Goal: Task Accomplishment & Management: Manage account settings

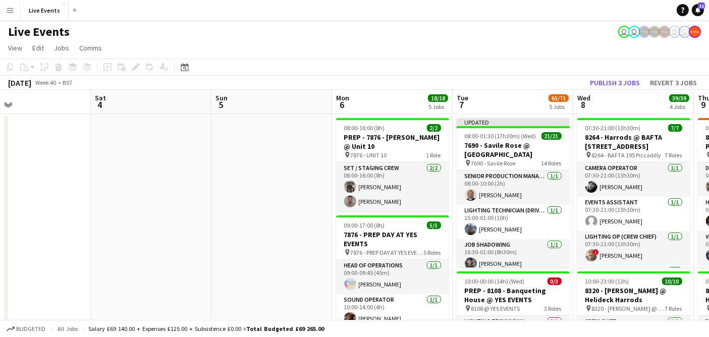
drag, startPoint x: 458, startPoint y: 188, endPoint x: 144, endPoint y: 161, distance: 315.5
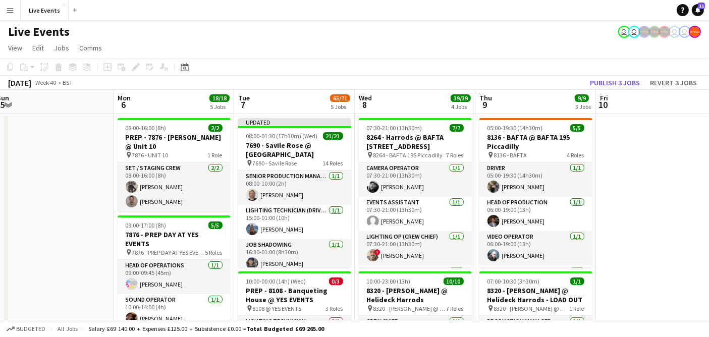
scroll to position [0, 371]
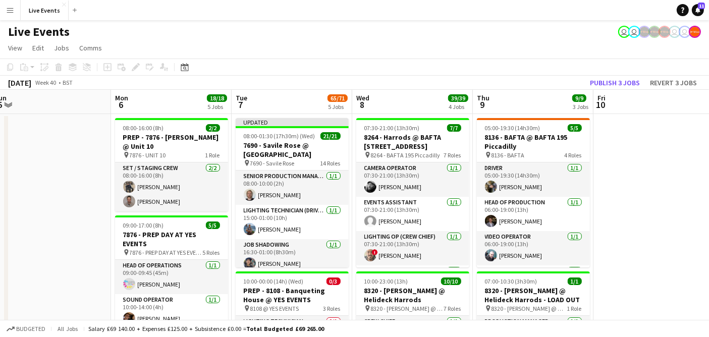
drag, startPoint x: 304, startPoint y: 153, endPoint x: 90, endPoint y: 125, distance: 215.4
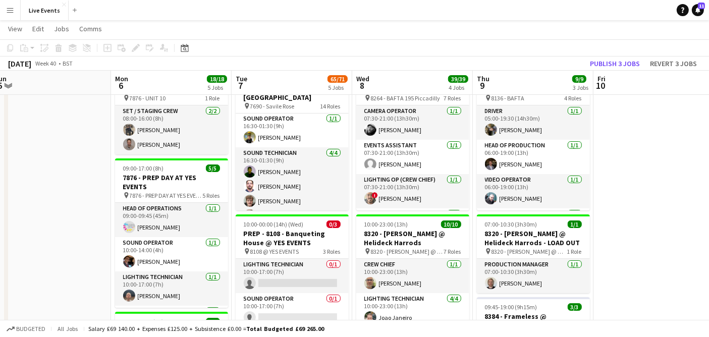
scroll to position [448, 0]
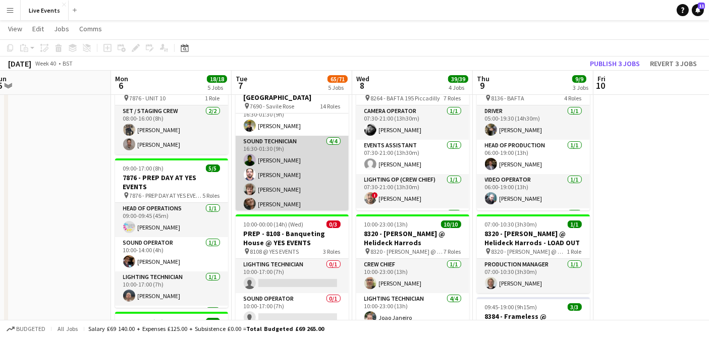
click at [304, 184] on app-card-role "Sound Technician [DATE] 16:30-01:30 (9h) [PERSON_NAME] [PERSON_NAME] [PERSON_NA…" at bounding box center [292, 175] width 113 height 78
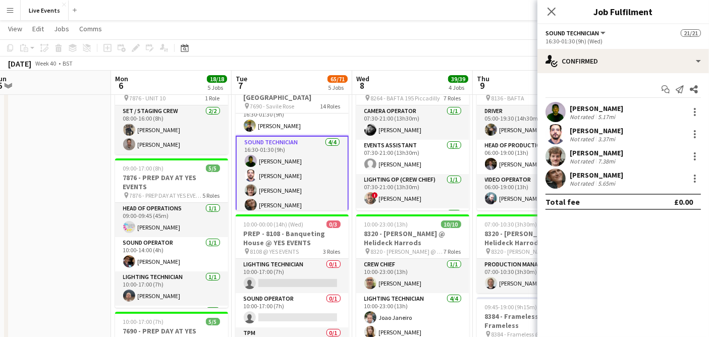
click at [556, 107] on app-user-avatar at bounding box center [555, 112] width 20 height 20
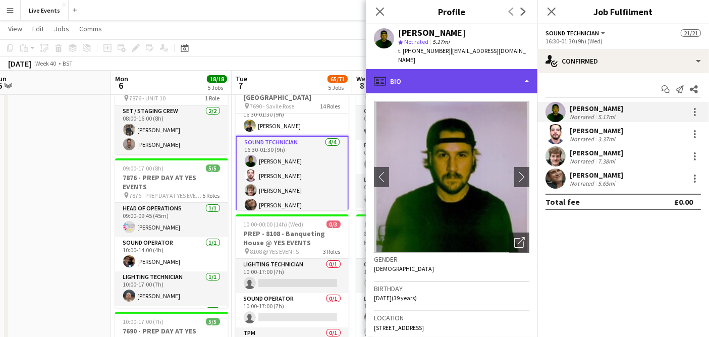
click at [462, 73] on div "profile Bio" at bounding box center [452, 81] width 172 height 24
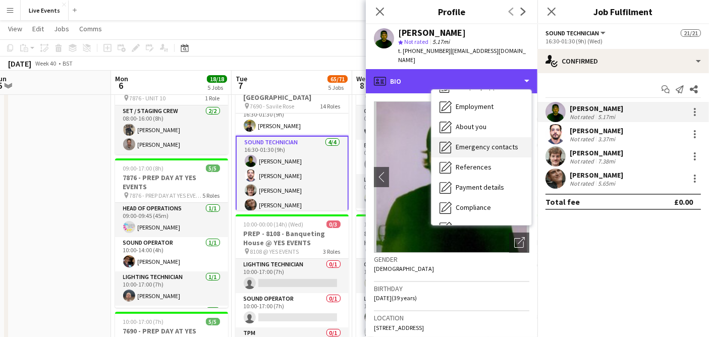
scroll to position [94, 0]
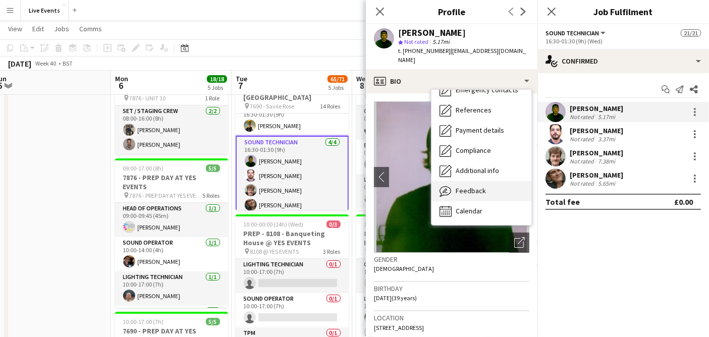
click at [491, 181] on div "Feedback Feedback" at bounding box center [481, 191] width 100 height 20
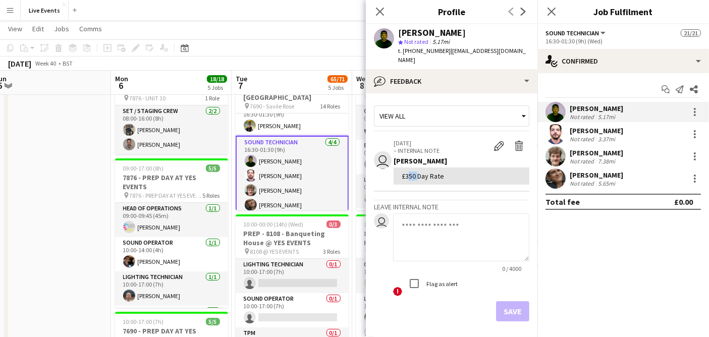
drag, startPoint x: 405, startPoint y: 168, endPoint x: 415, endPoint y: 170, distance: 10.9
click at [415, 172] on div "£350 Day Rate" at bounding box center [462, 176] width 120 height 9
copy div "350"
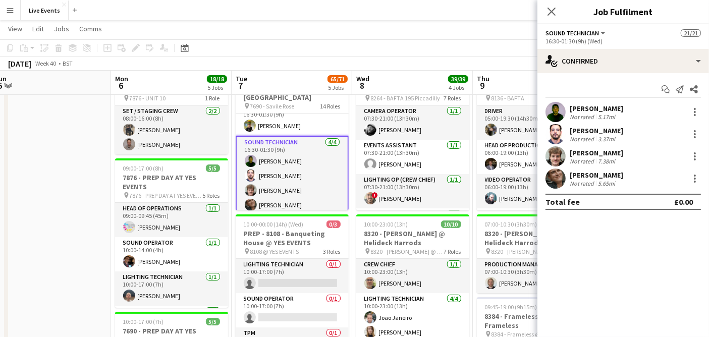
click at [547, 106] on app-user-avatar at bounding box center [555, 112] width 20 height 20
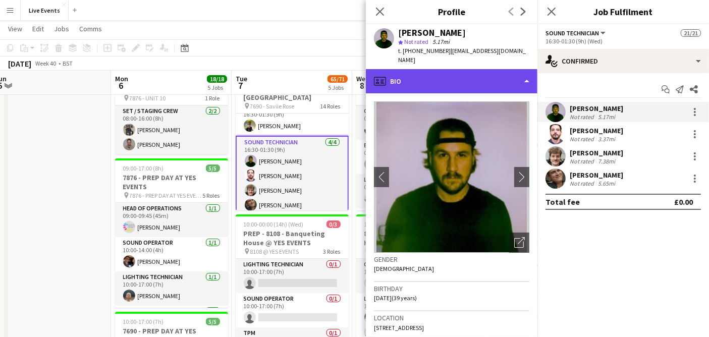
click at [450, 70] on div "profile Bio" at bounding box center [452, 81] width 172 height 24
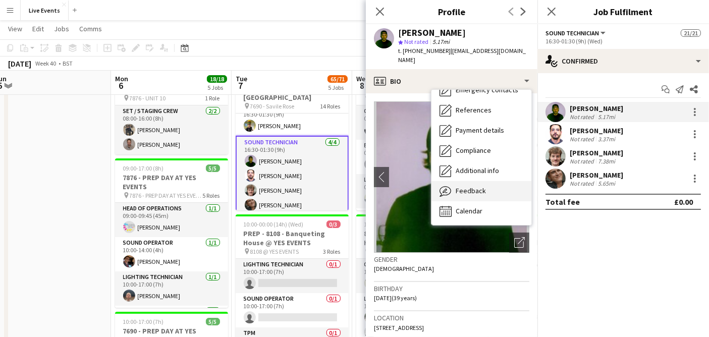
click at [495, 181] on div "Feedback Feedback" at bounding box center [481, 191] width 100 height 20
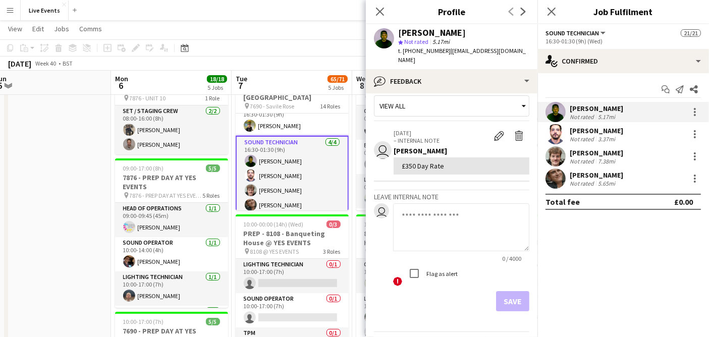
scroll to position [0, 0]
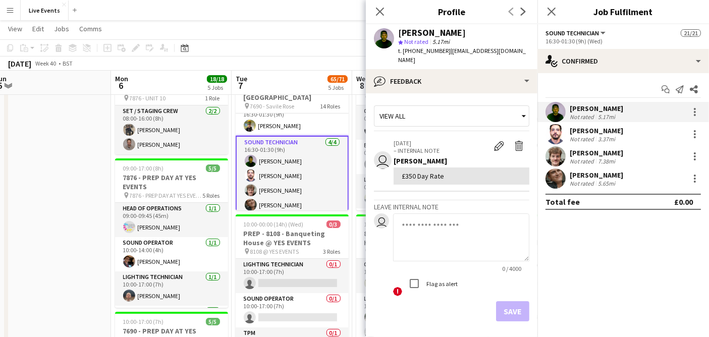
click at [443, 106] on div "View all" at bounding box center [446, 115] width 144 height 19
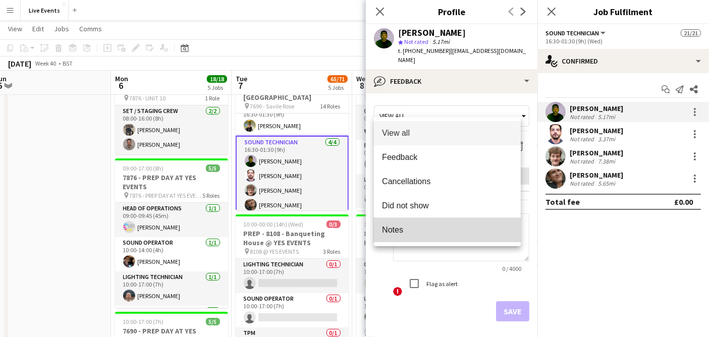
click at [423, 240] on mat-option "Notes" at bounding box center [447, 230] width 147 height 24
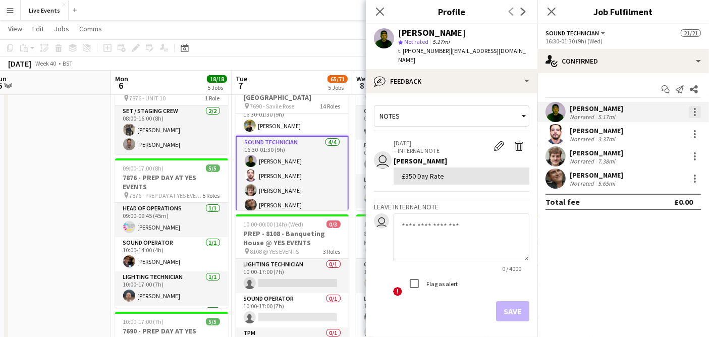
click at [696, 109] on div at bounding box center [695, 112] width 12 height 12
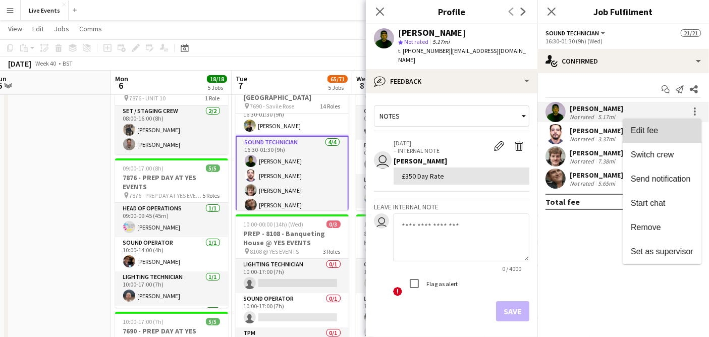
click at [666, 132] on span "Edit fee" at bounding box center [662, 130] width 63 height 9
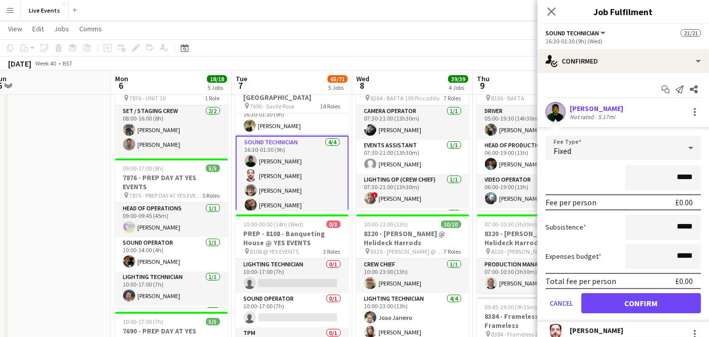
click at [666, 181] on input "*****" at bounding box center [663, 177] width 76 height 25
type input "*******"
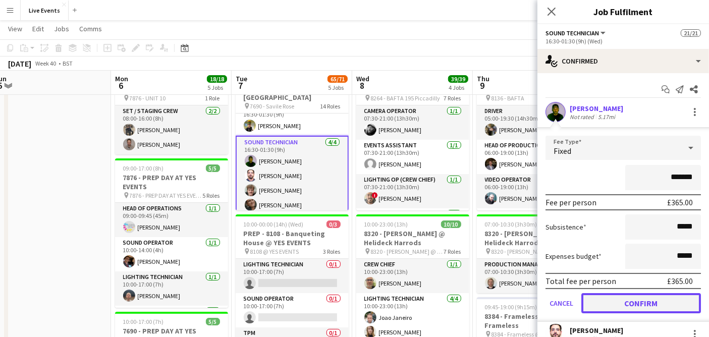
click at [643, 302] on button "Confirm" at bounding box center [641, 303] width 120 height 20
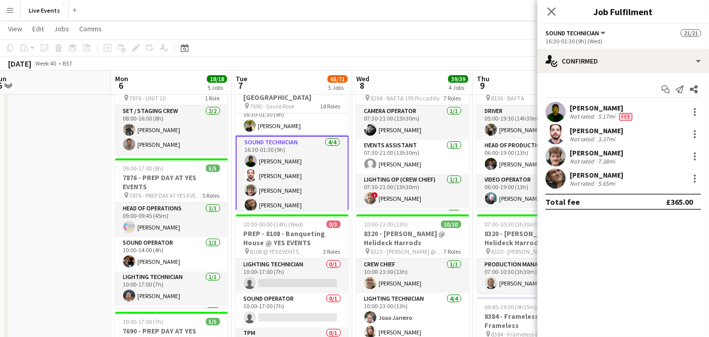
click at [555, 132] on app-user-avatar at bounding box center [555, 134] width 20 height 20
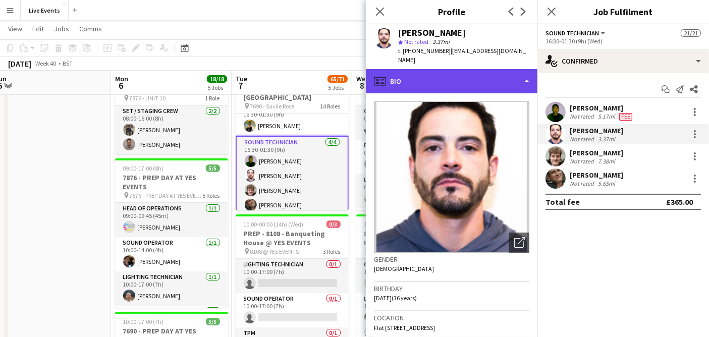
click at [411, 69] on div "profile Bio" at bounding box center [452, 81] width 172 height 24
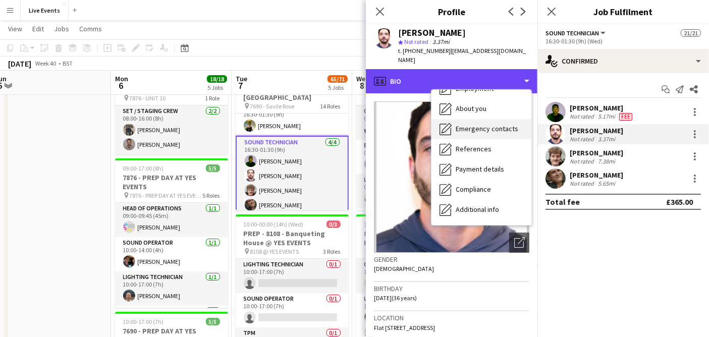
scroll to position [94, 0]
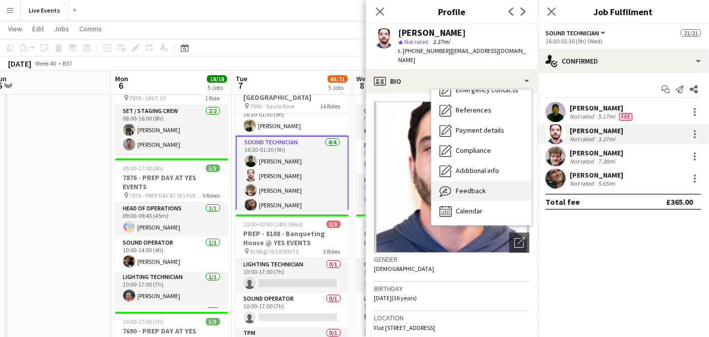
click at [479, 186] on span "Feedback" at bounding box center [471, 190] width 30 height 9
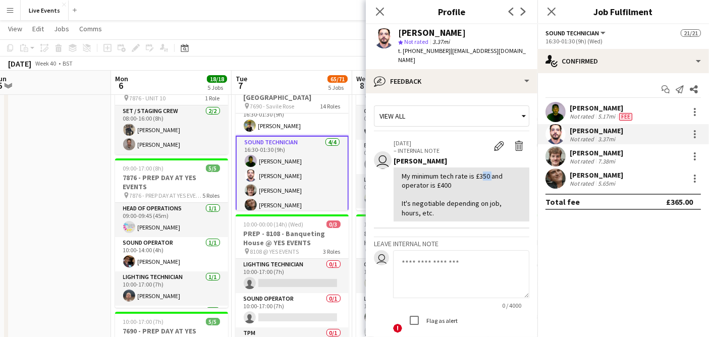
drag, startPoint x: 477, startPoint y: 163, endPoint x: 487, endPoint y: 171, distance: 12.6
click at [487, 172] on div "My minimum tech rate is £350 and operator is £400 It's negotiable depending on …" at bounding box center [462, 195] width 120 height 46
copy div "350"
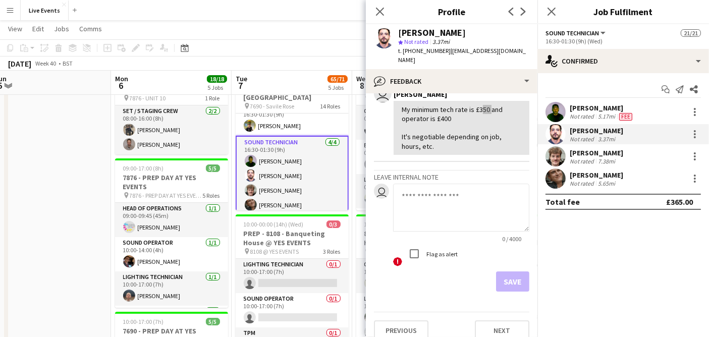
scroll to position [0, 0]
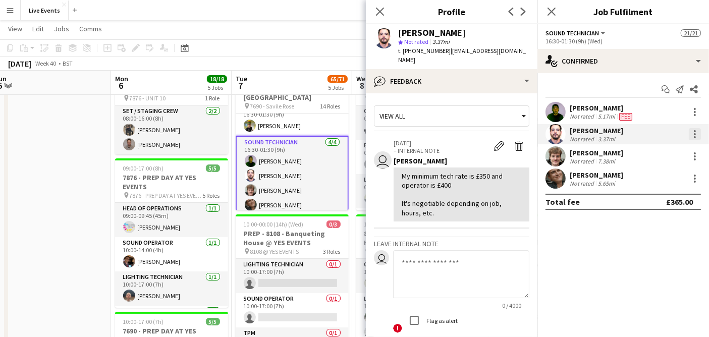
click at [697, 135] on div at bounding box center [695, 134] width 12 height 12
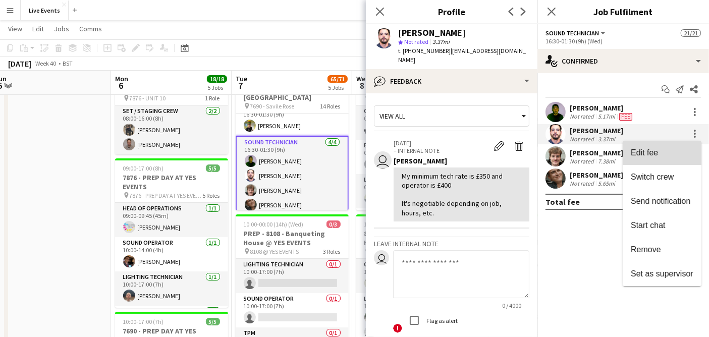
click at [666, 156] on span "Edit fee" at bounding box center [662, 152] width 63 height 9
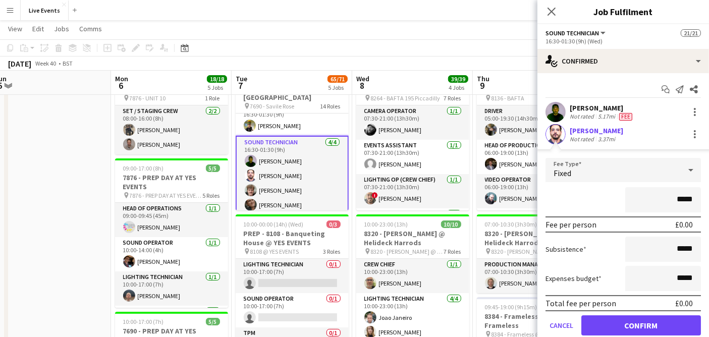
click at [666, 156] on app-edit-fee "Fee Type Fixed ***** Fee per person £0.00 Subsistence ***** Expenses budget ***…" at bounding box center [623, 246] width 172 height 195
click at [632, 166] on div "Fixed" at bounding box center [612, 170] width 135 height 24
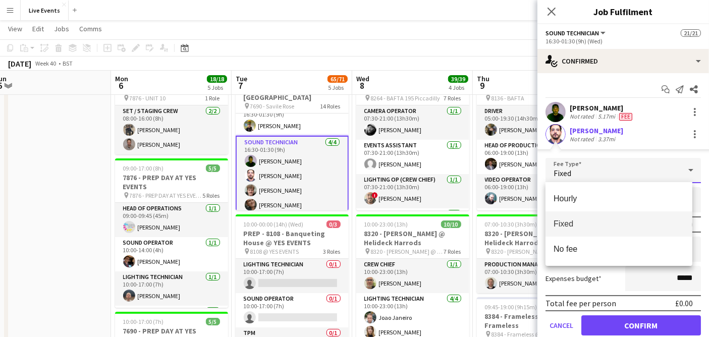
click at [683, 272] on div at bounding box center [354, 168] width 709 height 337
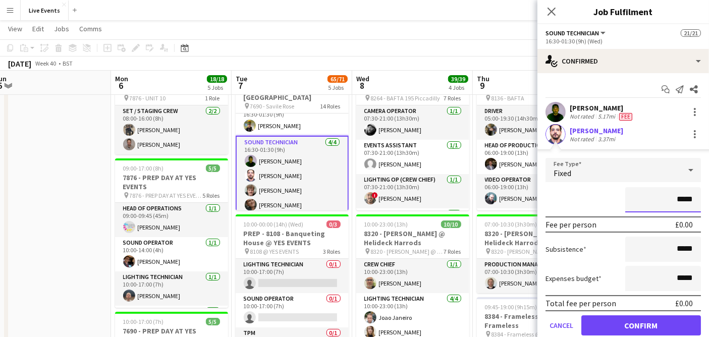
click at [677, 199] on input "*****" at bounding box center [663, 199] width 76 height 25
type input "*******"
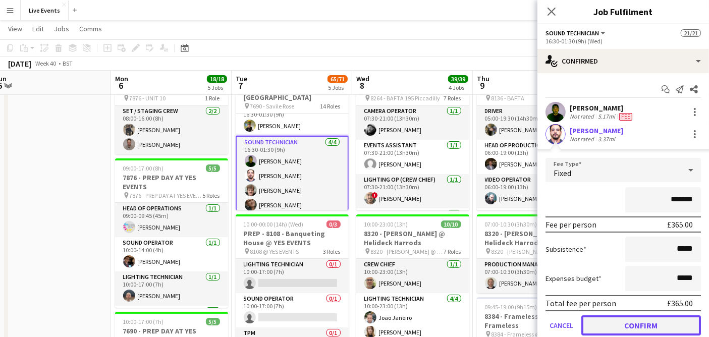
click at [648, 328] on button "Confirm" at bounding box center [641, 325] width 120 height 20
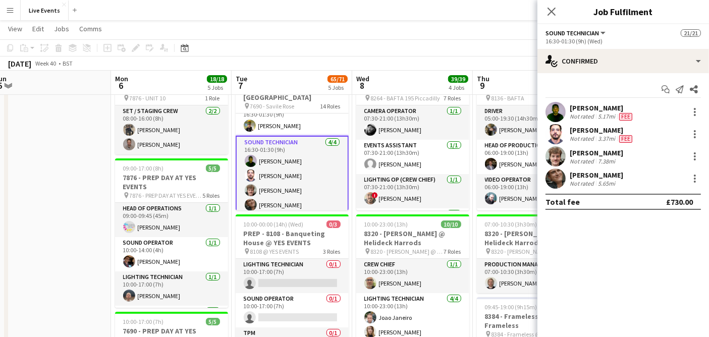
click at [596, 180] on div "5.65mi" at bounding box center [606, 184] width 21 height 8
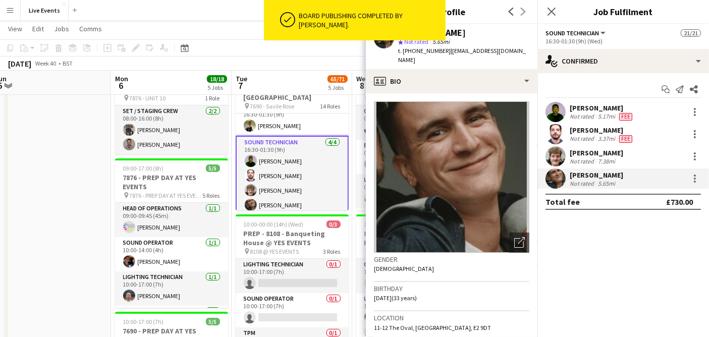
click at [428, 55] on div "t. [PHONE_NUMBER] | [EMAIL_ADDRESS][DOMAIN_NAME]" at bounding box center [463, 55] width 131 height 18
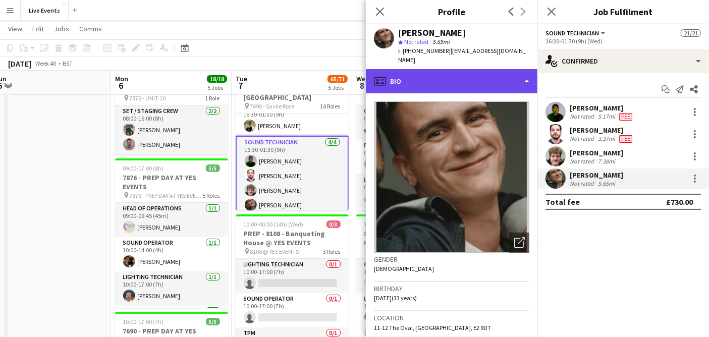
click at [427, 69] on div "profile Bio" at bounding box center [452, 81] width 172 height 24
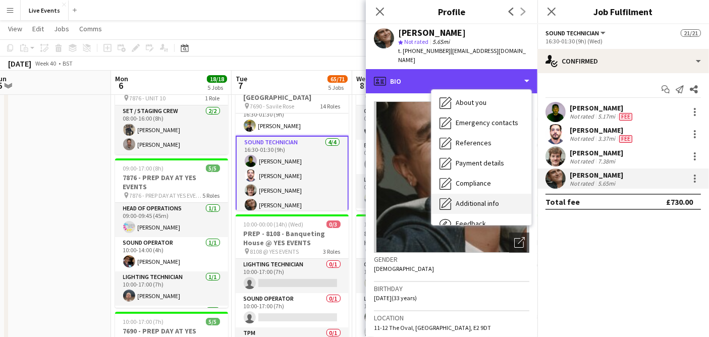
scroll to position [94, 0]
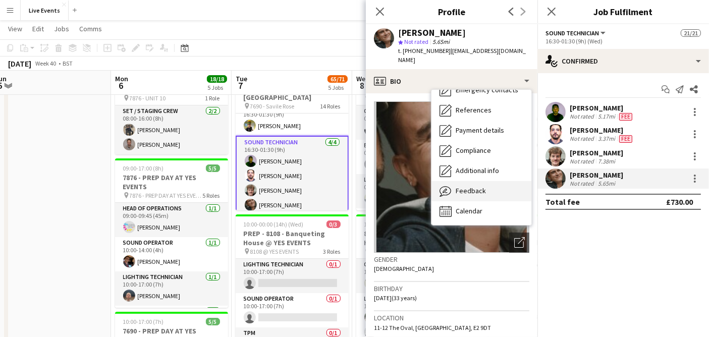
click at [490, 183] on div "Feedback Feedback" at bounding box center [481, 191] width 100 height 20
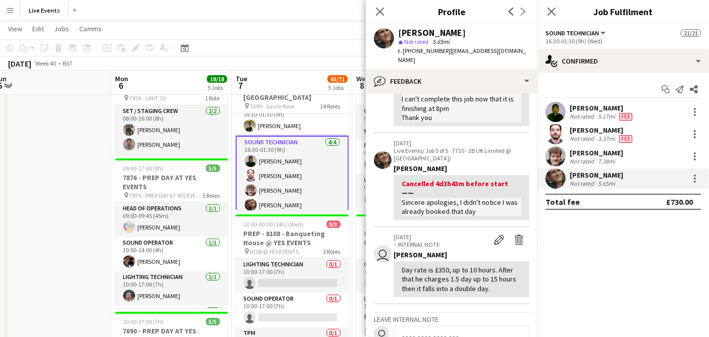
scroll to position [224, 0]
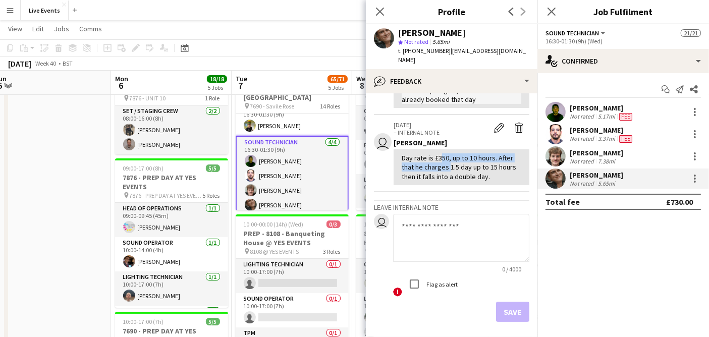
drag, startPoint x: 437, startPoint y: 151, endPoint x: 447, endPoint y: 152, distance: 10.2
click at [447, 153] on div "Day rate is £350, up to 10 hours. After that he charges 1.5 day up to 15 hours …" at bounding box center [462, 167] width 120 height 28
click at [467, 155] on div "Day rate is £350, up to 10 hours. After that he charges 1.5 day up to 15 hours …" at bounding box center [462, 167] width 120 height 28
drag, startPoint x: 448, startPoint y: 149, endPoint x: 438, endPoint y: 147, distance: 9.7
click at [438, 153] on div "Day rate is £350, up to 10 hours. After that he charges 1.5 day up to 15 hours …" at bounding box center [462, 167] width 120 height 28
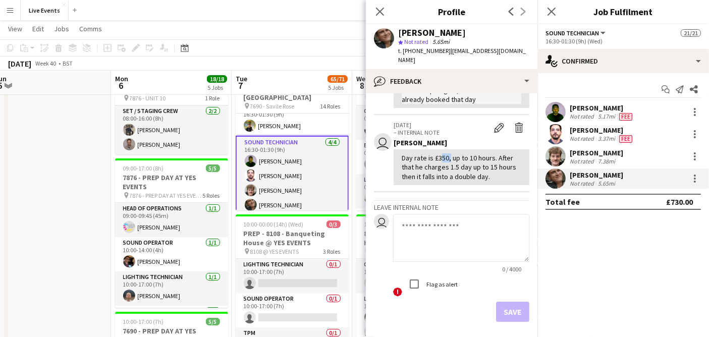
copy div "350"
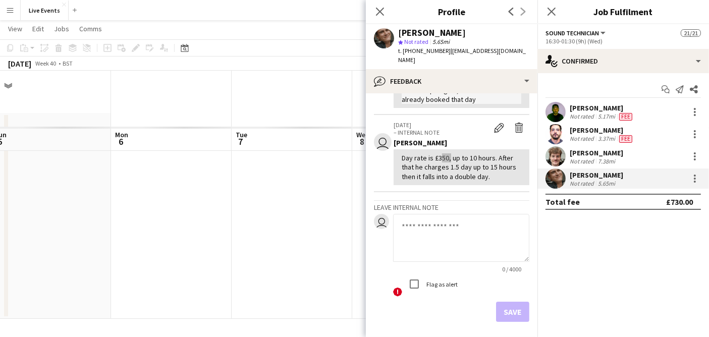
scroll to position [0, 0]
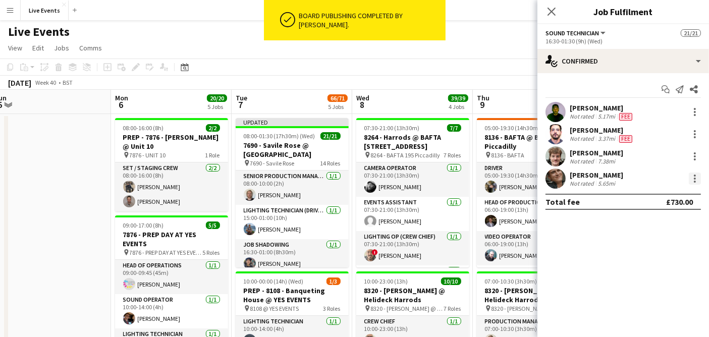
click at [694, 179] on div at bounding box center [695, 179] width 2 height 2
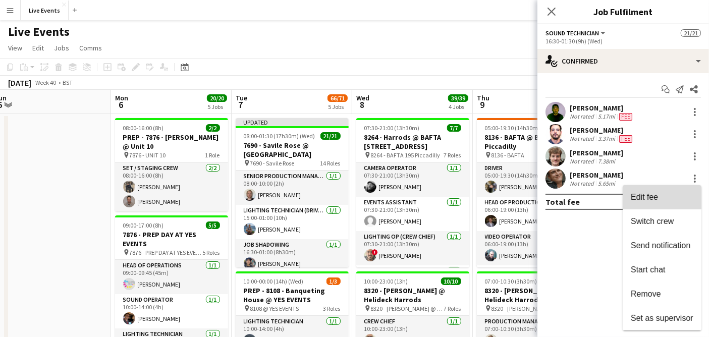
click at [647, 193] on span "Edit fee" at bounding box center [644, 197] width 27 height 9
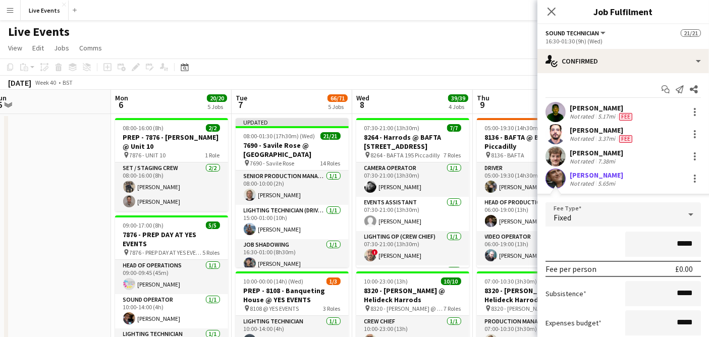
click at [680, 245] on input "*****" at bounding box center [663, 244] width 76 height 25
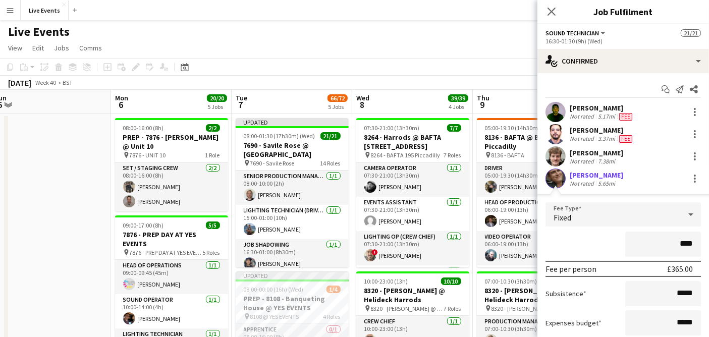
type input "*******"
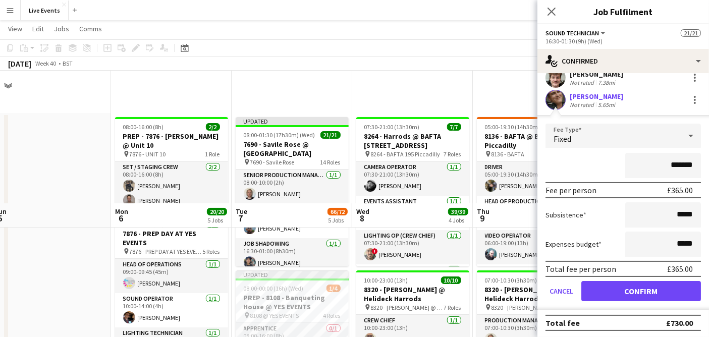
scroll to position [168, 0]
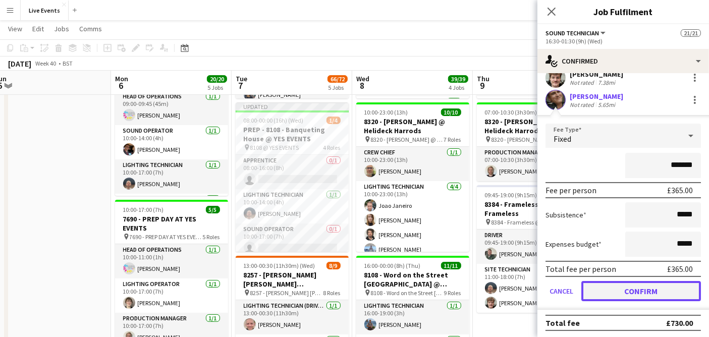
click at [641, 293] on button "Confirm" at bounding box center [641, 291] width 120 height 20
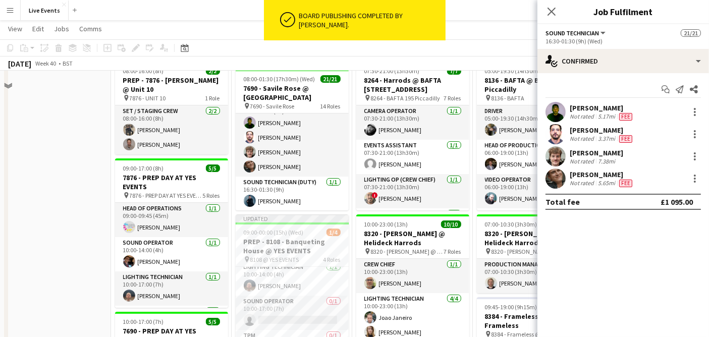
scroll to position [0, 0]
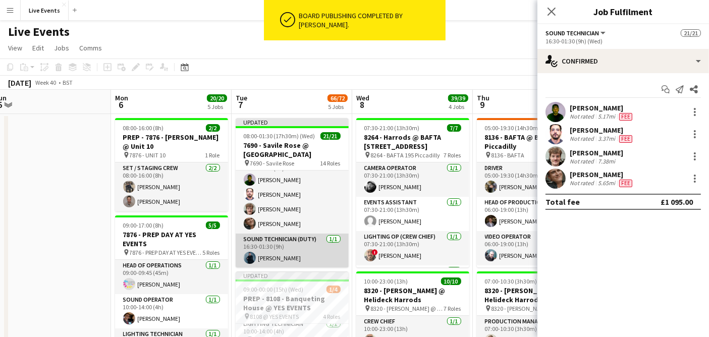
click at [293, 259] on app-card-role "Sound Technician (Duty) [DATE] 16:30-01:30 (9h) [PERSON_NAME]" at bounding box center [292, 251] width 113 height 34
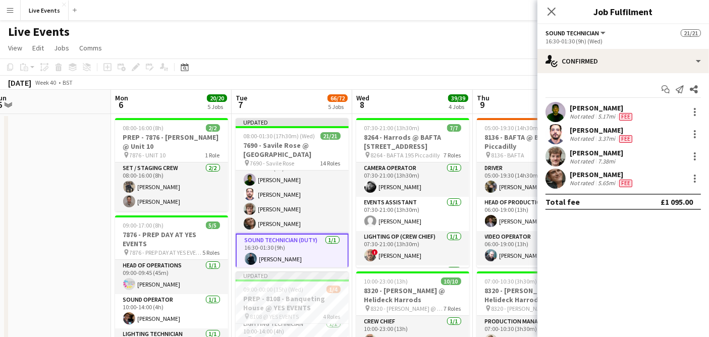
click at [295, 249] on app-card-role "Sound Technician (Duty) [DATE] 16:30-01:30 (9h) [PERSON_NAME]" at bounding box center [292, 252] width 113 height 36
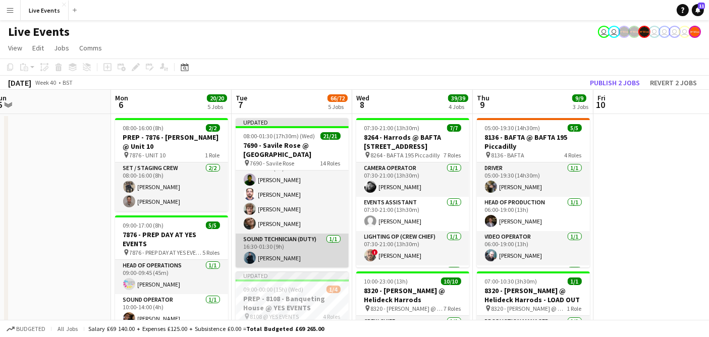
click at [295, 249] on app-card-role "Sound Technician (Duty) [DATE] 16:30-01:30 (9h) [PERSON_NAME]" at bounding box center [292, 251] width 113 height 34
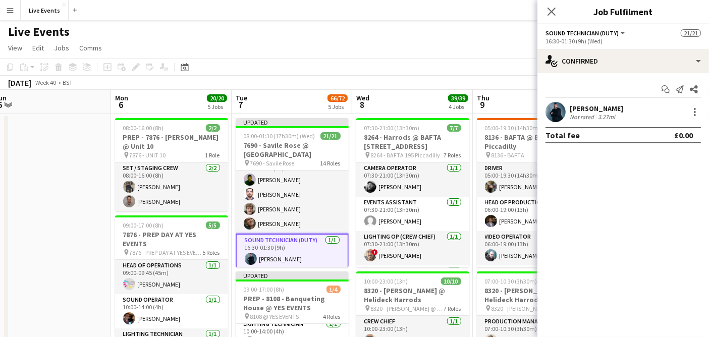
click at [556, 110] on app-user-avatar at bounding box center [555, 112] width 20 height 20
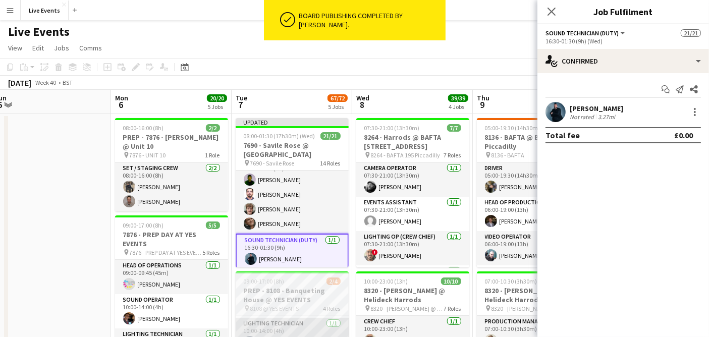
scroll to position [32, 0]
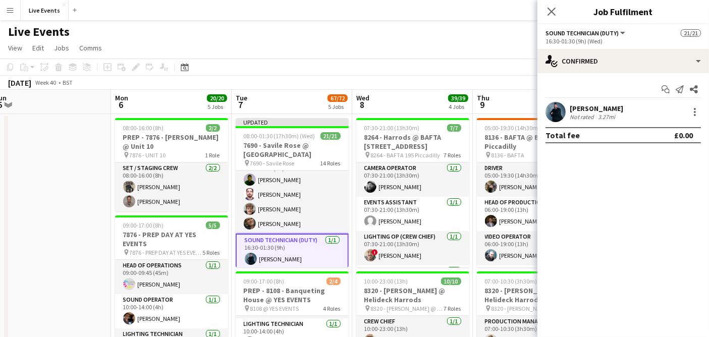
click at [559, 108] on app-user-avatar at bounding box center [555, 112] width 20 height 20
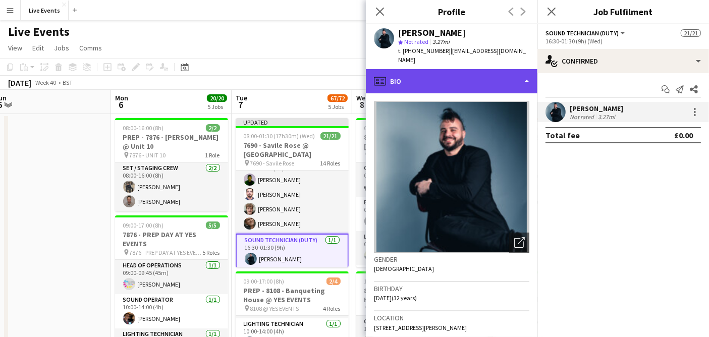
click at [435, 69] on div "profile Bio" at bounding box center [452, 81] width 172 height 24
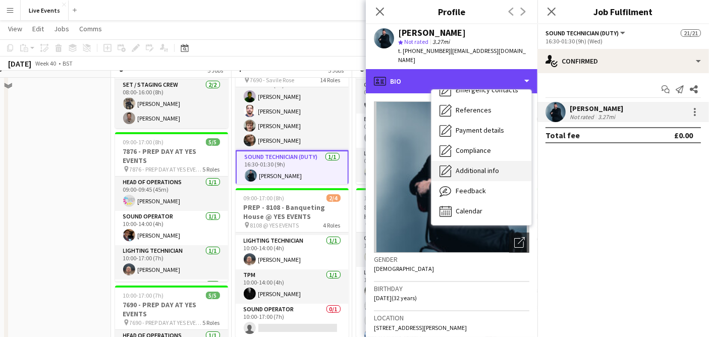
scroll to position [112, 0]
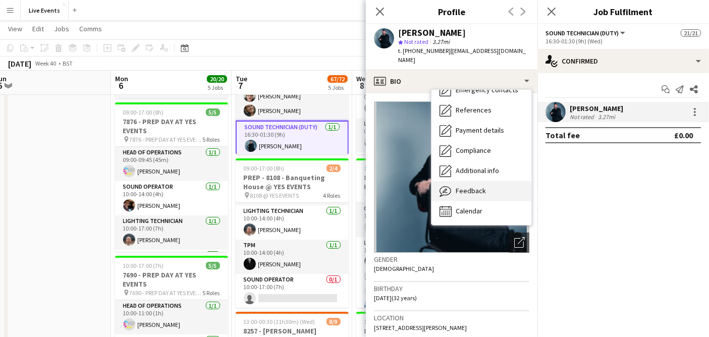
click at [503, 188] on div "Feedback Feedback" at bounding box center [481, 191] width 100 height 20
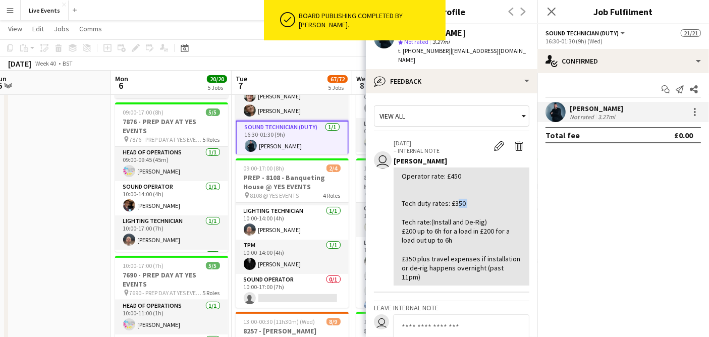
drag, startPoint x: 454, startPoint y: 195, endPoint x: 462, endPoint y: 198, distance: 8.6
click at [462, 198] on div "Operator rate: £450 Tech duty rates: £350 Tech rate:(Install and De-Rig) £200 u…" at bounding box center [462, 227] width 120 height 110
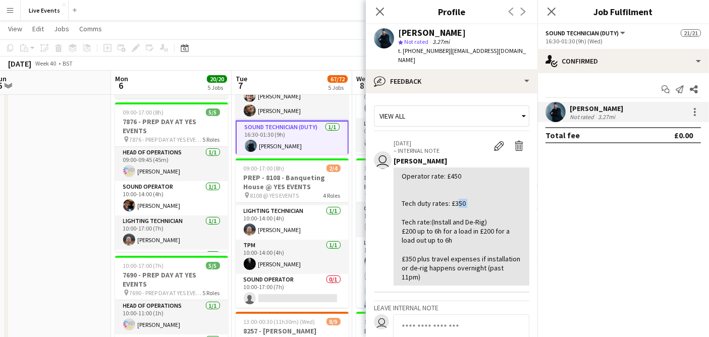
copy div "350"
drag, startPoint x: 656, startPoint y: 177, endPoint x: 771, endPoint y: 516, distance: 357.6
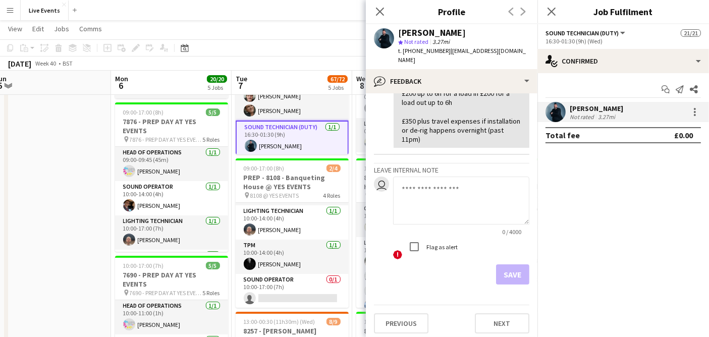
scroll to position [140, 0]
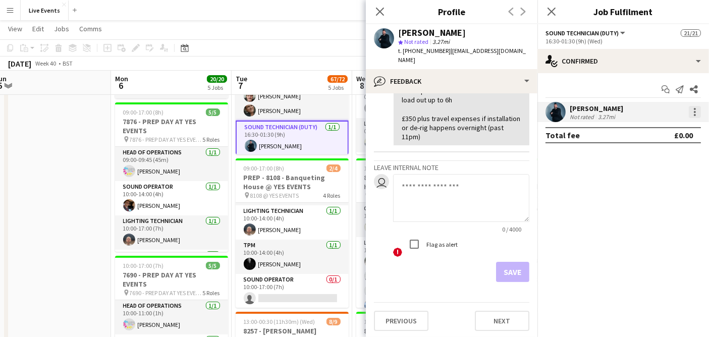
click at [693, 109] on div at bounding box center [695, 112] width 12 height 12
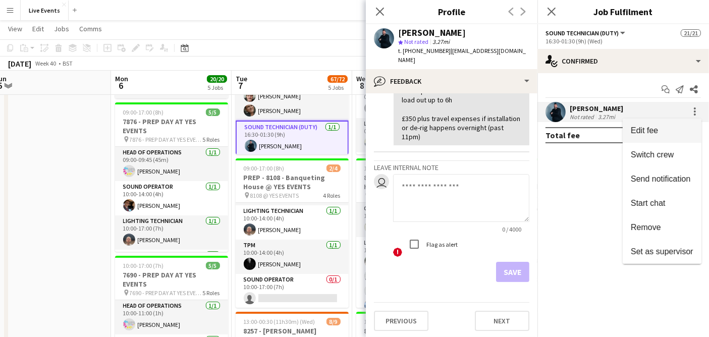
click at [653, 129] on span "Edit fee" at bounding box center [644, 130] width 27 height 9
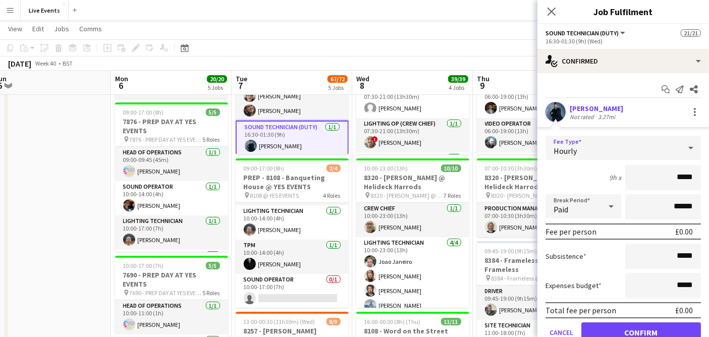
click at [596, 140] on div "Hourly" at bounding box center [612, 148] width 135 height 24
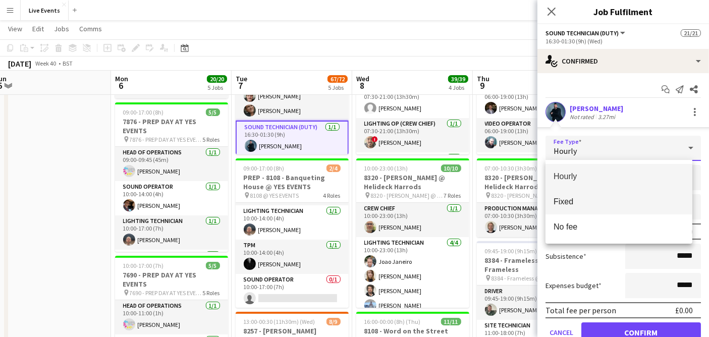
click at [599, 195] on mat-option "Fixed" at bounding box center [618, 201] width 147 height 25
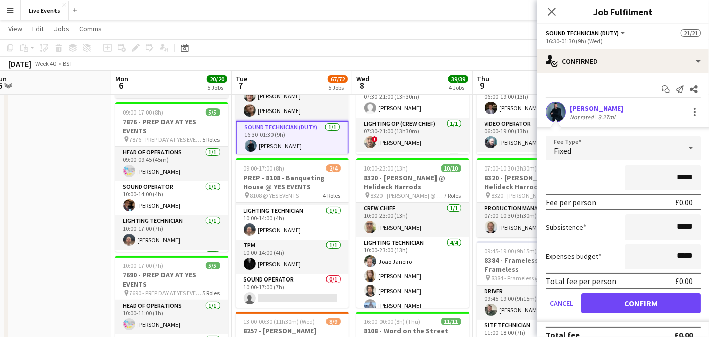
click at [675, 174] on input "*****" at bounding box center [663, 177] width 76 height 25
type input "*******"
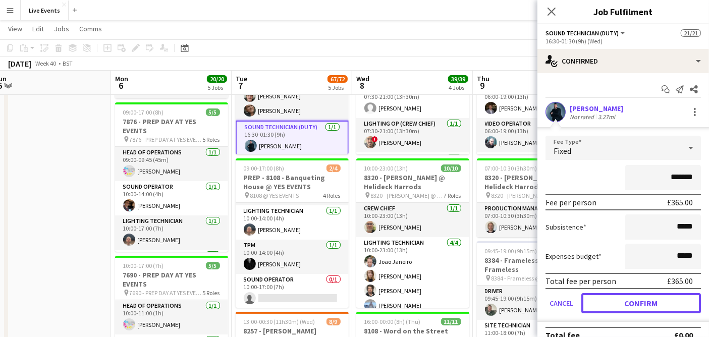
click at [662, 303] on button "Confirm" at bounding box center [641, 303] width 120 height 20
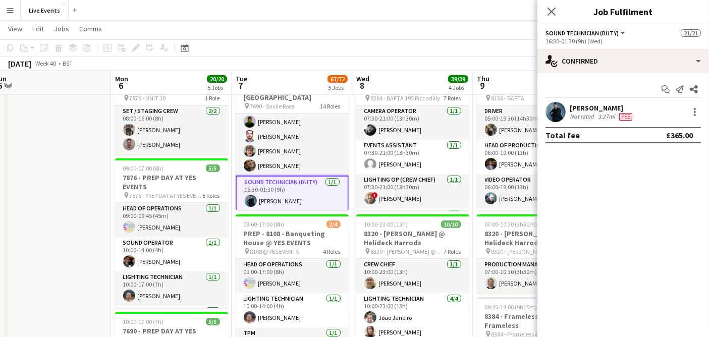
scroll to position [487, 0]
click at [550, 9] on icon "Close pop-in" at bounding box center [551, 12] width 10 height 10
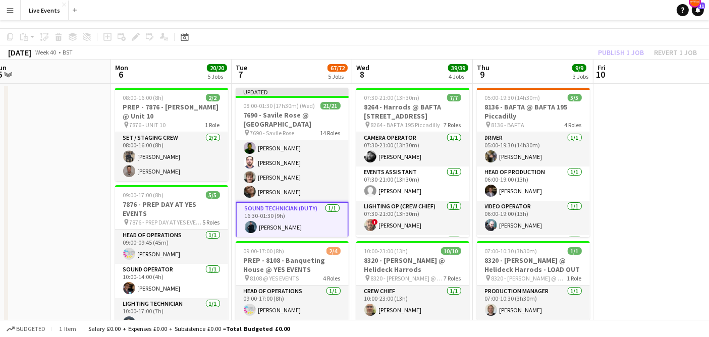
scroll to position [0, 0]
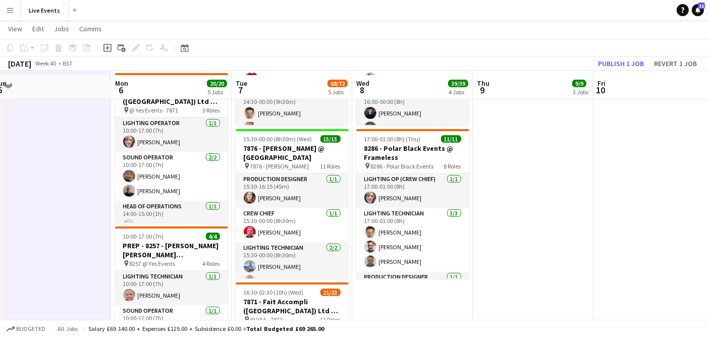
scroll to position [505, 0]
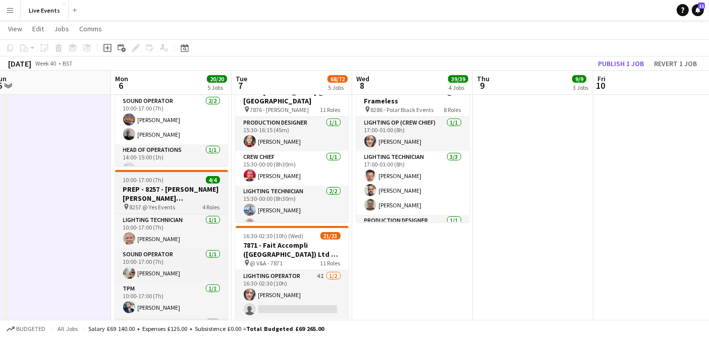
click at [161, 190] on h3 "PREP - 8257 - [PERSON_NAME] [PERSON_NAME] International @ Yes Events" at bounding box center [171, 194] width 113 height 18
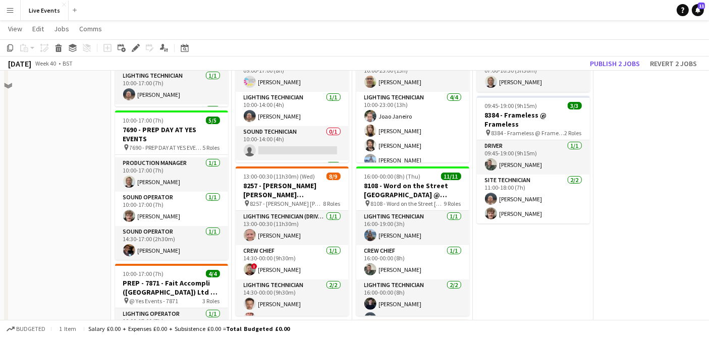
scroll to position [224, 0]
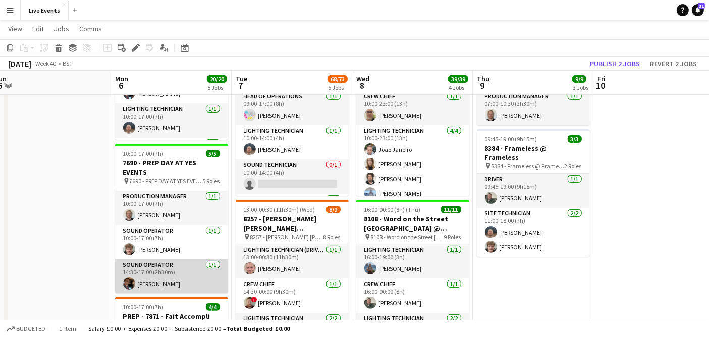
click at [127, 278] on app-user-avatar at bounding box center [129, 284] width 12 height 12
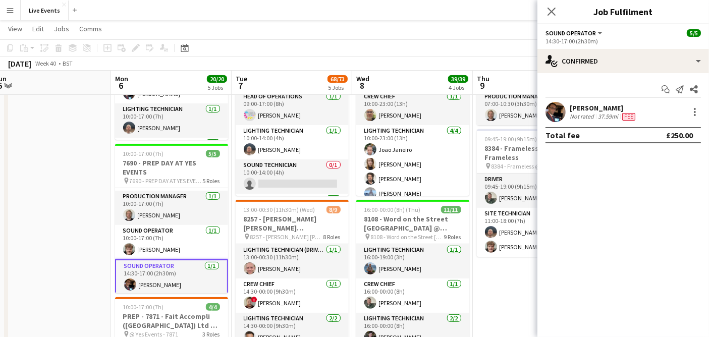
click at [552, 112] on app-user-avatar at bounding box center [555, 112] width 20 height 20
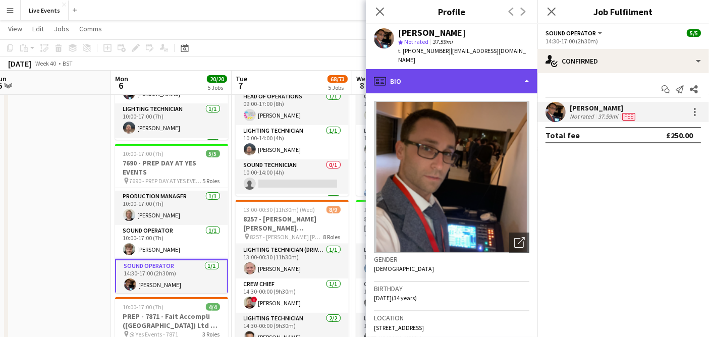
click at [467, 76] on div "profile Bio" at bounding box center [452, 81] width 172 height 24
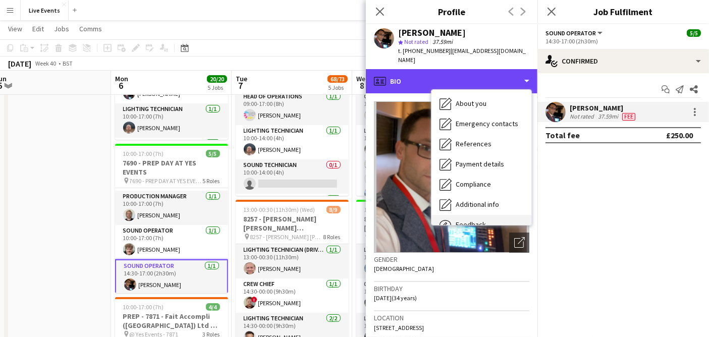
scroll to position [94, 0]
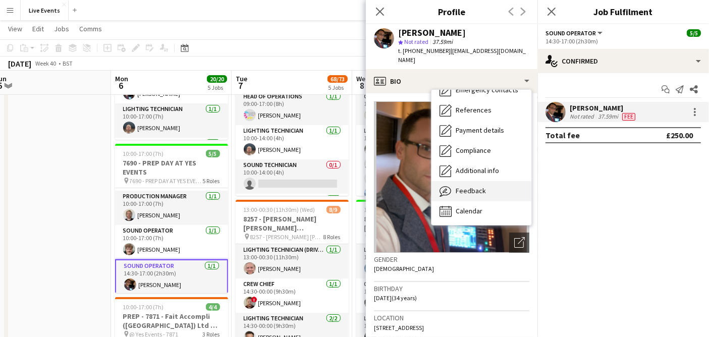
click at [497, 183] on div "Feedback Feedback" at bounding box center [481, 191] width 100 height 20
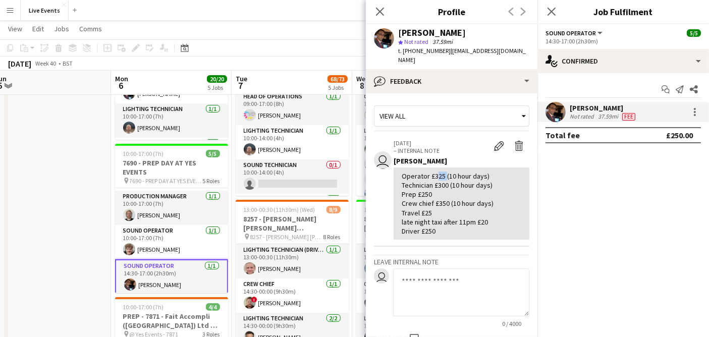
drag, startPoint x: 432, startPoint y: 166, endPoint x: 444, endPoint y: 170, distance: 12.0
click at [444, 172] on div "Operator £325 (10 hour days) Technician £300 (10 hour days) Prep £250 Crew chie…" at bounding box center [462, 204] width 120 height 64
copy div "325"
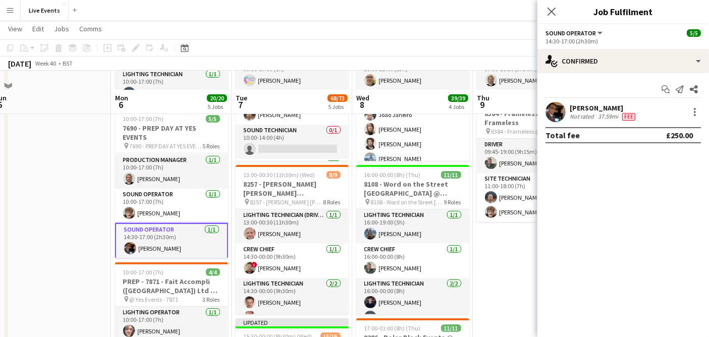
scroll to position [280, 0]
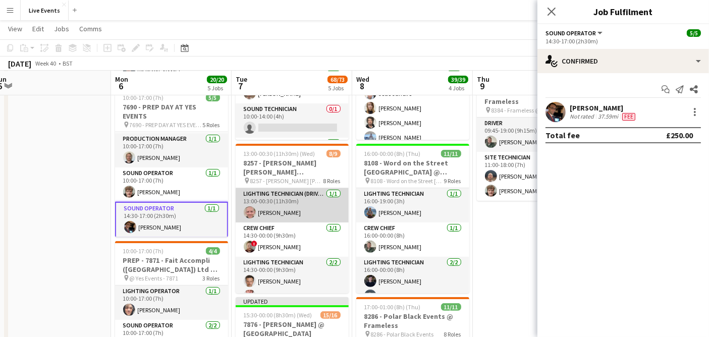
click at [259, 202] on app-card-role "Lighting Technician (Driver) [DATE] 13:00-00:30 (11h30m) [PERSON_NAME]" at bounding box center [292, 205] width 113 height 34
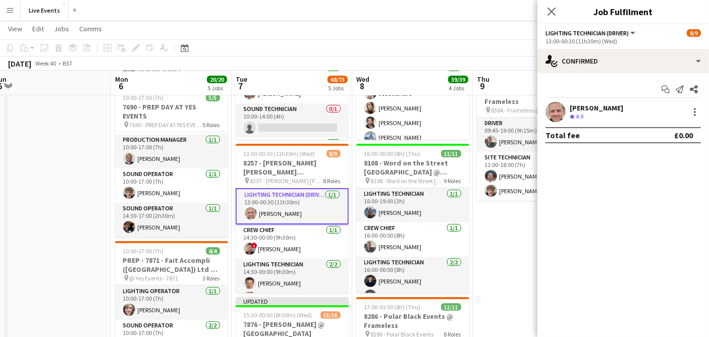
scroll to position [66, 0]
click at [544, 111] on div "[PERSON_NAME] Crew rating 4.9 30.14mi" at bounding box center [623, 112] width 172 height 20
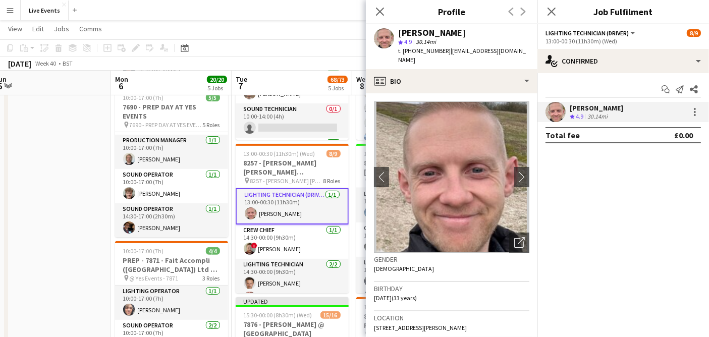
click at [458, 54] on span "| [EMAIL_ADDRESS][DOMAIN_NAME]" at bounding box center [462, 55] width 128 height 17
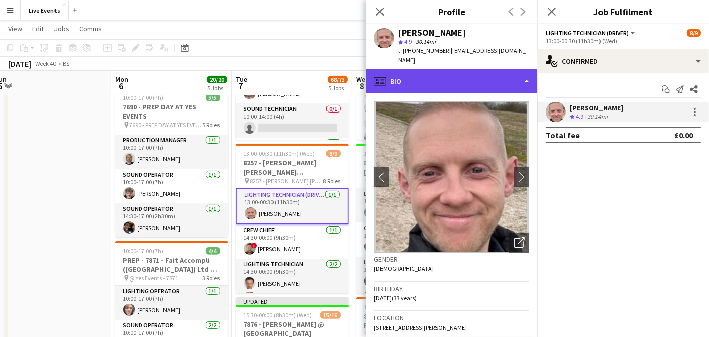
click at [459, 72] on div "profile Bio" at bounding box center [452, 81] width 172 height 24
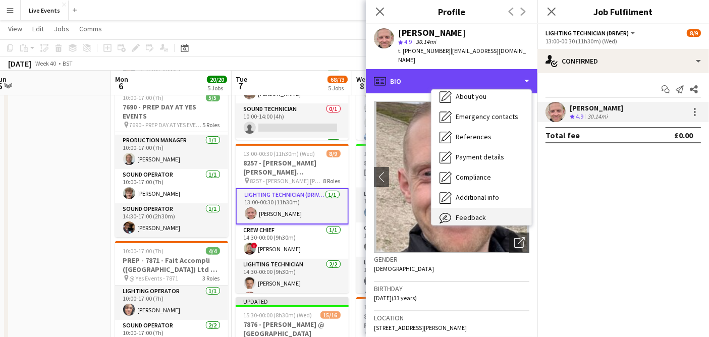
scroll to position [94, 0]
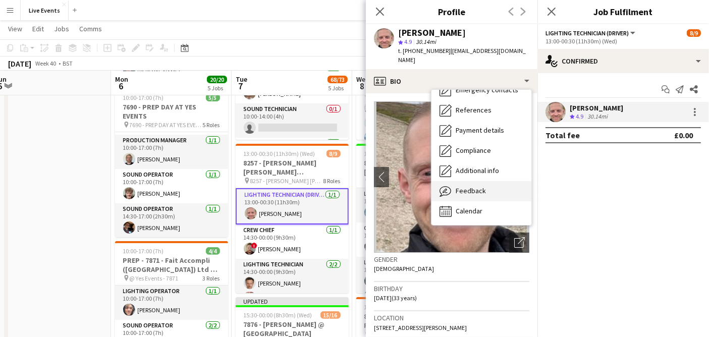
click at [491, 181] on div "Feedback Feedback" at bounding box center [481, 191] width 100 height 20
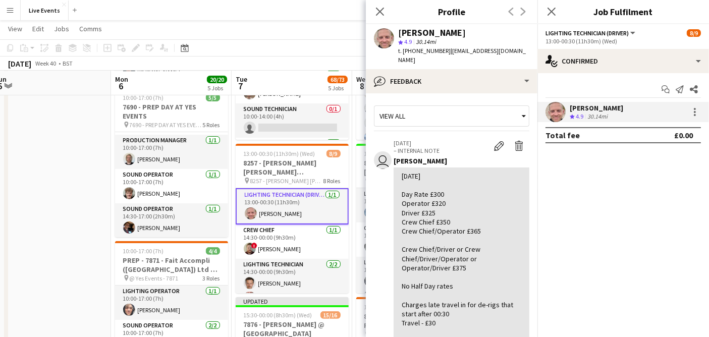
click at [461, 206] on div "[DATE] Day Rate £300 Operator £320 Driver £325 Crew Chief £350 Crew Chief/Opera…" at bounding box center [462, 277] width 120 height 211
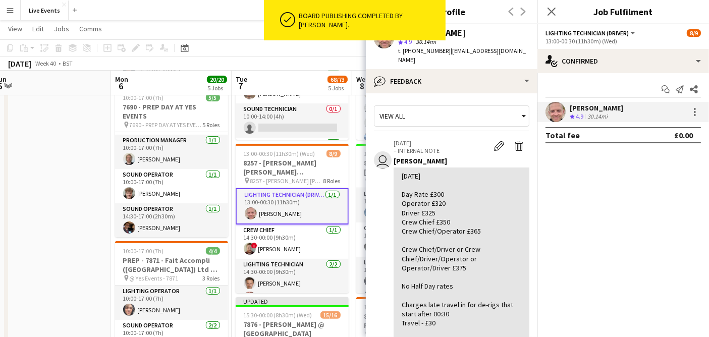
scroll to position [56, 0]
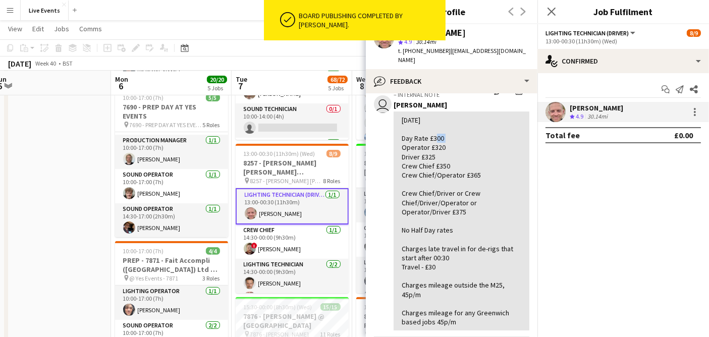
drag, startPoint x: 433, startPoint y: 128, endPoint x: 443, endPoint y: 133, distance: 10.8
click at [443, 133] on div "[DATE] Day Rate £300 Operator £320 Driver £325 Crew Chief £350 Crew Chief/Opera…" at bounding box center [462, 221] width 120 height 211
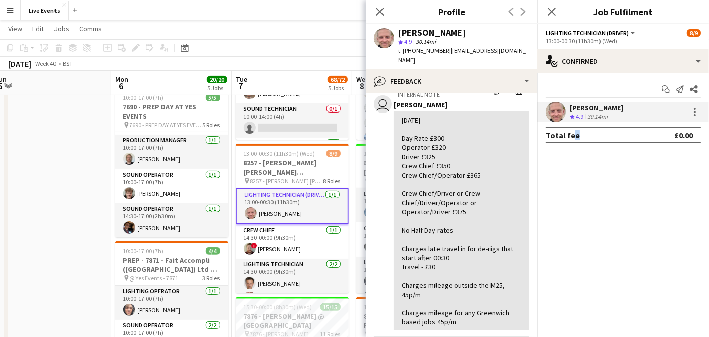
click at [568, 161] on mat-expansion-panel "check Confirmed Start chat Send notification Share [PERSON_NAME] Crew rating 4.…" at bounding box center [623, 205] width 172 height 264
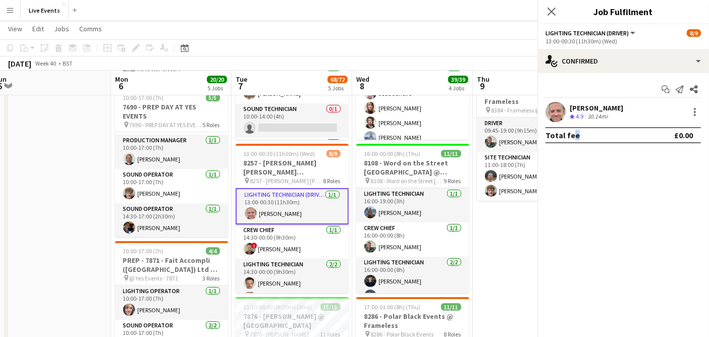
scroll to position [477, 0]
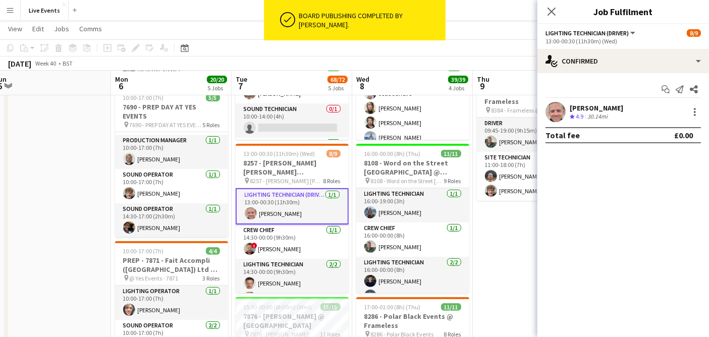
click at [550, 108] on app-user-avatar at bounding box center [555, 112] width 20 height 20
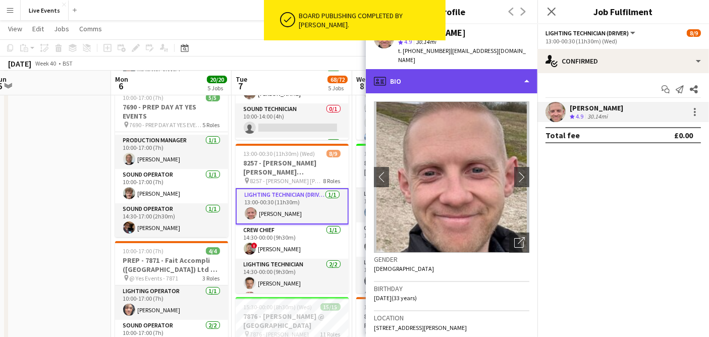
click at [444, 75] on div "profile Bio" at bounding box center [452, 81] width 172 height 24
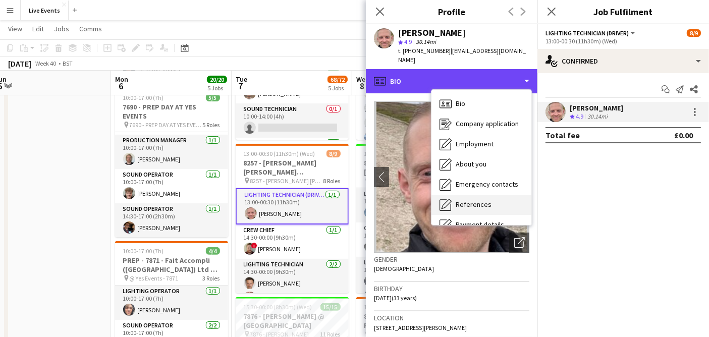
scroll to position [94, 0]
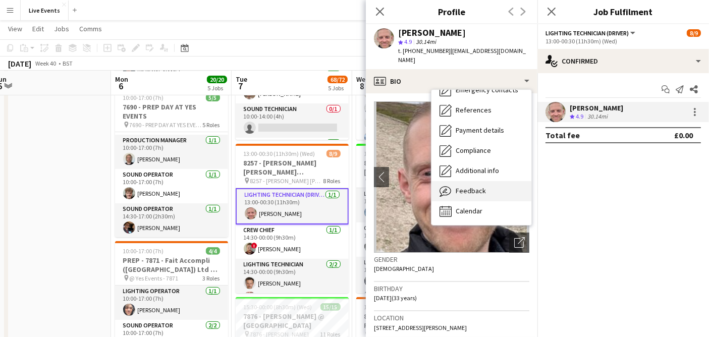
click at [488, 187] on div "Feedback Feedback" at bounding box center [481, 191] width 100 height 20
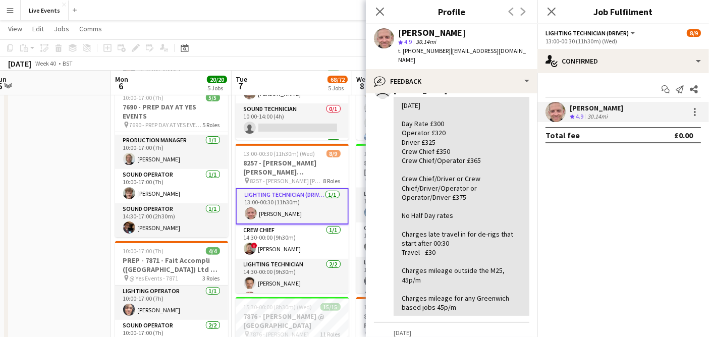
scroll to position [56, 0]
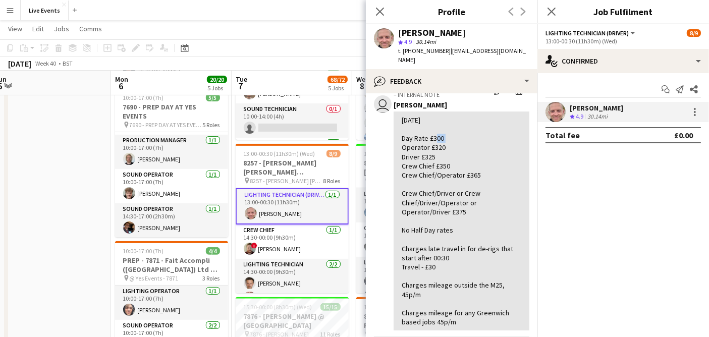
drag, startPoint x: 434, startPoint y: 128, endPoint x: 443, endPoint y: 130, distance: 9.4
click at [443, 130] on div "[DATE] Day Rate £300 Operator £320 Driver £325 Crew Chief £350 Crew Chief/Opera…" at bounding box center [462, 221] width 120 height 211
copy div "300"
click at [697, 110] on div at bounding box center [695, 112] width 12 height 12
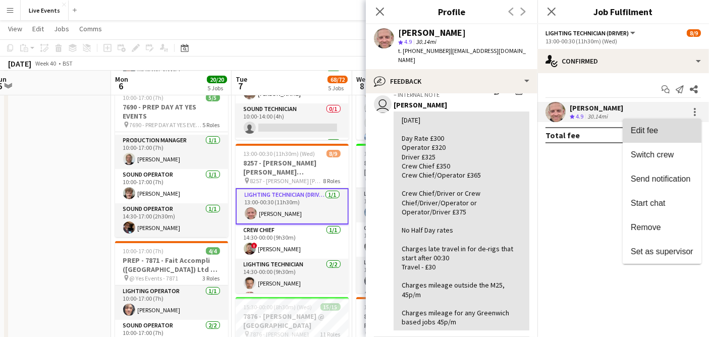
click at [669, 135] on span "Edit fee" at bounding box center [662, 130] width 63 height 9
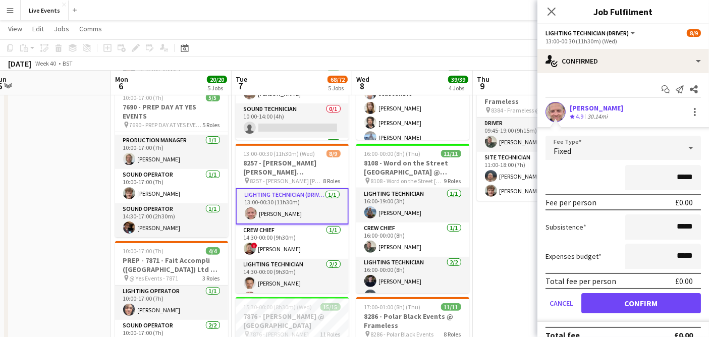
click at [560, 110] on app-user-avatar at bounding box center [555, 112] width 20 height 20
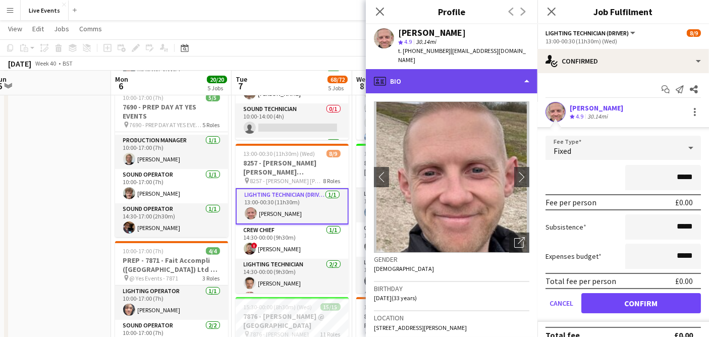
click at [442, 69] on div "profile Bio" at bounding box center [452, 81] width 172 height 24
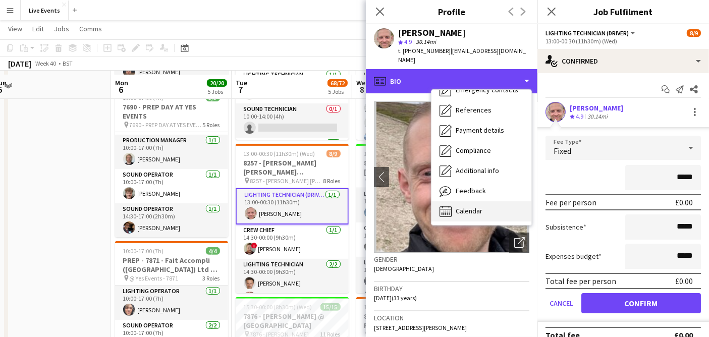
scroll to position [392, 0]
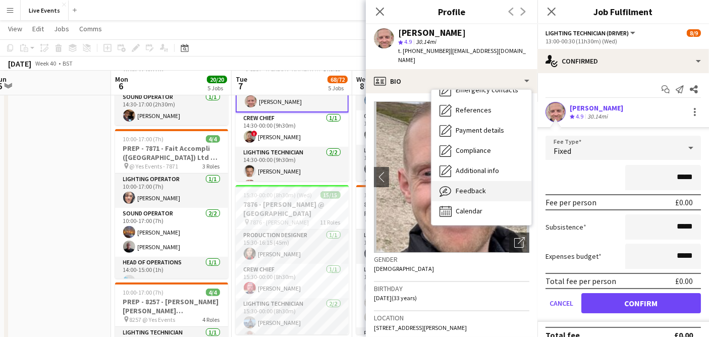
click at [490, 181] on div "Feedback Feedback" at bounding box center [481, 191] width 100 height 20
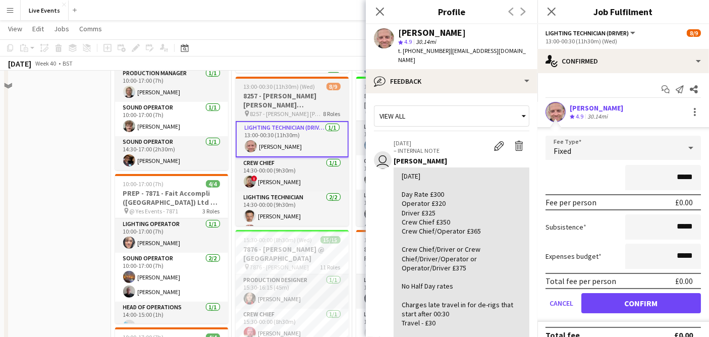
scroll to position [280, 0]
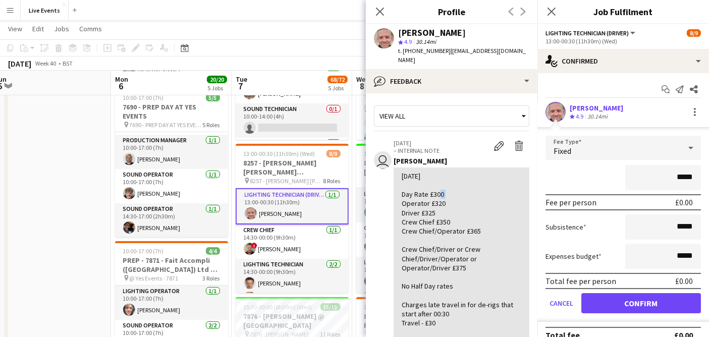
drag, startPoint x: 434, startPoint y: 184, endPoint x: 447, endPoint y: 187, distance: 12.9
click at [447, 187] on div "[DATE] Day Rate £300 Operator £320 Driver £325 Crew Chief £350 Crew Chief/Opera…" at bounding box center [462, 277] width 120 height 211
drag, startPoint x: 440, startPoint y: 193, endPoint x: 439, endPoint y: 206, distance: 12.7
click at [439, 198] on div "[DATE] Day Rate £300 Operator £320 Driver £325 Crew Chief £350 Crew Chief/Opera…" at bounding box center [462, 277] width 120 height 211
click at [444, 214] on div "[DATE] Day Rate £300 Operator £320 Driver £325 Crew Chief £350 Crew Chief/Opera…" at bounding box center [462, 277] width 120 height 211
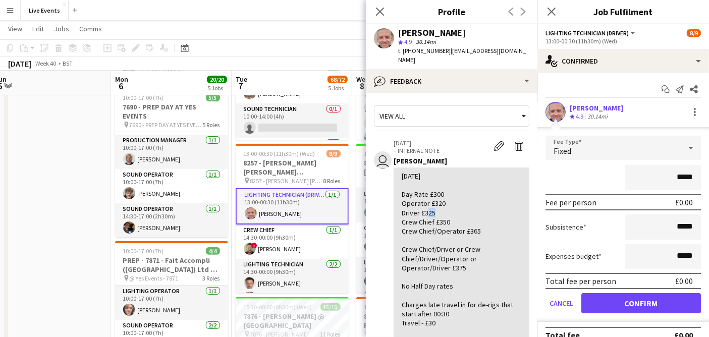
drag, startPoint x: 424, startPoint y: 201, endPoint x: 436, endPoint y: 204, distance: 12.5
click at [436, 204] on div "[DATE] Day Rate £300 Operator £320 Driver £325 Crew Chief £350 Crew Chief/Opera…" at bounding box center [462, 277] width 120 height 211
copy div "325"
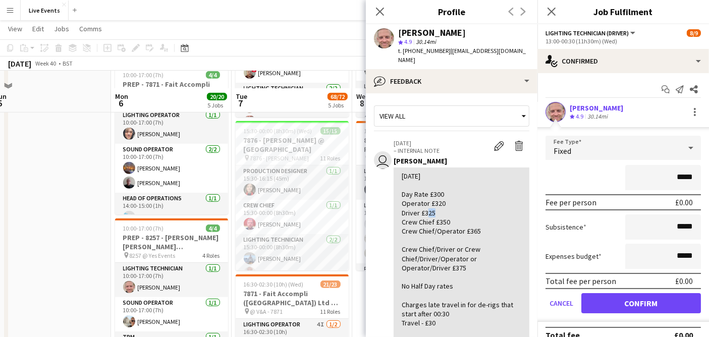
scroll to position [505, 0]
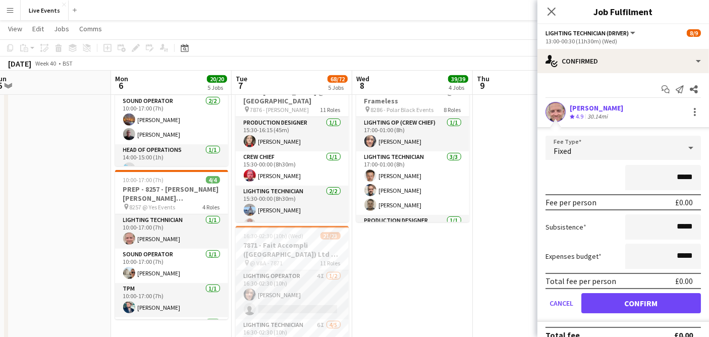
click at [550, 108] on app-user-avatar at bounding box center [555, 112] width 20 height 20
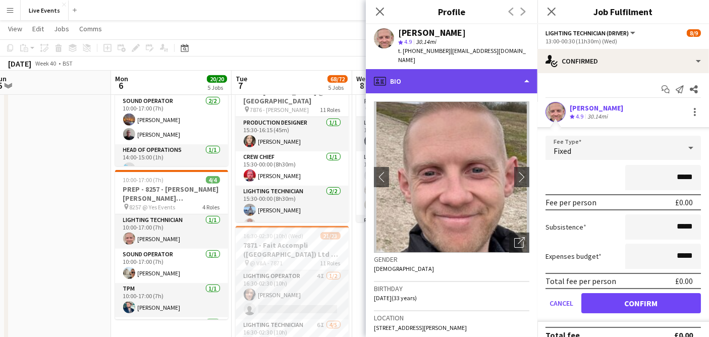
click at [424, 78] on div "profile Bio" at bounding box center [452, 81] width 172 height 24
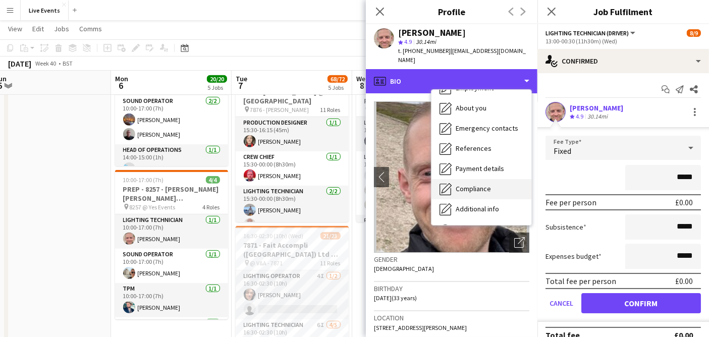
scroll to position [94, 0]
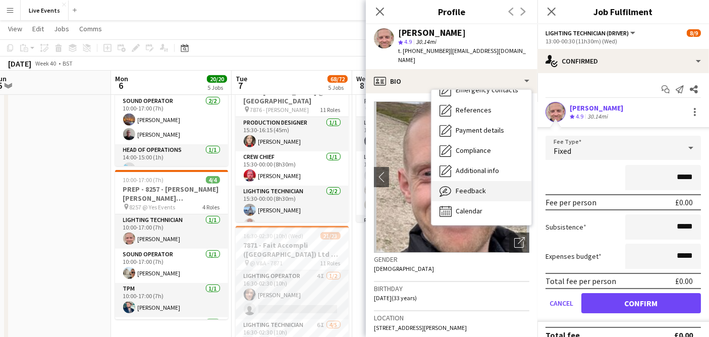
click at [487, 181] on div "Feedback Feedback" at bounding box center [481, 191] width 100 height 20
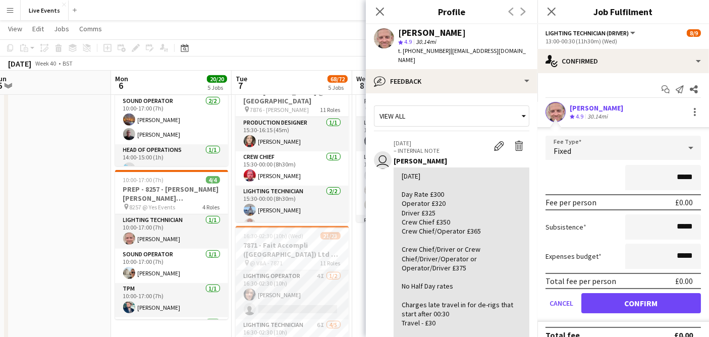
scroll to position [56, 0]
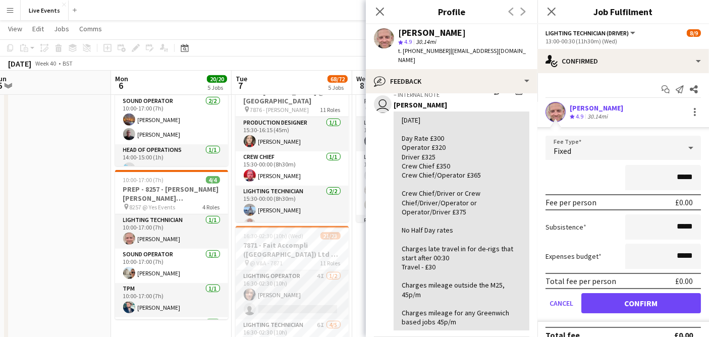
click at [374, 5] on div "Close pop-in" at bounding box center [380, 11] width 28 height 23
click at [376, 6] on app-icon "Close pop-in" at bounding box center [380, 12] width 15 height 15
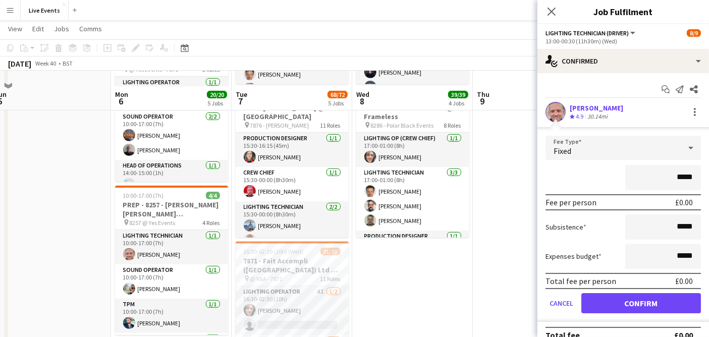
scroll to position [505, 0]
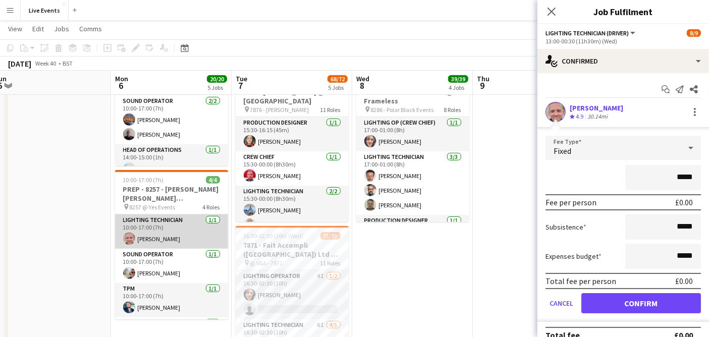
click at [180, 231] on app-card-role "Lighting Technician [DATE] 10:00-17:00 (7h) [PERSON_NAME]" at bounding box center [171, 231] width 113 height 34
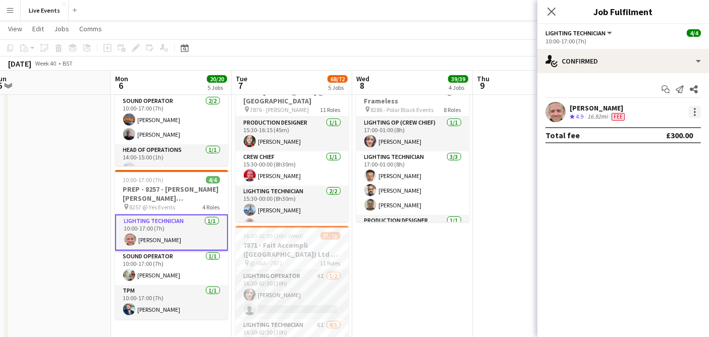
click at [692, 113] on div at bounding box center [695, 112] width 12 height 12
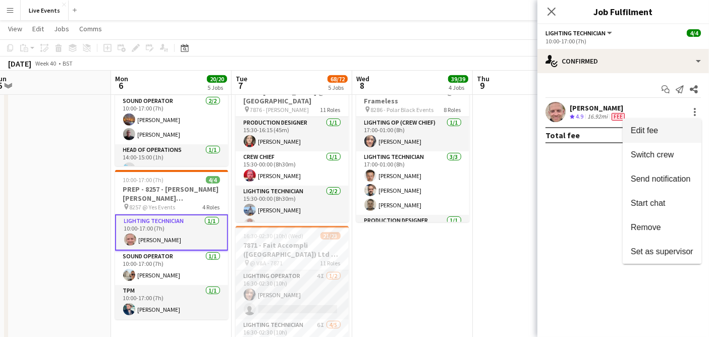
click at [669, 125] on button "Edit fee" at bounding box center [662, 131] width 79 height 24
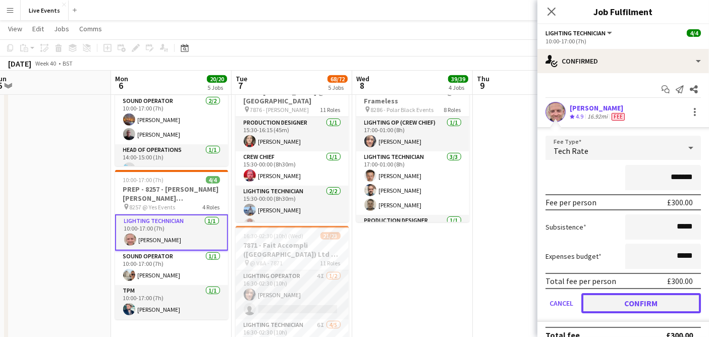
click at [623, 301] on button "Confirm" at bounding box center [641, 303] width 120 height 20
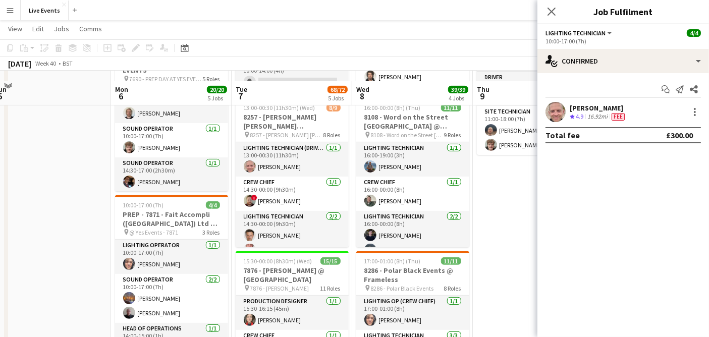
scroll to position [224, 0]
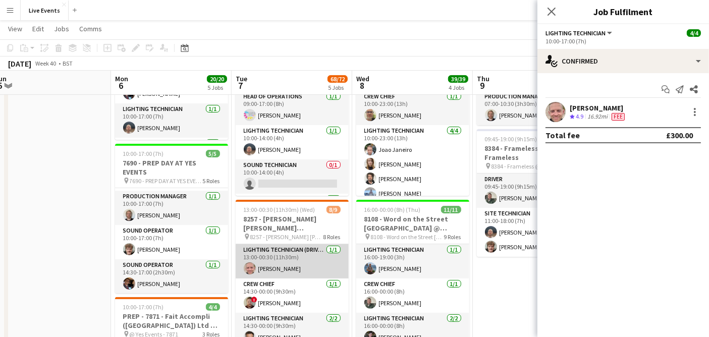
click at [271, 264] on app-card-role "Lighting Technician (Driver) [DATE] 13:00-00:30 (11h30m) [PERSON_NAME]" at bounding box center [292, 261] width 113 height 34
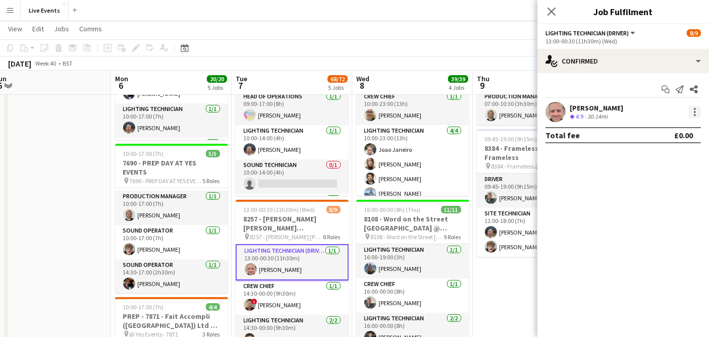
click at [698, 108] on div at bounding box center [695, 112] width 12 height 12
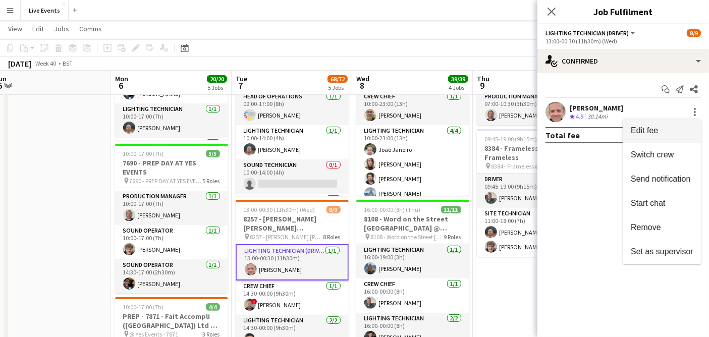
click at [653, 127] on span "Edit fee" at bounding box center [644, 130] width 27 height 9
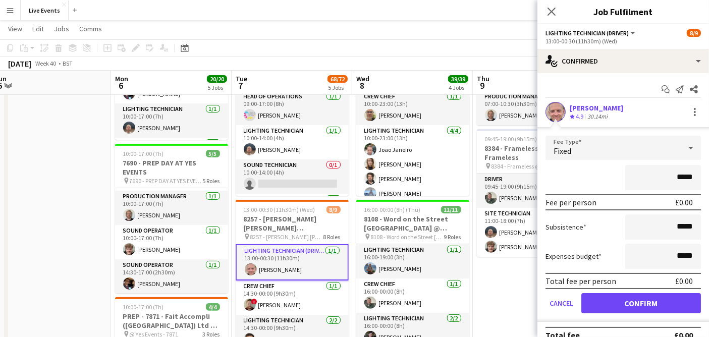
click at [665, 179] on input "*****" at bounding box center [663, 177] width 76 height 25
click at [666, 179] on input "*****" at bounding box center [663, 177] width 76 height 25
type input "*******"
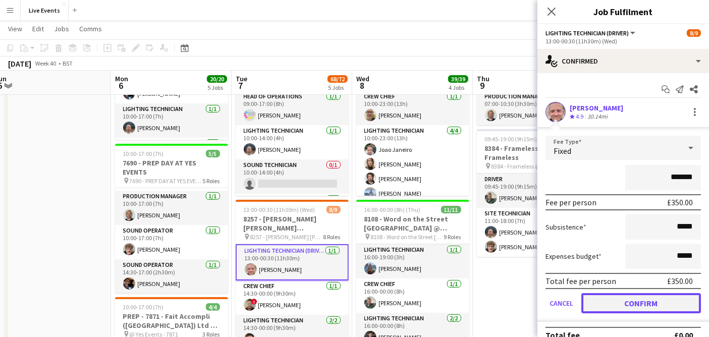
click at [643, 308] on button "Confirm" at bounding box center [641, 303] width 120 height 20
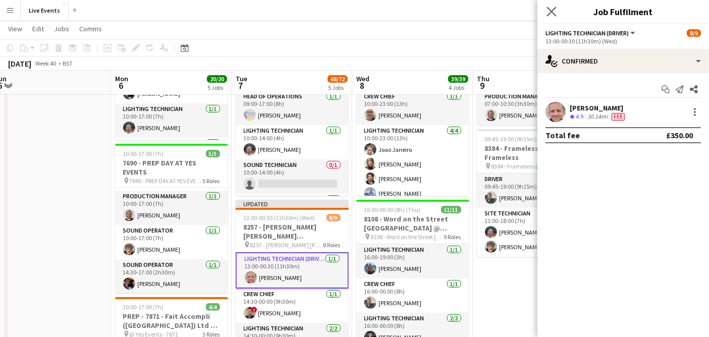
click at [546, 8] on app-icon "Close pop-in" at bounding box center [551, 12] width 15 height 15
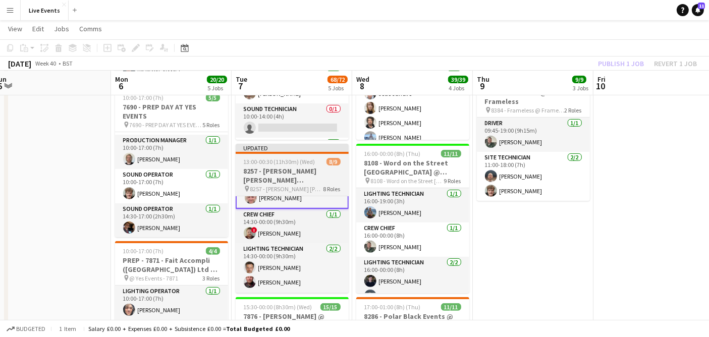
scroll to position [28, 0]
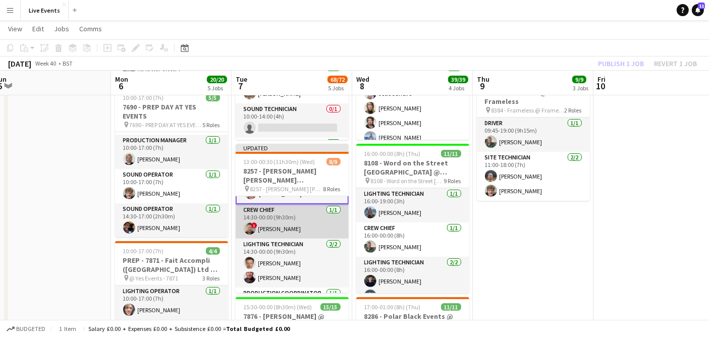
click at [291, 227] on app-card-role "Crew Chief [DATE] 14:30-00:00 (9h30m) ! [PERSON_NAME]" at bounding box center [292, 221] width 113 height 34
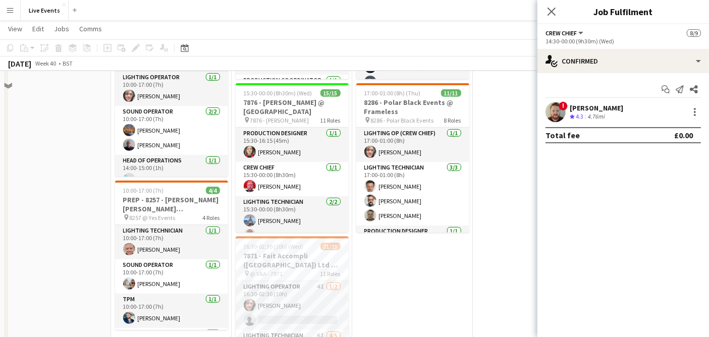
scroll to position [505, 0]
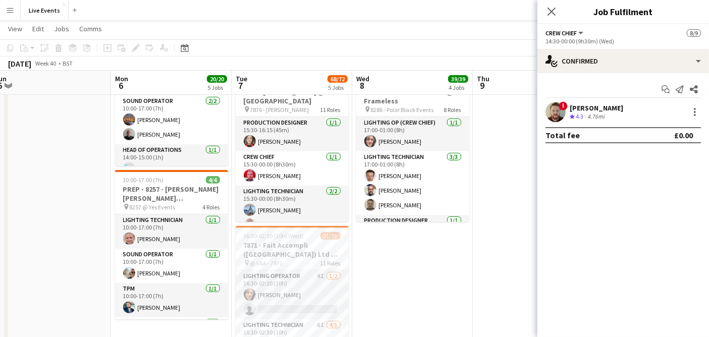
click at [76, 255] on app-date-cell at bounding box center [50, 1] width 121 height 787
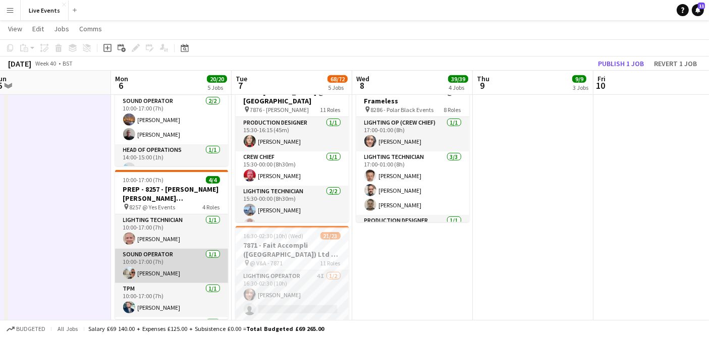
click at [140, 260] on app-card-role "Sound Operator [DATE] 10:00-17:00 (7h) [PERSON_NAME]" at bounding box center [171, 266] width 113 height 34
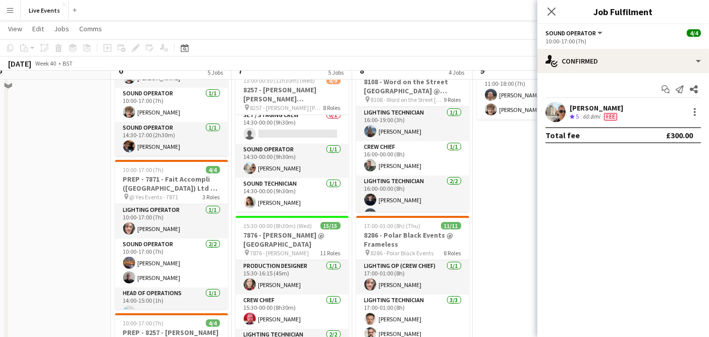
scroll to position [336, 0]
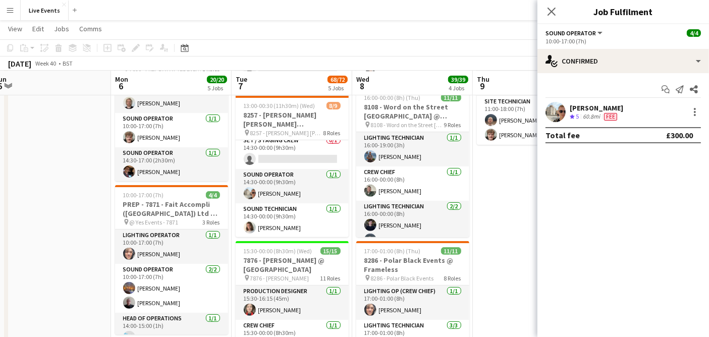
click at [562, 115] on app-user-avatar at bounding box center [555, 112] width 20 height 20
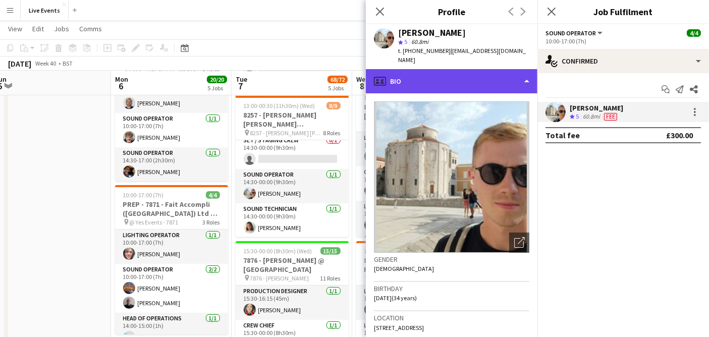
click at [432, 78] on div "profile Bio" at bounding box center [452, 81] width 172 height 24
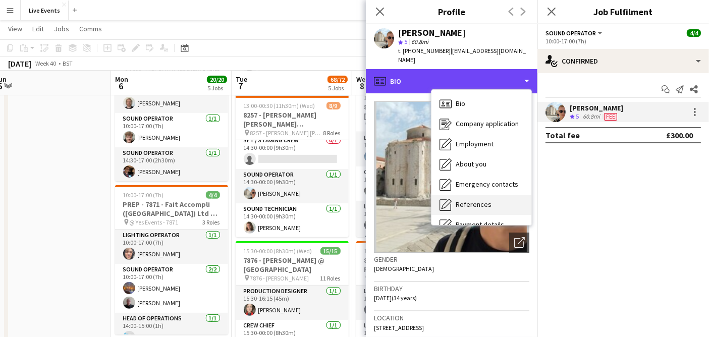
scroll to position [94, 0]
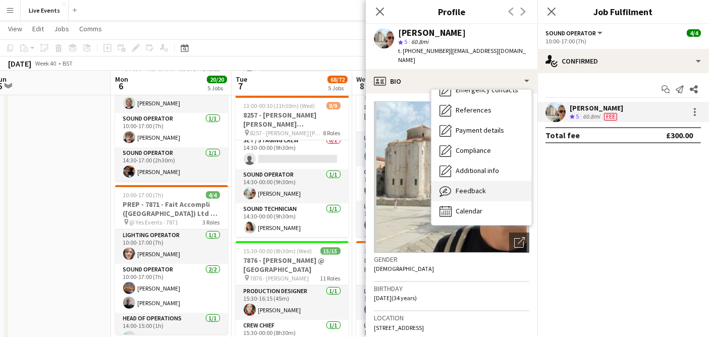
click at [493, 188] on div "Feedback Feedback" at bounding box center [481, 191] width 100 height 20
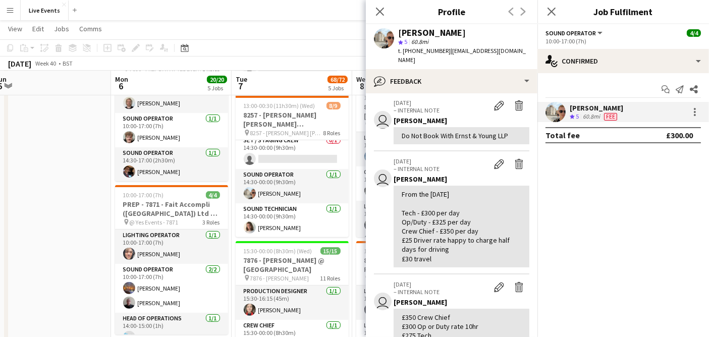
scroll to position [56, 0]
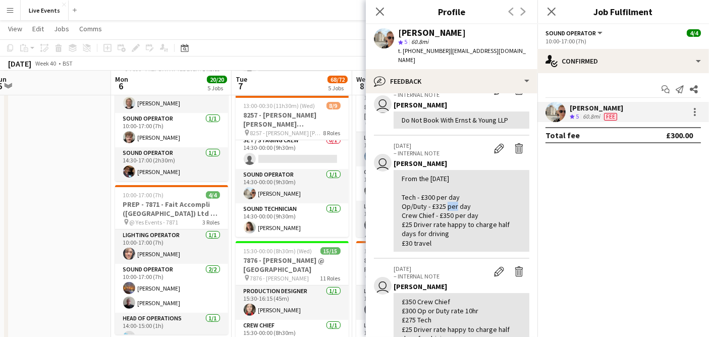
drag, startPoint x: 434, startPoint y: 198, endPoint x: 444, endPoint y: 200, distance: 9.9
click at [444, 200] on div "From the [DATE] Tech - £300 per day Op/Duty - £325 per day Crew Chief - £350 pe…" at bounding box center [462, 211] width 120 height 74
copy div "325"
click at [487, 188] on div "From the [DATE] Tech - £300 per day Op/Duty - £325 per day Crew Chief - £350 pe…" at bounding box center [462, 211] width 120 height 74
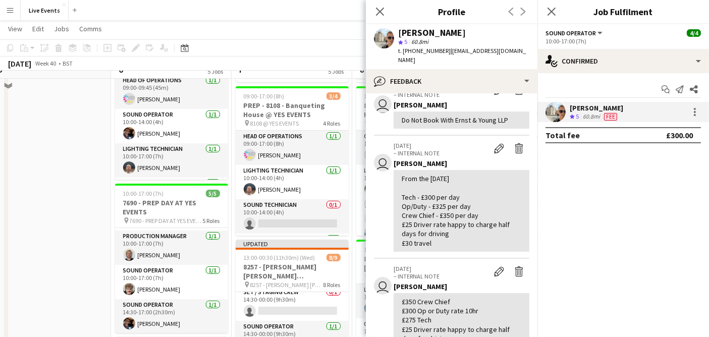
scroll to position [168, 0]
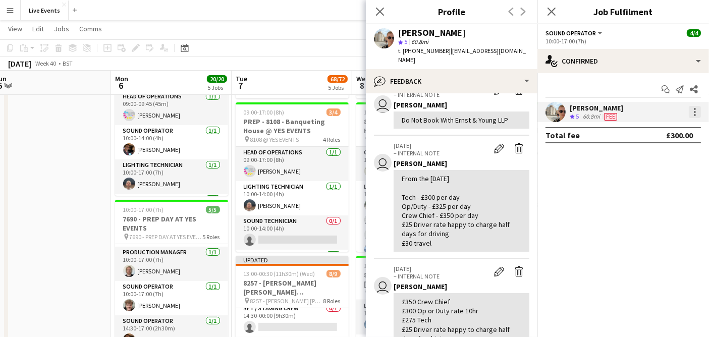
click at [696, 113] on div at bounding box center [695, 112] width 12 height 12
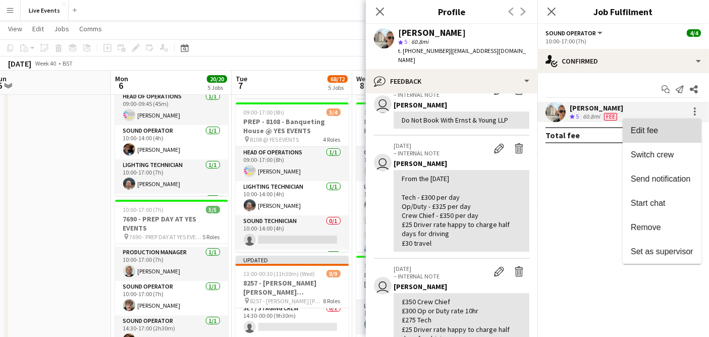
click at [681, 126] on span "Edit fee" at bounding box center [662, 130] width 63 height 9
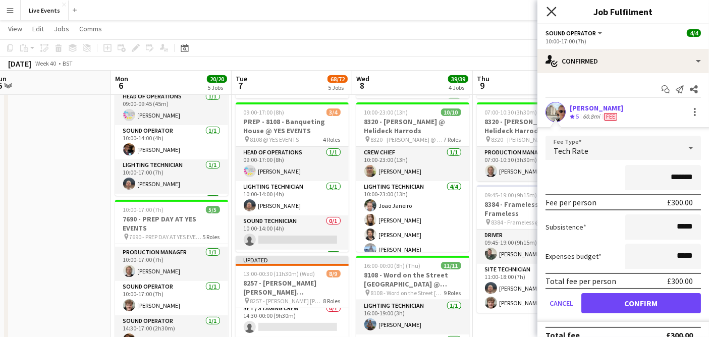
click at [549, 9] on icon at bounding box center [551, 12] width 10 height 10
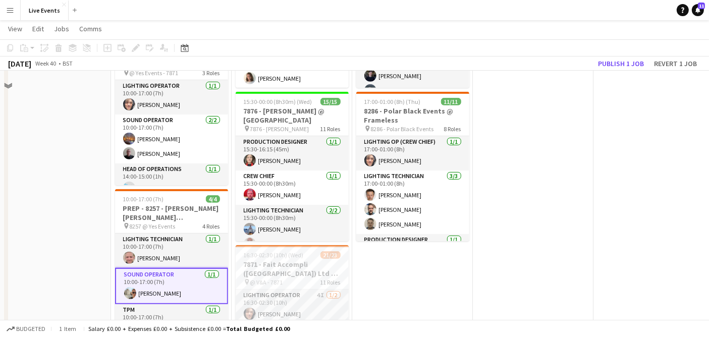
scroll to position [505, 0]
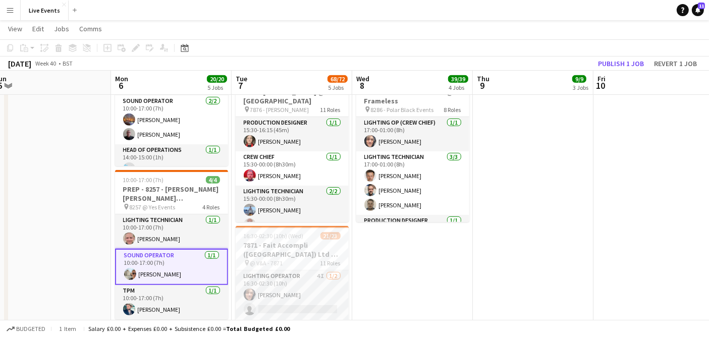
click at [154, 270] on app-card-role "Sound Operator [DATE] 10:00-17:00 (7h) [PERSON_NAME]" at bounding box center [171, 267] width 113 height 36
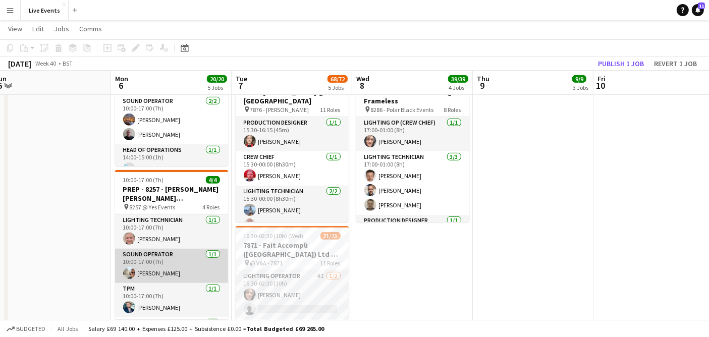
click at [154, 270] on app-card-role "Sound Operator [DATE] 10:00-17:00 (7h) [PERSON_NAME]" at bounding box center [171, 266] width 113 height 34
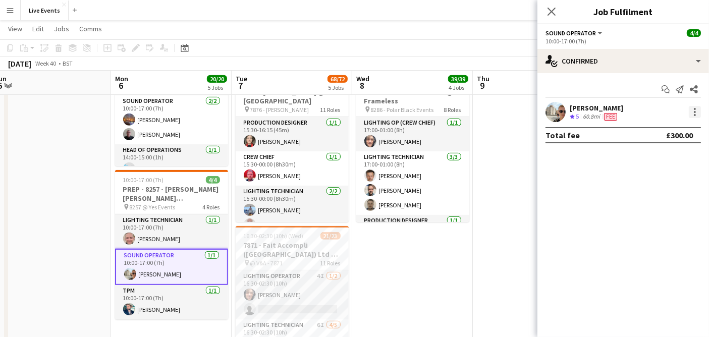
click at [693, 115] on div at bounding box center [695, 112] width 12 height 12
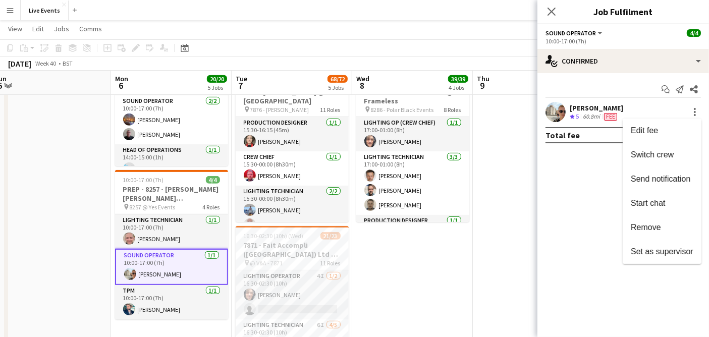
click at [25, 247] on div at bounding box center [354, 168] width 709 height 337
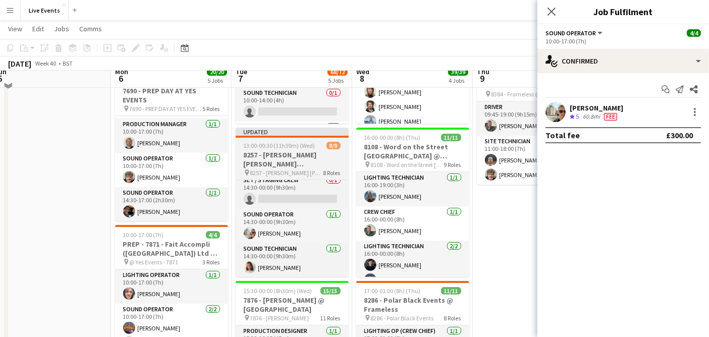
scroll to position [280, 0]
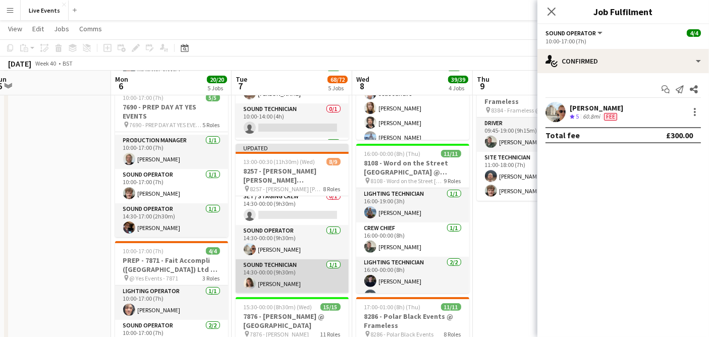
click at [297, 277] on app-card-role "Sound Technician [DATE] 14:30-00:00 (9h30m) [PERSON_NAME]" at bounding box center [292, 276] width 113 height 34
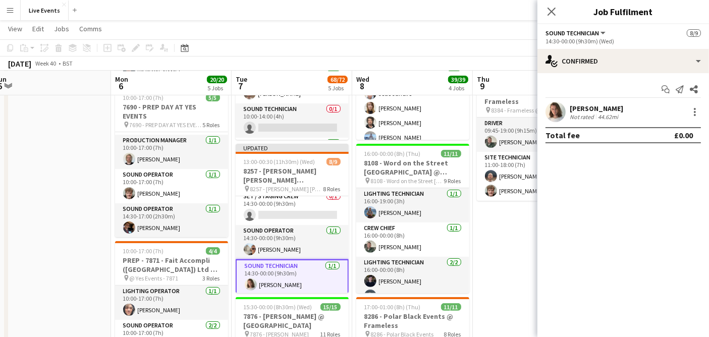
click at [297, 277] on app-card-role "Sound Technician [DATE] 14:30-00:00 (9h30m) [PERSON_NAME]" at bounding box center [292, 277] width 113 height 36
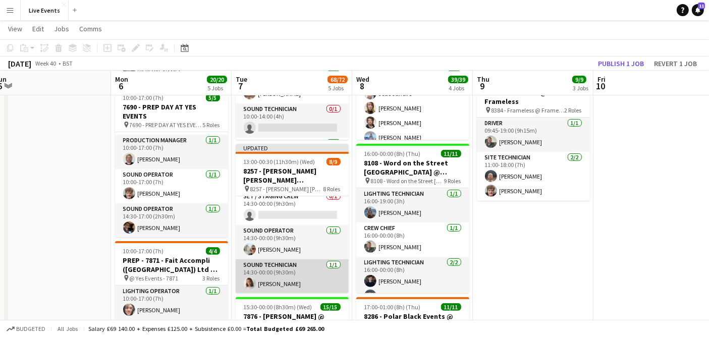
click at [293, 276] on app-card-role "Sound Technician [DATE] 14:30-00:00 (9h30m) [PERSON_NAME]" at bounding box center [292, 276] width 113 height 34
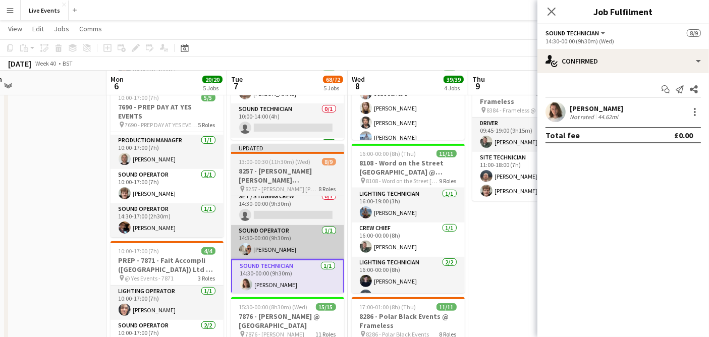
drag, startPoint x: 290, startPoint y: 253, endPoint x: 288, endPoint y: 243, distance: 10.3
click at [288, 245] on app-calendar-viewport "Thu 2 40/40 3 Jobs Fri 3 Sat 4 Sun 5 Mon 6 20/20 5 Jobs Tue 7 68/72 5 Jobs Wed …" at bounding box center [354, 189] width 709 height 861
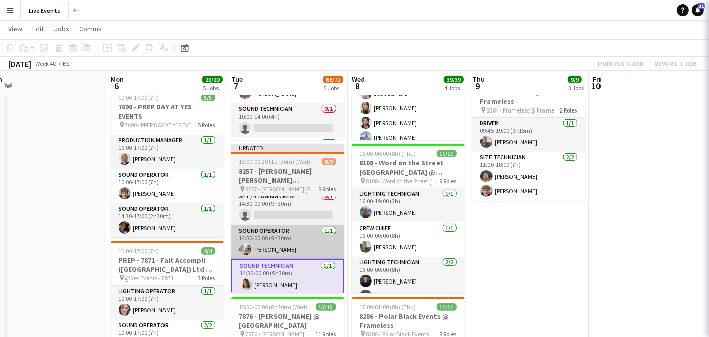
scroll to position [0, 376]
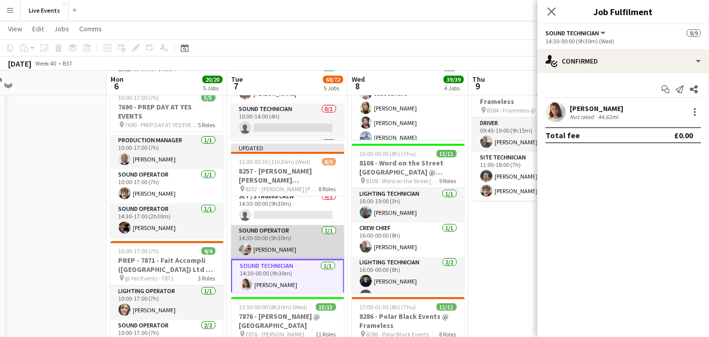
click at [288, 243] on app-card-role "Sound Operator [DATE] 14:30-00:00 (9h30m) [PERSON_NAME]" at bounding box center [287, 242] width 113 height 34
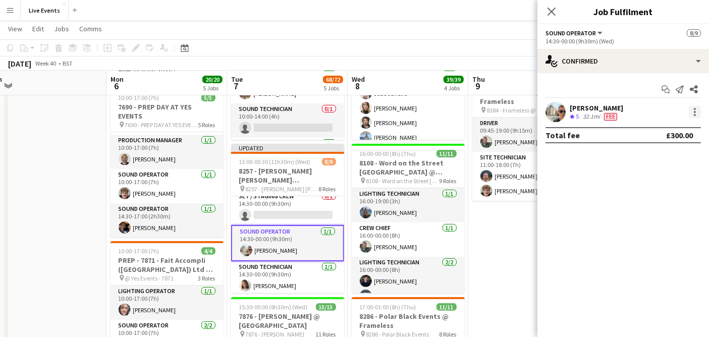
click at [689, 110] on div at bounding box center [695, 112] width 12 height 12
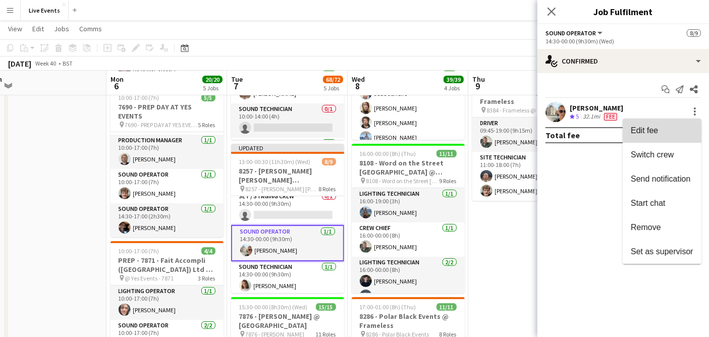
click at [668, 130] on span "Edit fee" at bounding box center [662, 130] width 63 height 9
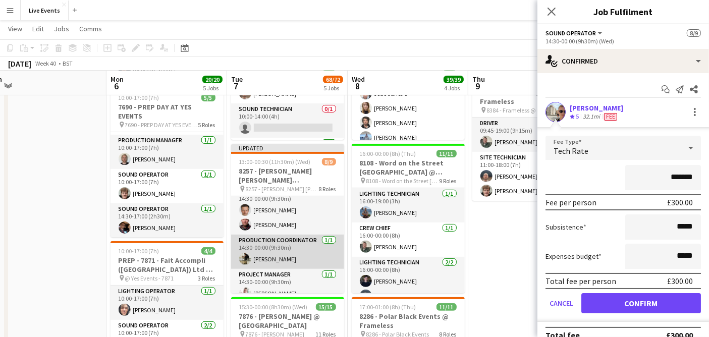
scroll to position [23, 0]
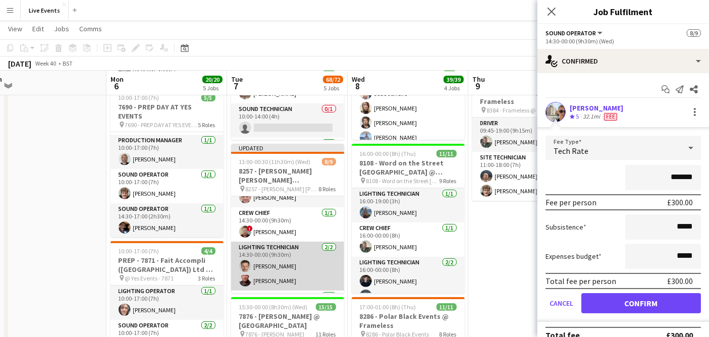
click at [298, 268] on app-card-role "Lighting Technician [DATE] 14:30-00:00 (9h30m) [PERSON_NAME] [PERSON_NAME]" at bounding box center [287, 266] width 113 height 49
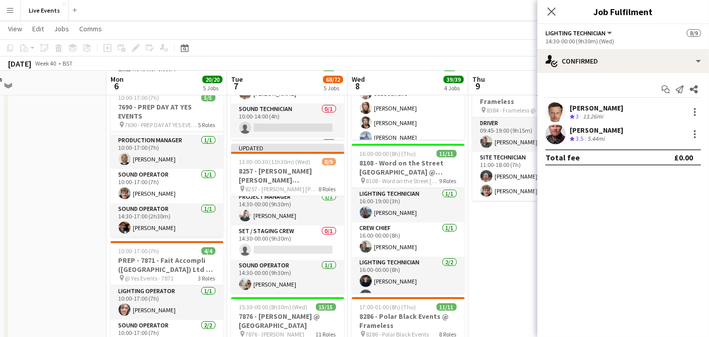
scroll to position [193, 0]
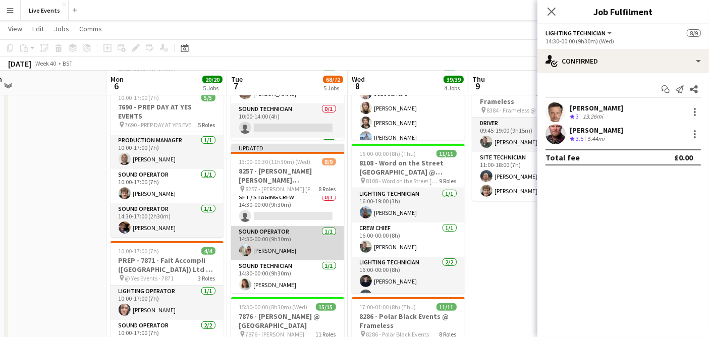
click at [270, 247] on app-card-role "Sound Operator [DATE] 14:30-00:00 (9h30m) [PERSON_NAME]" at bounding box center [287, 243] width 113 height 34
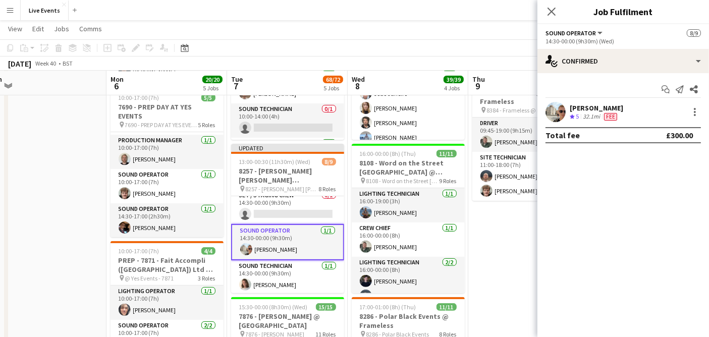
scroll to position [192, 0]
click at [697, 112] on div at bounding box center [695, 112] width 12 height 12
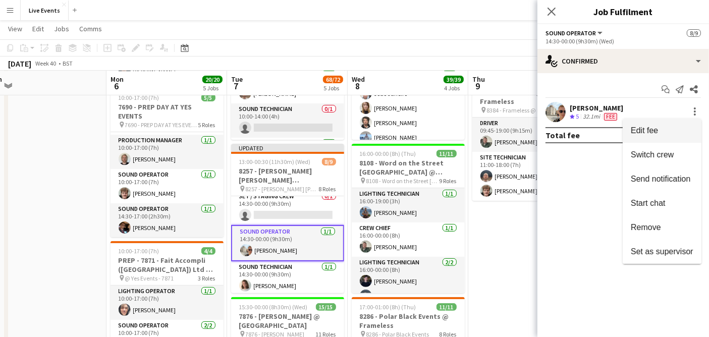
click at [670, 127] on span "Edit fee" at bounding box center [662, 130] width 63 height 9
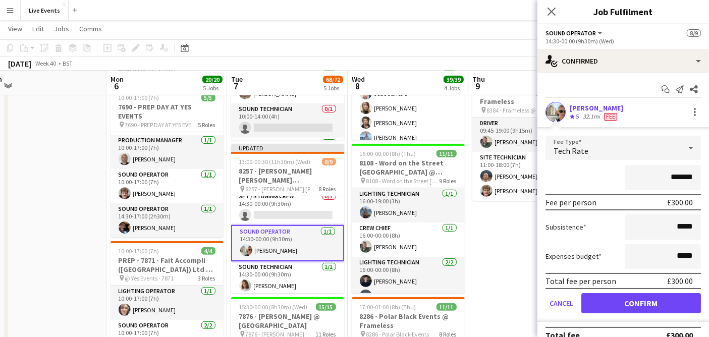
click at [669, 174] on input "*******" at bounding box center [663, 177] width 76 height 25
type input "*******"
click at [634, 304] on button "Confirm" at bounding box center [641, 303] width 120 height 20
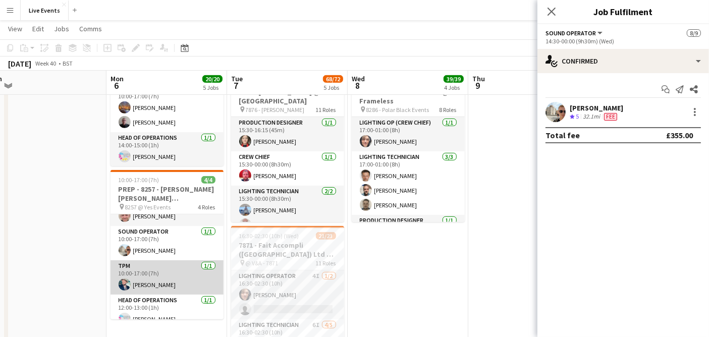
scroll to position [32, 0]
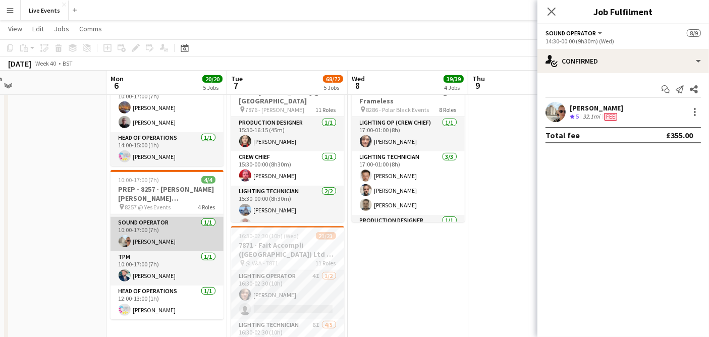
click at [169, 248] on app-card-role "Sound Operator [DATE] 10:00-17:00 (7h) [PERSON_NAME]" at bounding box center [167, 234] width 113 height 34
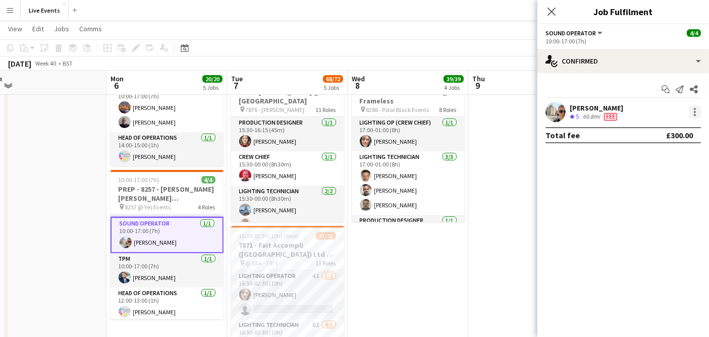
click at [694, 106] on div at bounding box center [695, 112] width 12 height 12
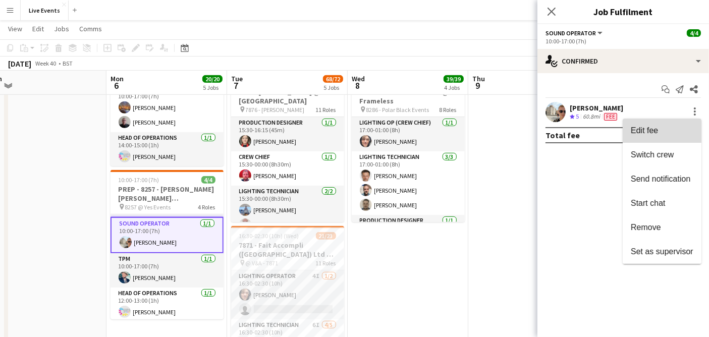
click at [677, 119] on button "Edit fee" at bounding box center [662, 131] width 79 height 24
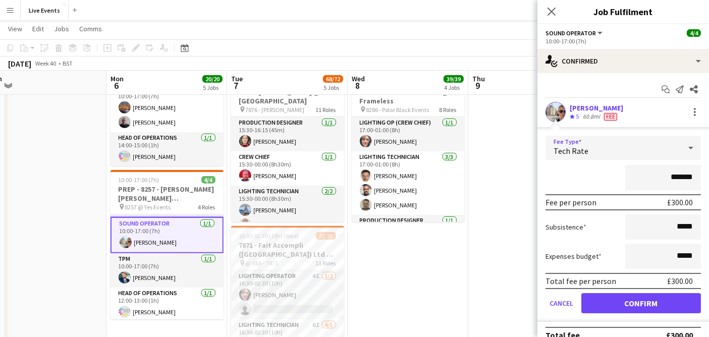
click at [576, 146] on span "Tech Rate" at bounding box center [571, 151] width 35 height 10
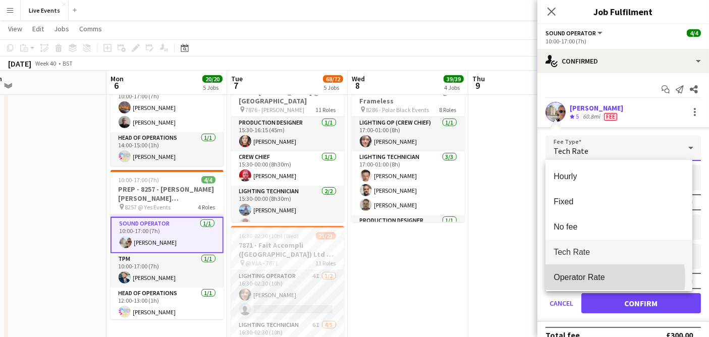
click at [608, 279] on span "Operator Rate" at bounding box center [619, 277] width 131 height 10
type input "*******"
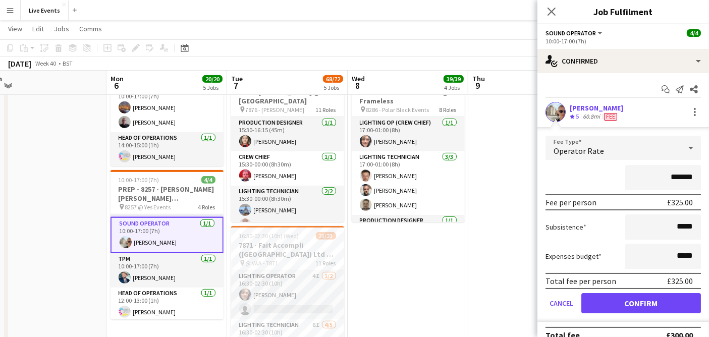
click at [552, 114] on app-user-avatar at bounding box center [555, 112] width 20 height 20
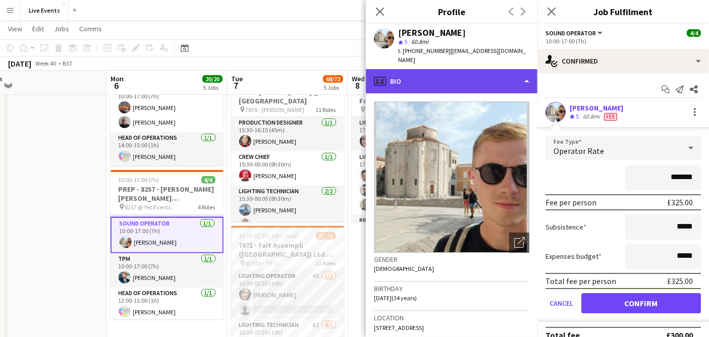
click at [444, 75] on div "profile Bio" at bounding box center [452, 81] width 172 height 24
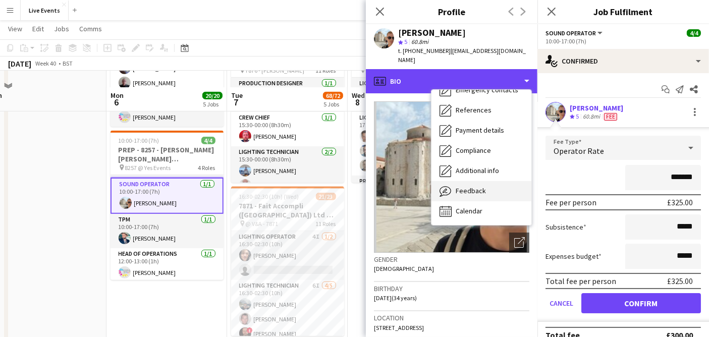
scroll to position [561, 0]
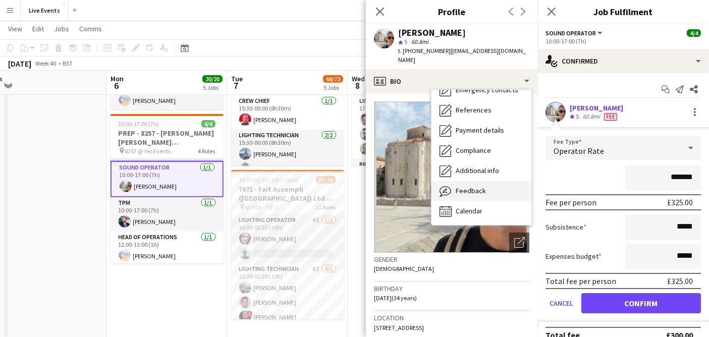
click at [481, 181] on div "Feedback Feedback" at bounding box center [481, 191] width 100 height 20
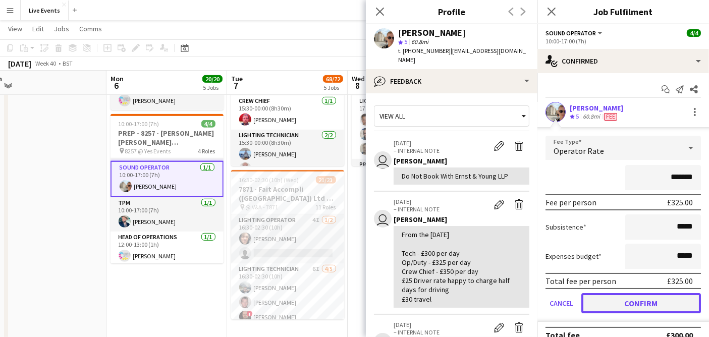
click at [644, 303] on button "Confirm" at bounding box center [641, 303] width 120 height 20
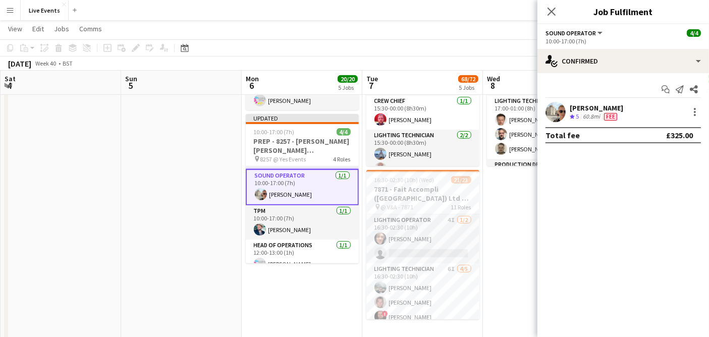
scroll to position [0, 376]
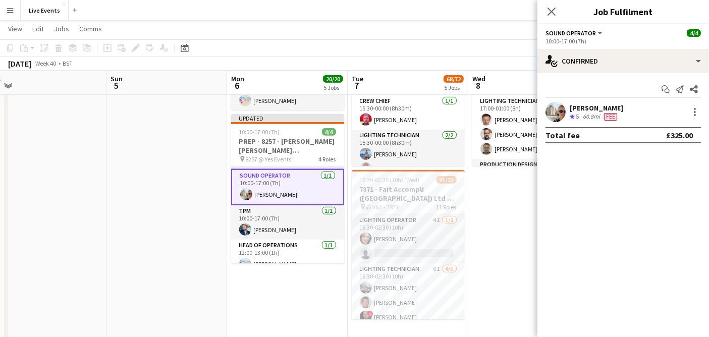
drag, startPoint x: 65, startPoint y: 126, endPoint x: 186, endPoint y: 125, distance: 121.1
click at [186, 125] on app-calendar-viewport "Wed 1 63/63 8 Jobs Thu 2 40/40 3 Jobs Fri 3 Sat 4 Sun 5 Mon 6 20/20 5 Jobs Tue …" at bounding box center [354, 52] width 709 height 1146
click at [253, 188] on app-card-role "Sound Operator [DATE] 10:00-17:00 (7h) [PERSON_NAME]" at bounding box center [287, 187] width 113 height 36
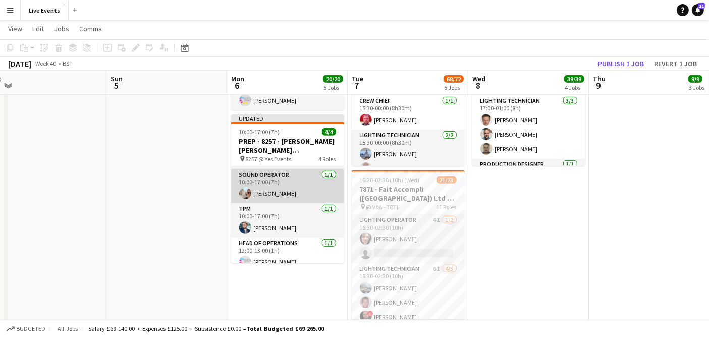
click at [301, 186] on app-card-role "Sound Operator [DATE] 10:00-17:00 (7h) [PERSON_NAME]" at bounding box center [287, 186] width 113 height 34
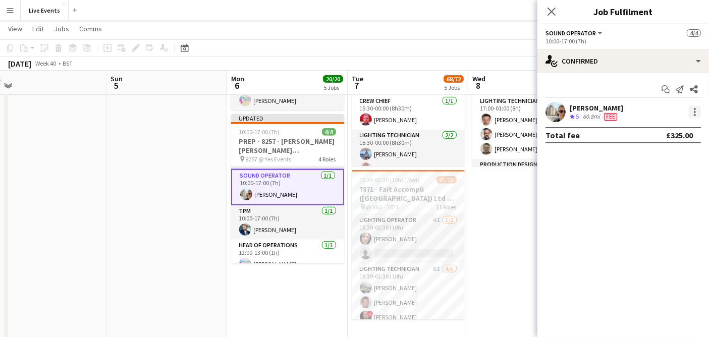
click at [695, 112] on div at bounding box center [695, 112] width 2 height 2
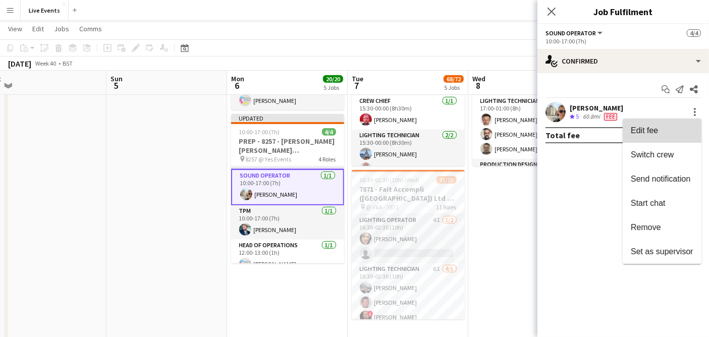
click at [662, 127] on span "Edit fee" at bounding box center [662, 130] width 63 height 9
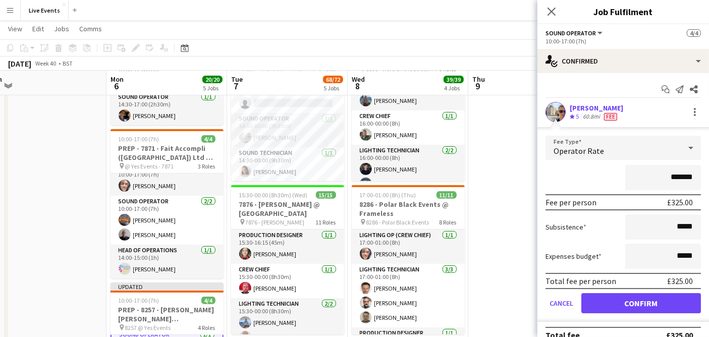
scroll to position [0, 311]
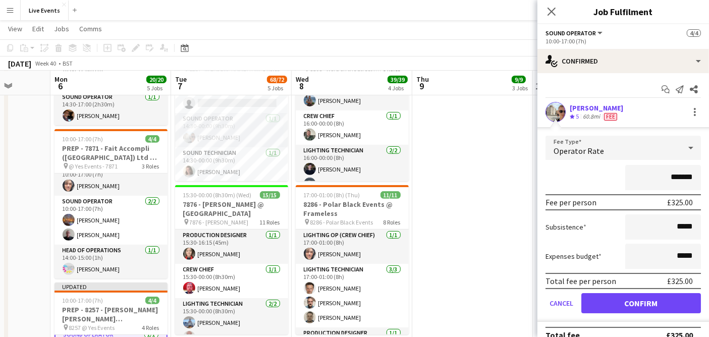
drag, startPoint x: 196, startPoint y: 223, endPoint x: 19, endPoint y: 190, distance: 179.5
click at [19, 190] on app-calendar-viewport "Fri 3 Sat 4 Sun 5 Mon 6 20/20 5 Jobs Tue 7 68/72 5 Jobs Wed 8 39/39 4 Jobs Thu …" at bounding box center [354, 220] width 709 height 1146
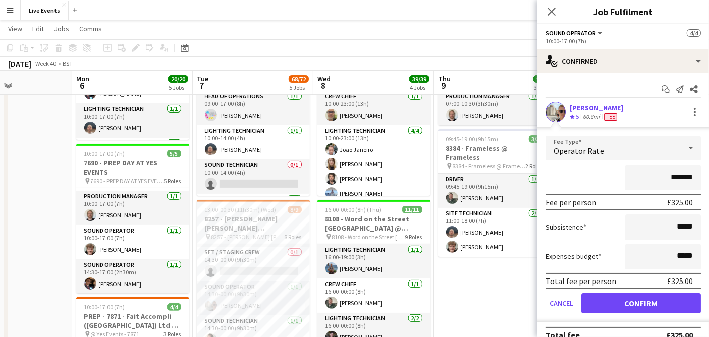
scroll to position [0, 265]
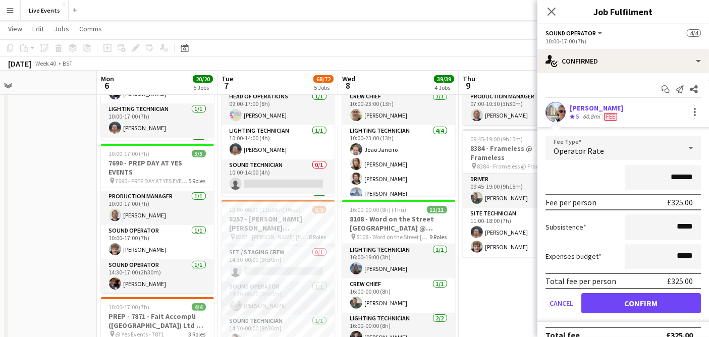
drag, startPoint x: 485, startPoint y: 303, endPoint x: 531, endPoint y: 297, distance: 46.8
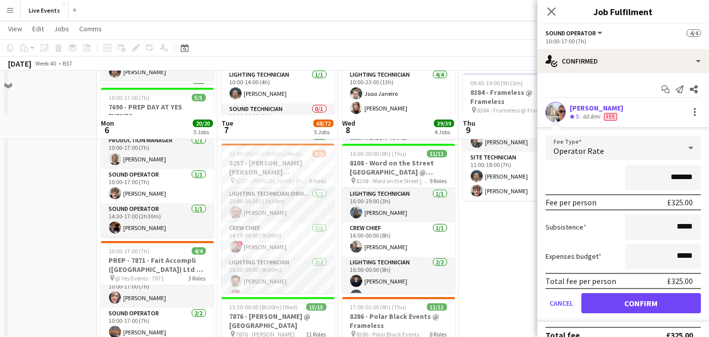
scroll to position [336, 0]
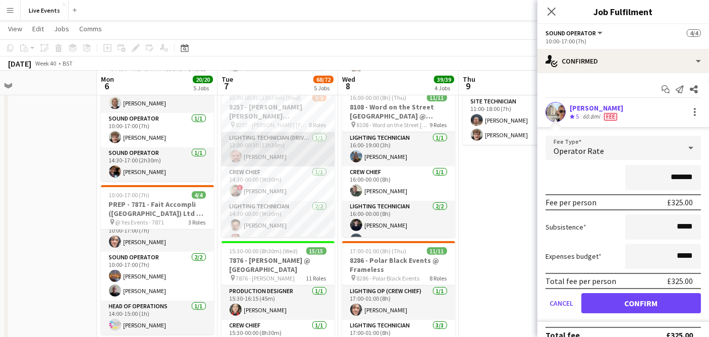
click at [242, 161] on app-card-role "Lighting Technician (Driver) [DATE] 13:00-00:30 (11h30m) [PERSON_NAME]" at bounding box center [278, 149] width 113 height 34
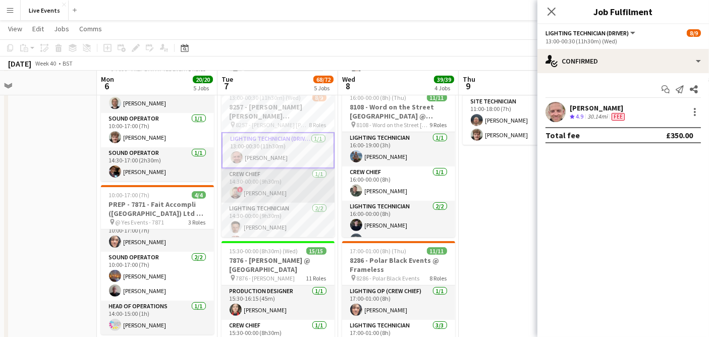
click at [286, 196] on app-card-role "Crew Chief [DATE] 14:30-00:00 (9h30m) ! [PERSON_NAME]" at bounding box center [278, 186] width 113 height 34
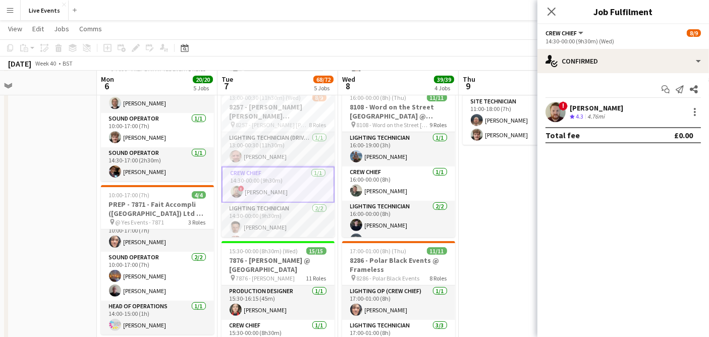
click at [554, 106] on app-user-avatar at bounding box center [555, 112] width 20 height 20
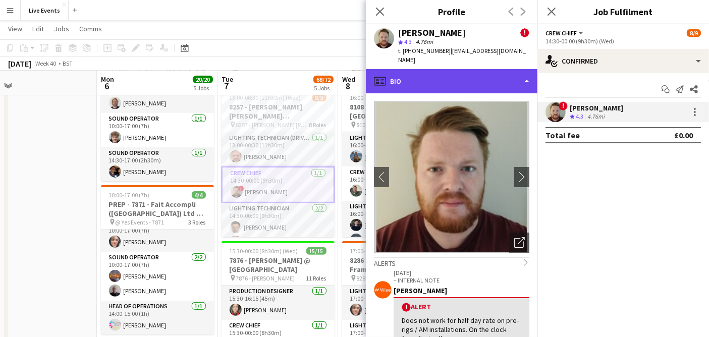
click at [455, 73] on div "profile Bio" at bounding box center [452, 81] width 172 height 24
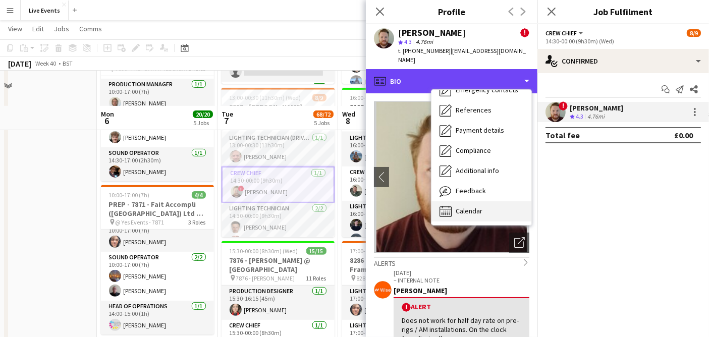
scroll to position [392, 0]
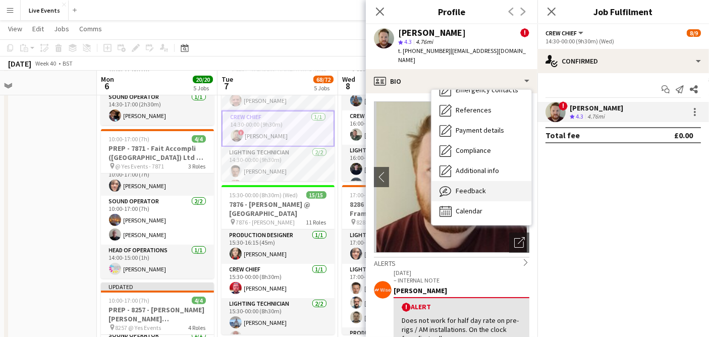
click at [485, 181] on div "Feedback Feedback" at bounding box center [481, 191] width 100 height 20
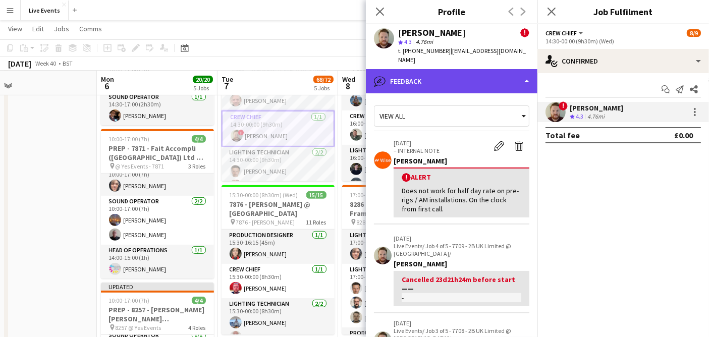
click at [424, 71] on div "bubble-pencil Feedback" at bounding box center [452, 81] width 172 height 24
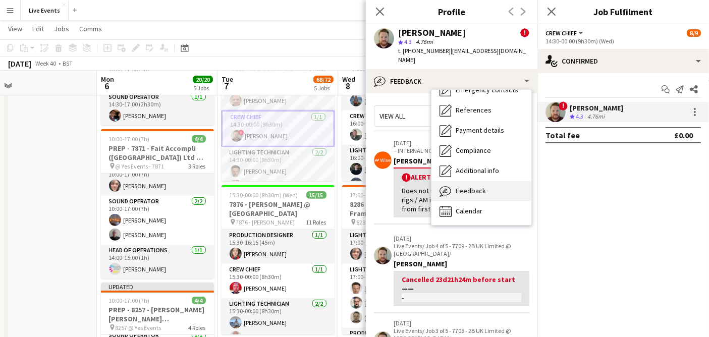
click at [488, 181] on div "Feedback Feedback" at bounding box center [481, 191] width 100 height 20
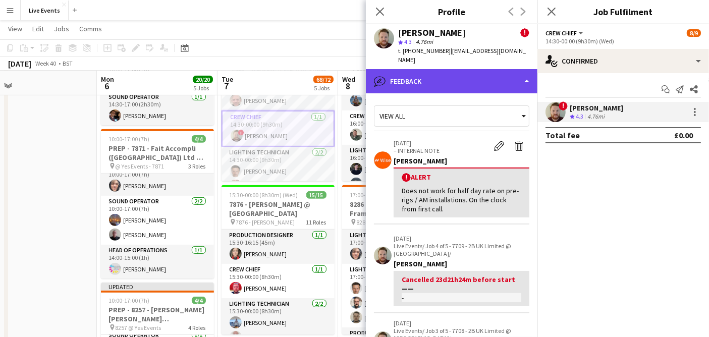
click at [414, 73] on div "bubble-pencil Feedback" at bounding box center [452, 81] width 172 height 24
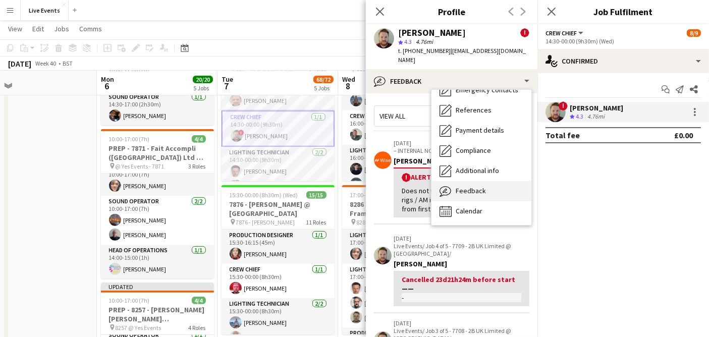
click at [485, 182] on div "Feedback Feedback" at bounding box center [481, 191] width 100 height 20
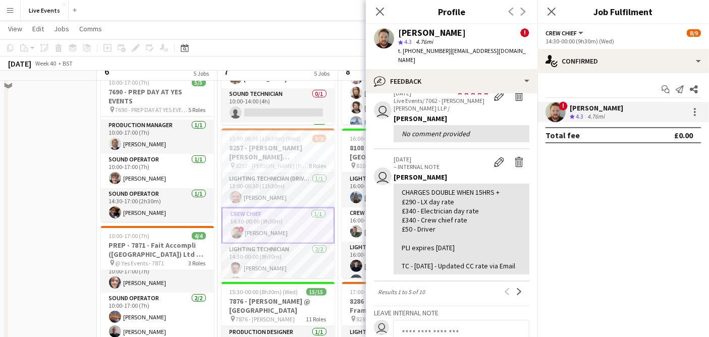
scroll to position [280, 0]
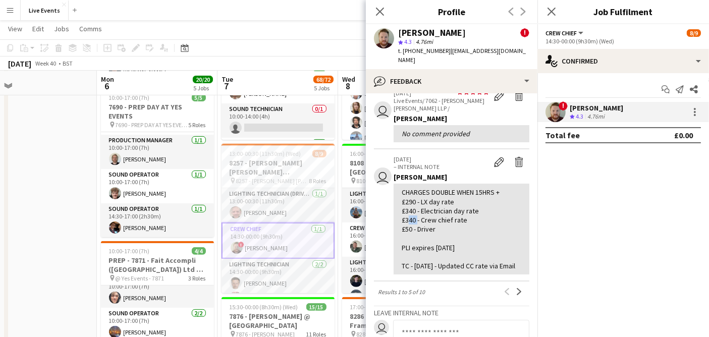
drag, startPoint x: 406, startPoint y: 207, endPoint x: 415, endPoint y: 210, distance: 9.3
click at [415, 210] on div "CHARGES DOUBLE WHEN 15HRS + £290 - LX day rate £340 - Electrician day rate £340…" at bounding box center [462, 229] width 120 height 83
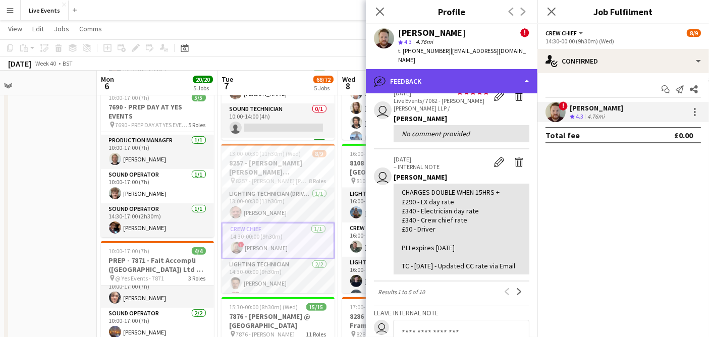
click at [418, 69] on div "bubble-pencil Feedback" at bounding box center [452, 81] width 172 height 24
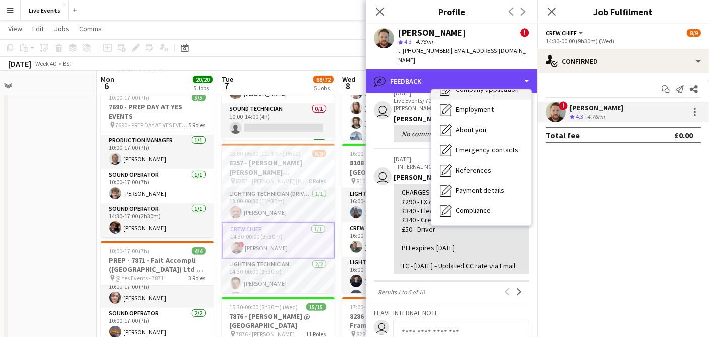
scroll to position [0, 0]
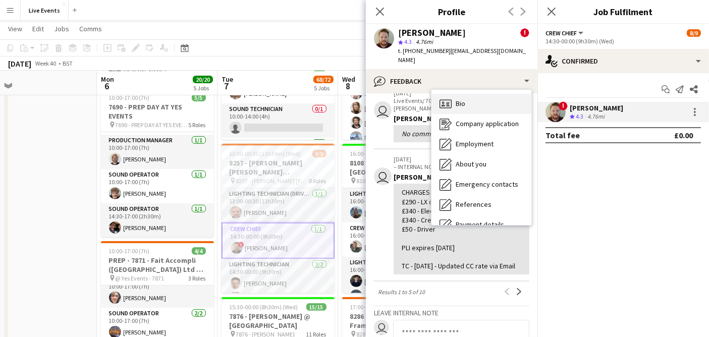
click at [472, 94] on div "Bio Bio" at bounding box center [481, 104] width 100 height 20
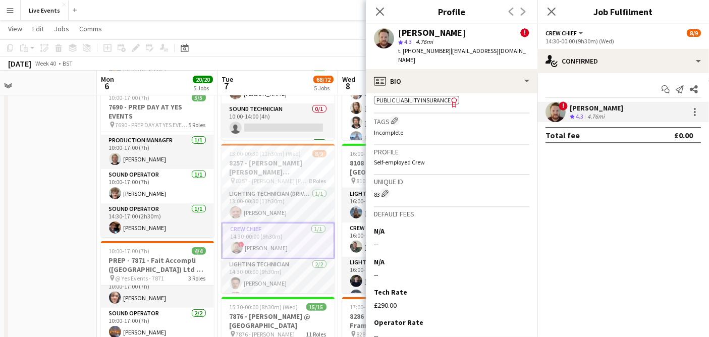
scroll to position [565, 0]
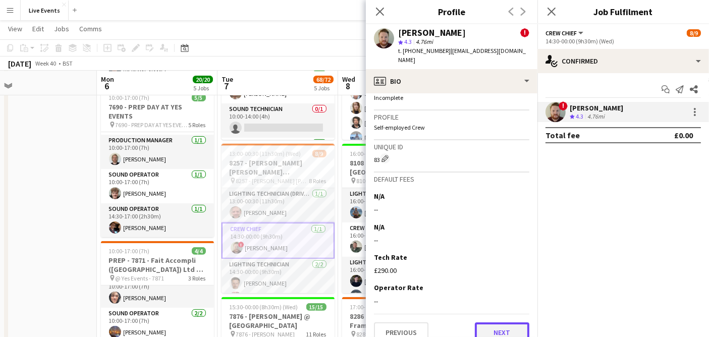
click at [509, 322] on button "Next" at bounding box center [502, 332] width 54 height 20
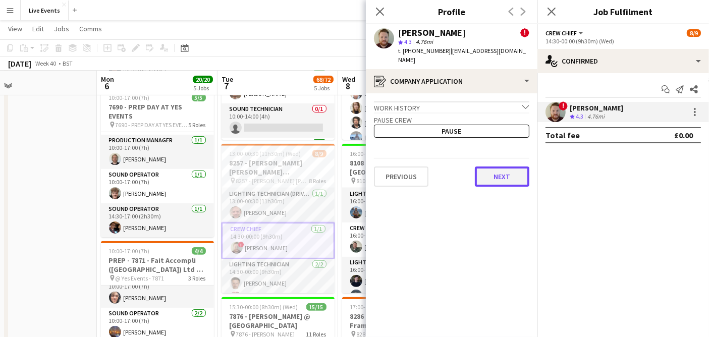
click at [497, 169] on button "Next" at bounding box center [502, 177] width 54 height 20
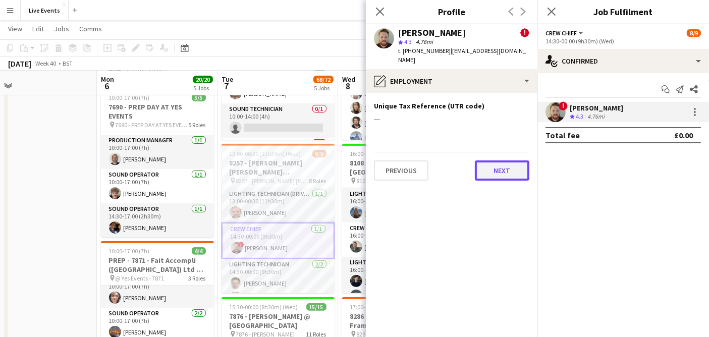
click at [491, 160] on button "Next" at bounding box center [502, 170] width 54 height 20
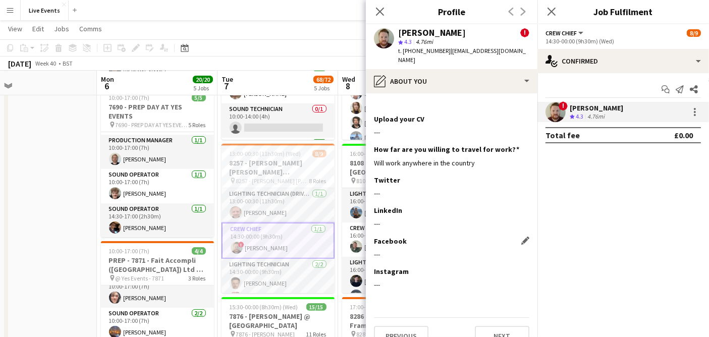
scroll to position [24, 0]
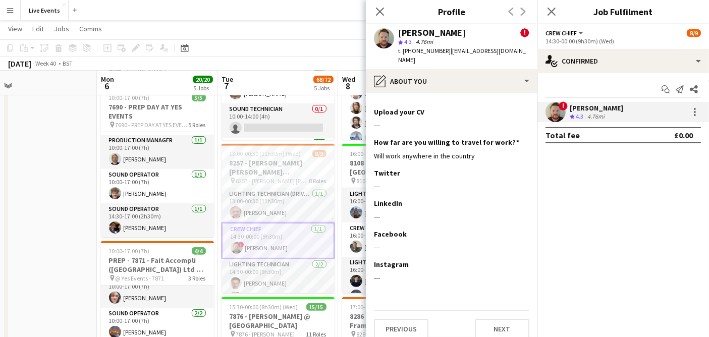
click at [482, 310] on div "Previous Next" at bounding box center [451, 324] width 155 height 29
click at [484, 324] on button "Next" at bounding box center [502, 329] width 54 height 20
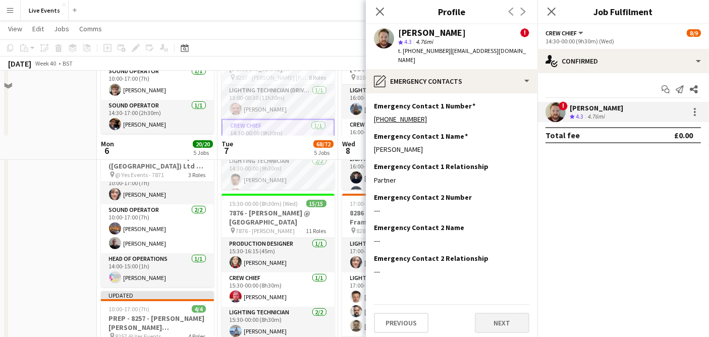
scroll to position [448, 0]
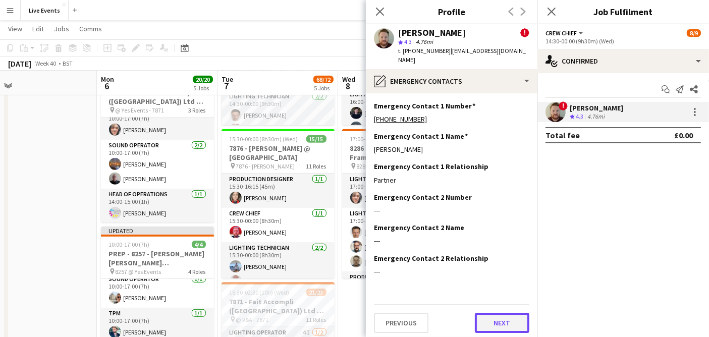
click at [501, 314] on button "Next" at bounding box center [502, 323] width 54 height 20
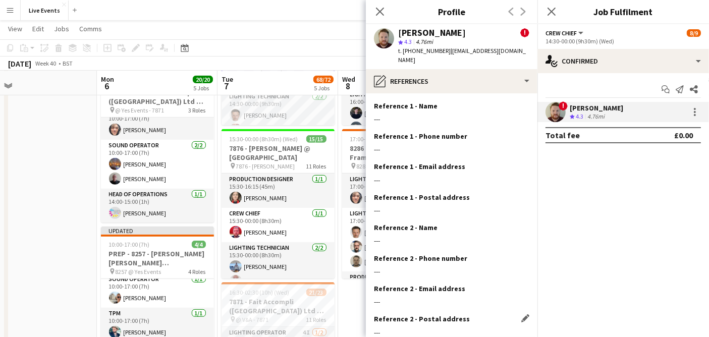
scroll to position [54, 0]
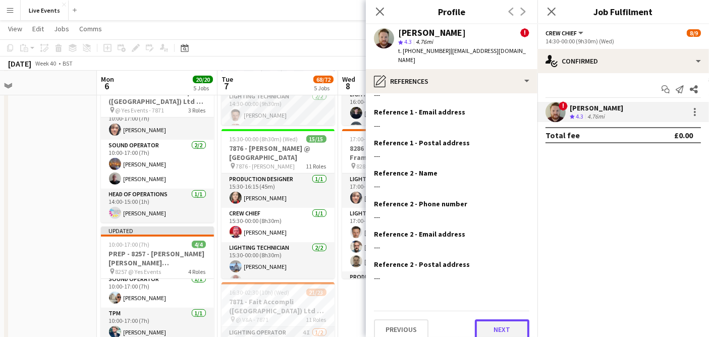
click at [500, 319] on button "Next" at bounding box center [502, 329] width 54 height 20
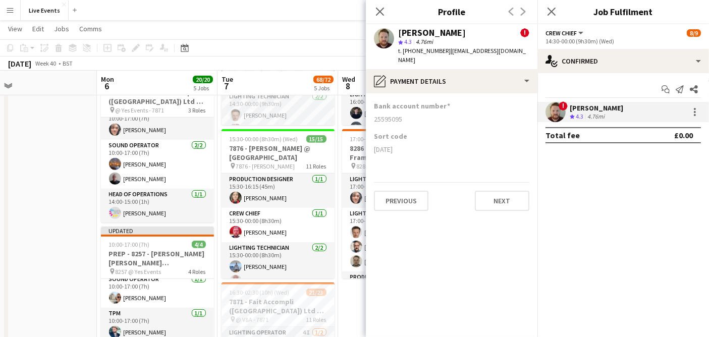
click at [515, 201] on app-section-data-types "Bank account number [FINANCIAL_ID] Sort code [DATE] Previous Next" at bounding box center [452, 215] width 172 height 244
click at [505, 191] on button "Next" at bounding box center [502, 201] width 54 height 20
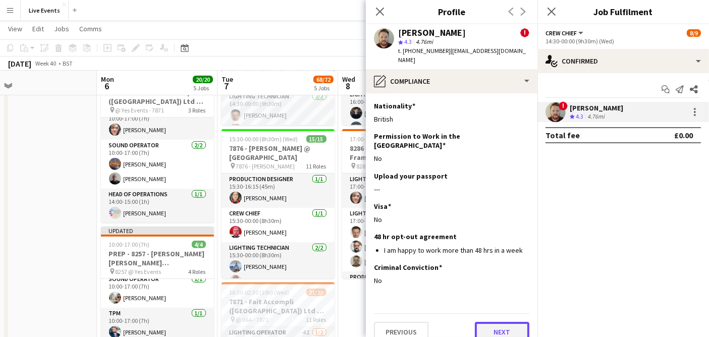
click at [514, 322] on button "Next" at bounding box center [502, 332] width 54 height 20
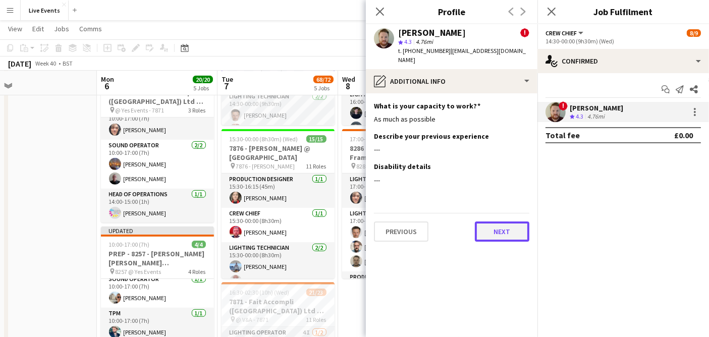
click at [506, 229] on button "Next" at bounding box center [502, 232] width 54 height 20
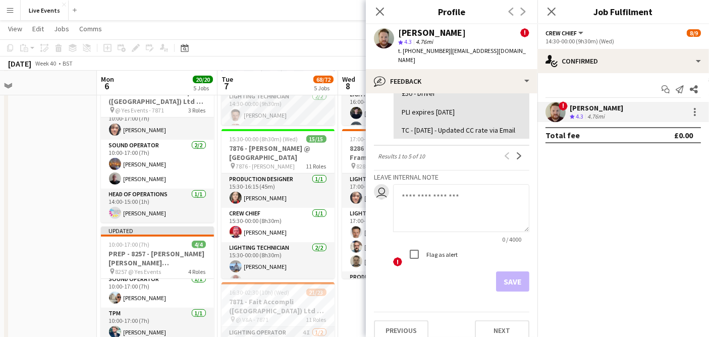
scroll to position [535, 0]
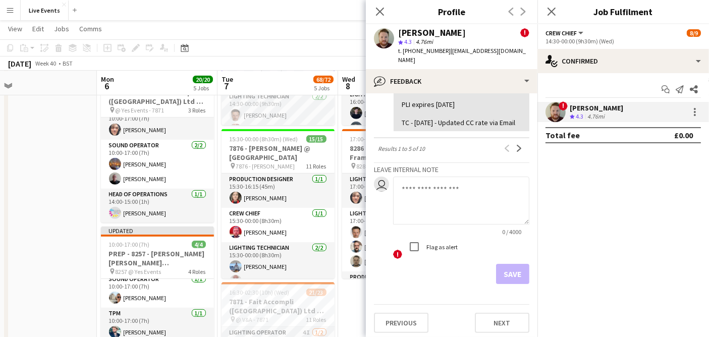
click at [507, 273] on div "Save" at bounding box center [451, 274] width 155 height 20
click at [508, 313] on button "Next" at bounding box center [502, 323] width 54 height 20
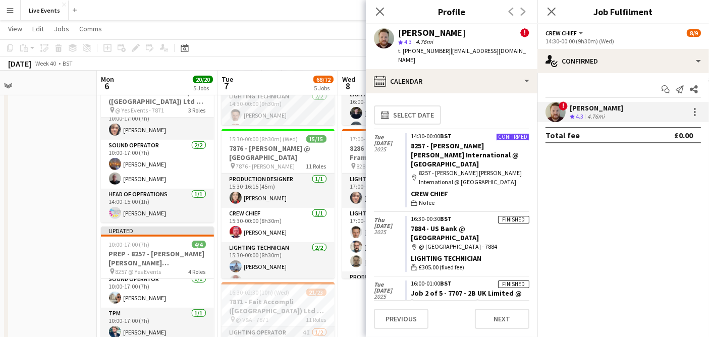
scroll to position [168, 0]
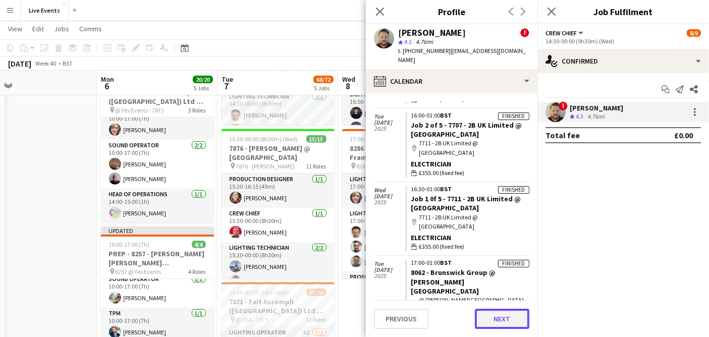
click at [493, 309] on button "Next" at bounding box center [502, 319] width 54 height 20
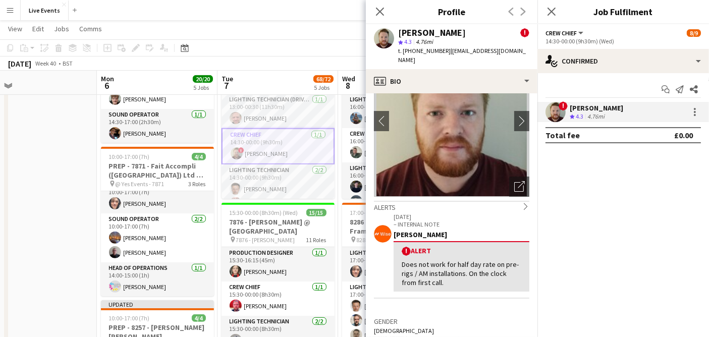
scroll to position [280, 0]
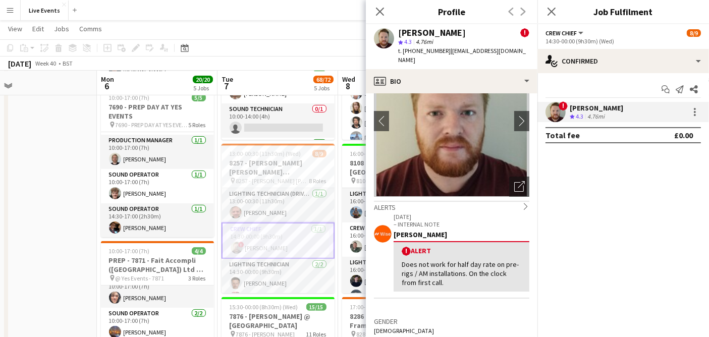
click at [441, 58] on div "[PERSON_NAME] ! star 4.3 4.76mi t. [PHONE_NUMBER] | [EMAIL_ADDRESS][DOMAIN_NAME]" at bounding box center [452, 46] width 172 height 45
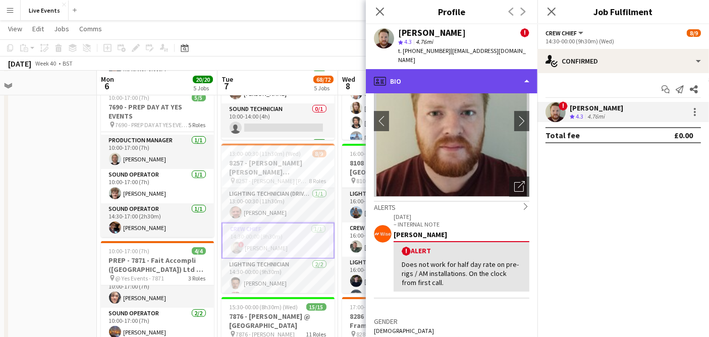
click at [443, 71] on div "profile Bio" at bounding box center [452, 81] width 172 height 24
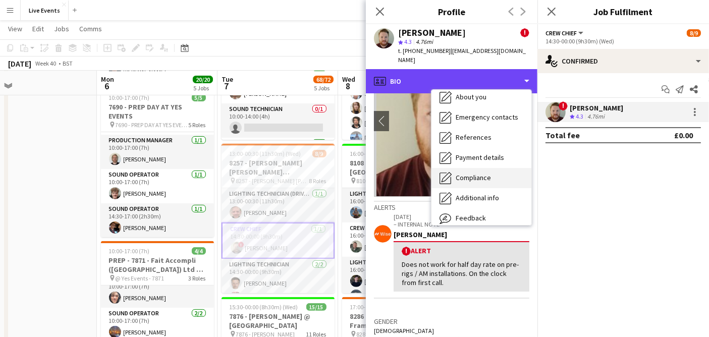
scroll to position [94, 0]
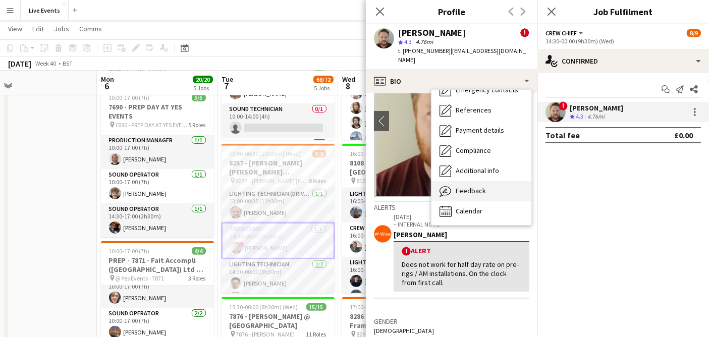
click at [483, 191] on div "Feedback Feedback" at bounding box center [481, 191] width 100 height 20
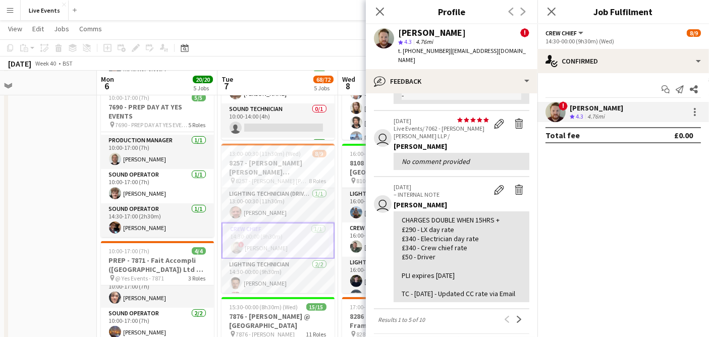
scroll to position [448, 0]
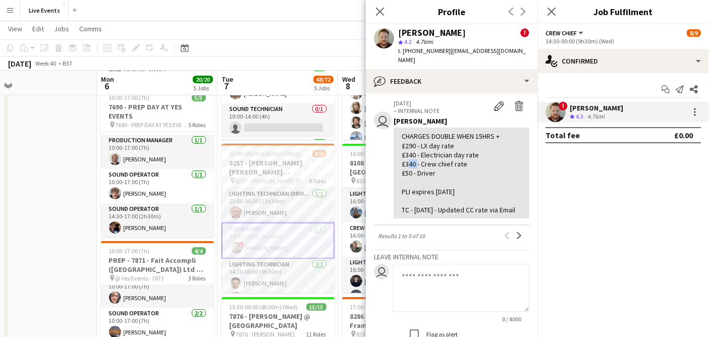
drag, startPoint x: 405, startPoint y: 151, endPoint x: 416, endPoint y: 156, distance: 11.7
click at [416, 156] on div "CHARGES DOUBLE WHEN 15HRS + £290 - LX day rate £340 - Electrician day rate £340…" at bounding box center [462, 173] width 120 height 83
click at [699, 113] on div at bounding box center [695, 112] width 12 height 12
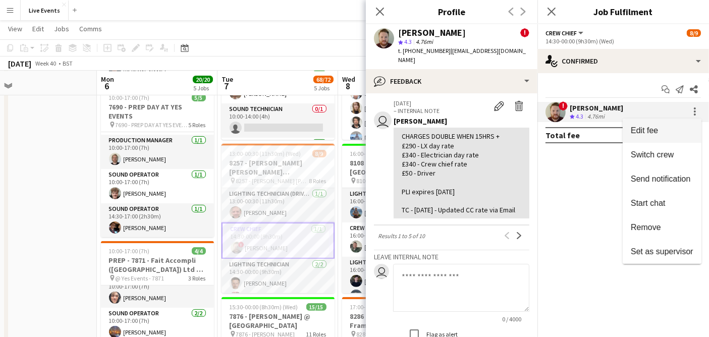
click at [647, 133] on span "Edit fee" at bounding box center [644, 130] width 27 height 9
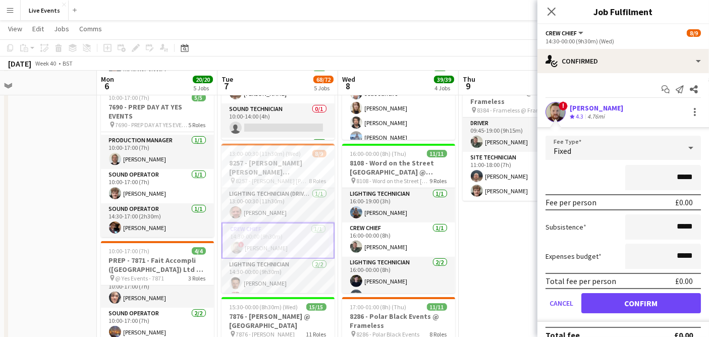
click at [675, 177] on input "*****" at bounding box center [663, 177] width 76 height 25
type input "*******"
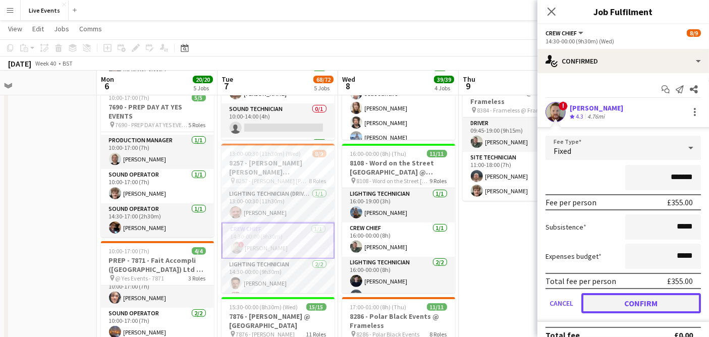
click at [633, 297] on button "Confirm" at bounding box center [641, 303] width 120 height 20
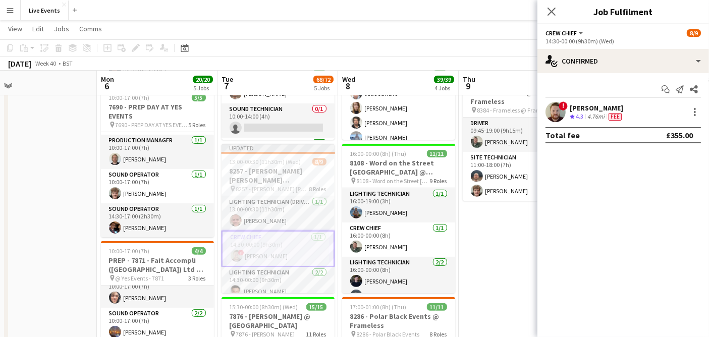
click at [558, 115] on app-user-avatar at bounding box center [555, 112] width 20 height 20
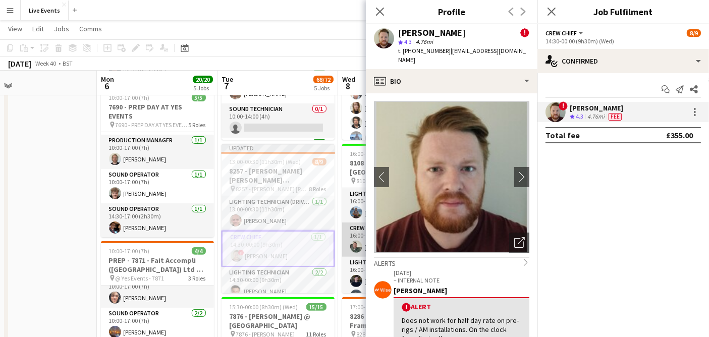
scroll to position [56, 0]
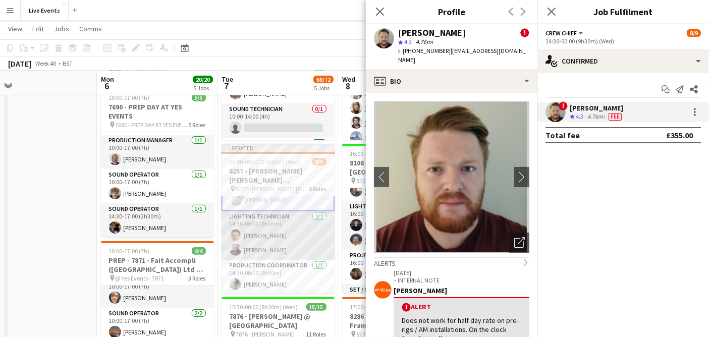
click at [282, 244] on app-card-role "Lighting Technician [DATE] 14:30-00:00 (9h30m) [PERSON_NAME] [PERSON_NAME]" at bounding box center [278, 235] width 113 height 49
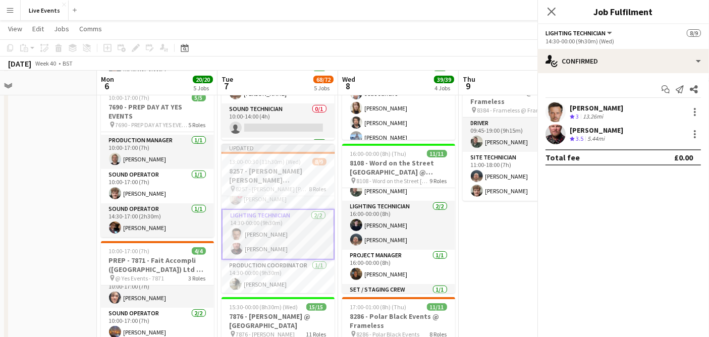
scroll to position [55, 0]
click at [554, 107] on app-user-avatar at bounding box center [555, 112] width 20 height 20
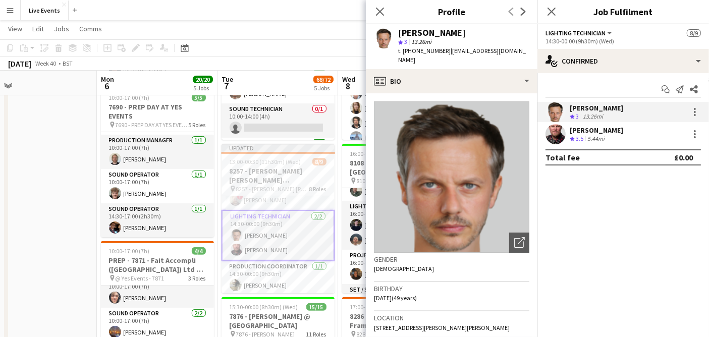
drag, startPoint x: 474, startPoint y: 33, endPoint x: 394, endPoint y: 28, distance: 80.9
click at [394, 28] on div "[PERSON_NAME] star 3 13.26mi t. [PHONE_NUMBER] | [EMAIL_ADDRESS][DOMAIN_NAME]" at bounding box center [452, 46] width 172 height 45
copy div "[PERSON_NAME]"
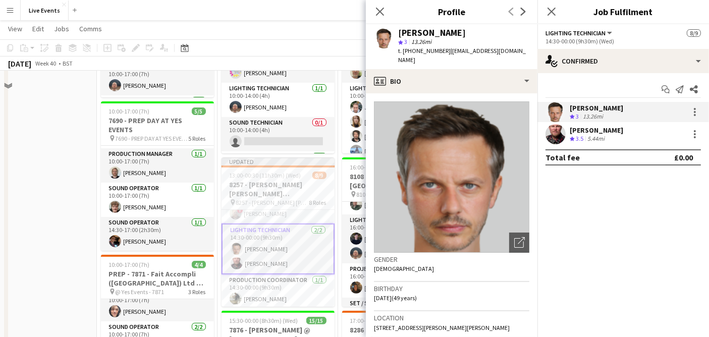
scroll to position [280, 0]
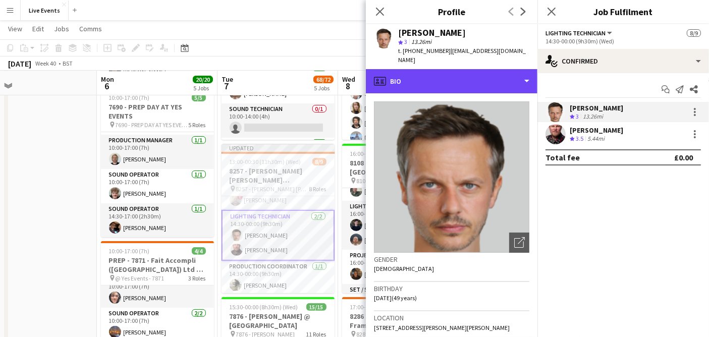
drag, startPoint x: 422, startPoint y: 84, endPoint x: 433, endPoint y: 100, distance: 19.2
click at [422, 84] on div "profile Bio" at bounding box center [452, 81] width 172 height 24
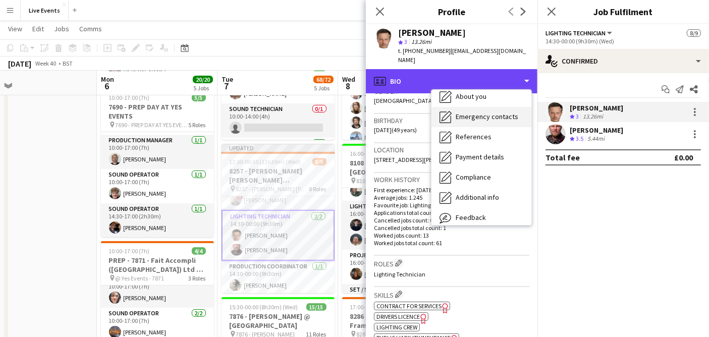
scroll to position [94, 0]
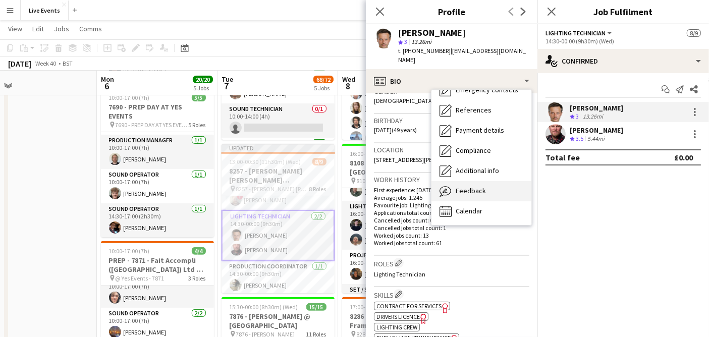
click at [486, 193] on div "Feedback Feedback" at bounding box center [481, 191] width 100 height 20
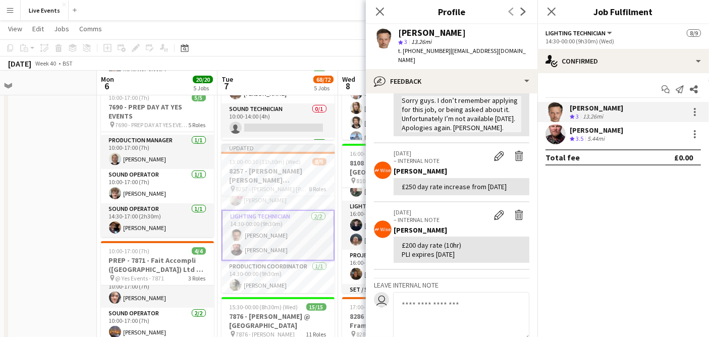
scroll to position [0, 0]
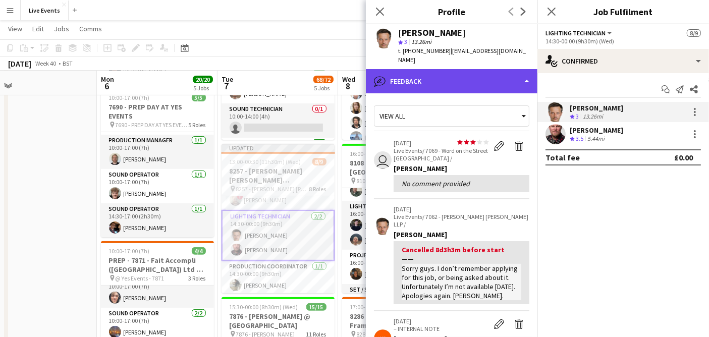
click at [424, 85] on div "bubble-pencil Feedback" at bounding box center [452, 81] width 172 height 24
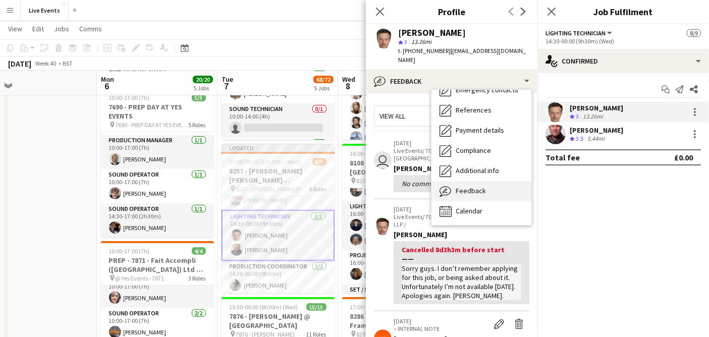
click at [480, 187] on span "Feedback" at bounding box center [471, 190] width 30 height 9
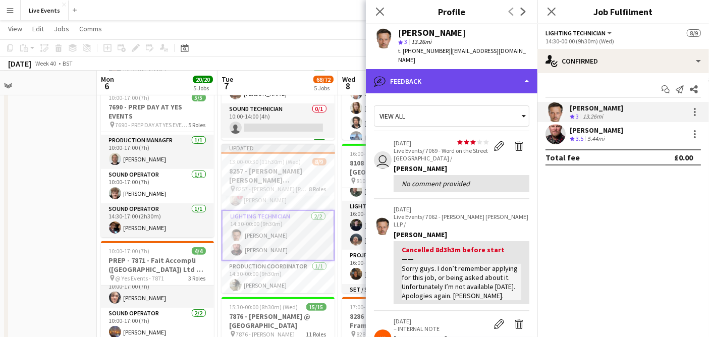
click at [453, 74] on div "bubble-pencil Feedback" at bounding box center [452, 81] width 172 height 24
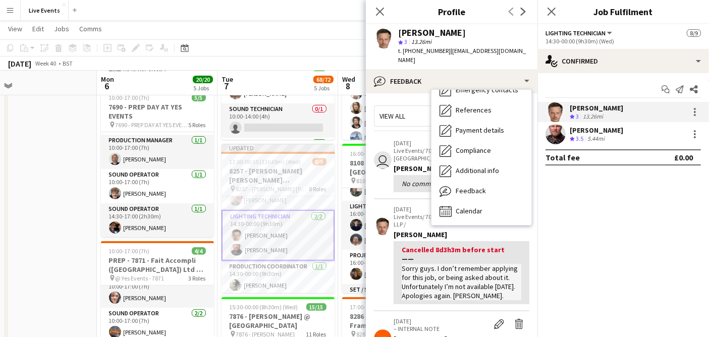
click at [396, 106] on div "View all" at bounding box center [446, 115] width 144 height 19
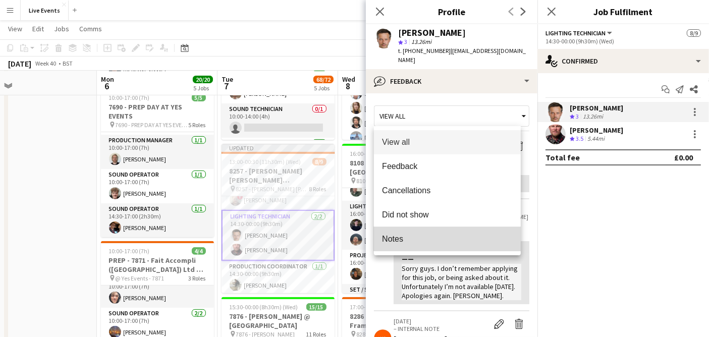
click at [419, 236] on span "Notes" at bounding box center [447, 239] width 131 height 10
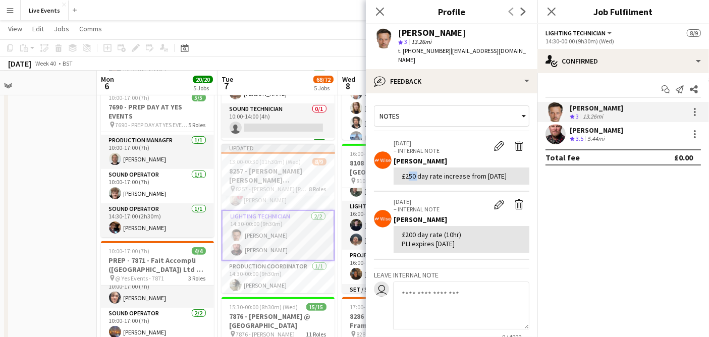
drag, startPoint x: 406, startPoint y: 174, endPoint x: 416, endPoint y: 178, distance: 10.6
click at [416, 178] on div "£250 day rate increase from [DATE]" at bounding box center [462, 176] width 120 height 9
click at [697, 113] on div at bounding box center [695, 112] width 12 height 12
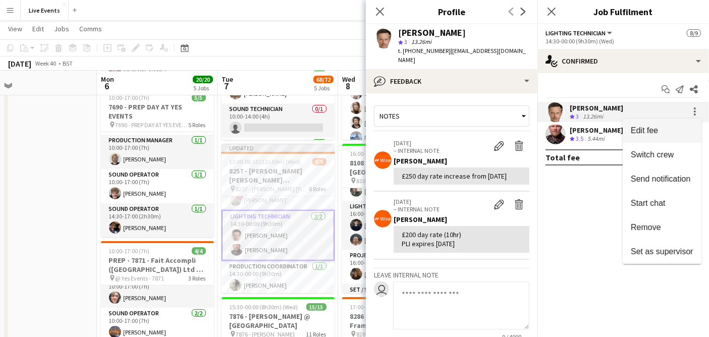
click at [670, 135] on span "Edit fee" at bounding box center [662, 130] width 63 height 9
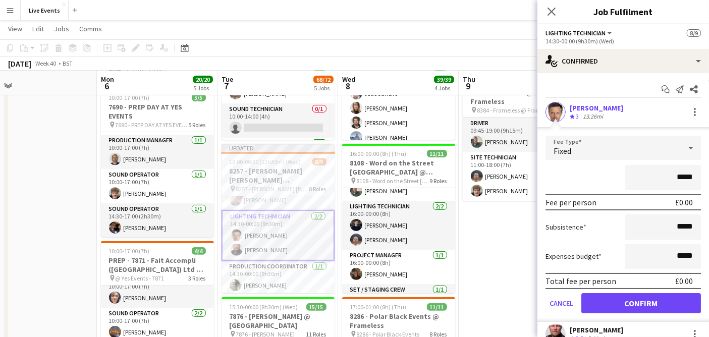
click at [656, 179] on input "*****" at bounding box center [663, 177] width 76 height 25
type input "****"
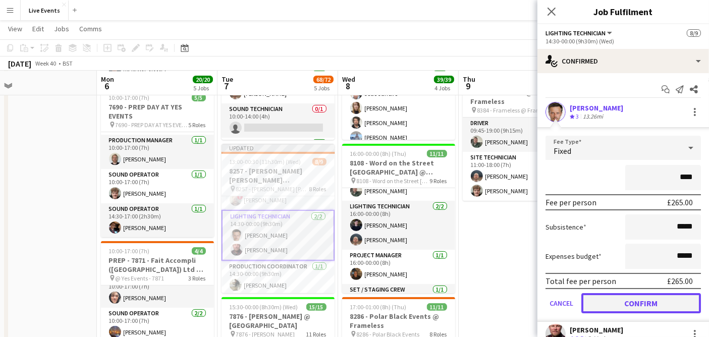
click at [641, 301] on button "Confirm" at bounding box center [641, 303] width 120 height 20
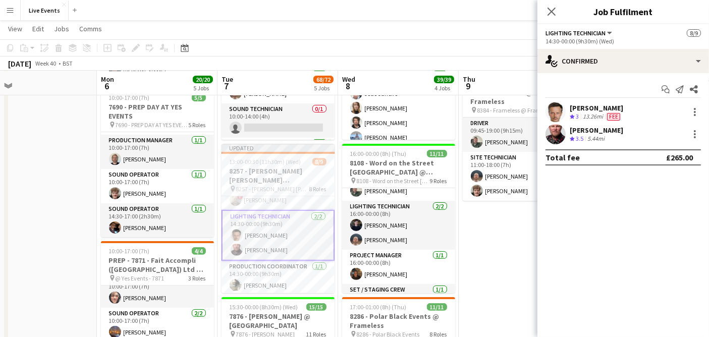
click at [552, 137] on app-user-avatar at bounding box center [555, 134] width 20 height 20
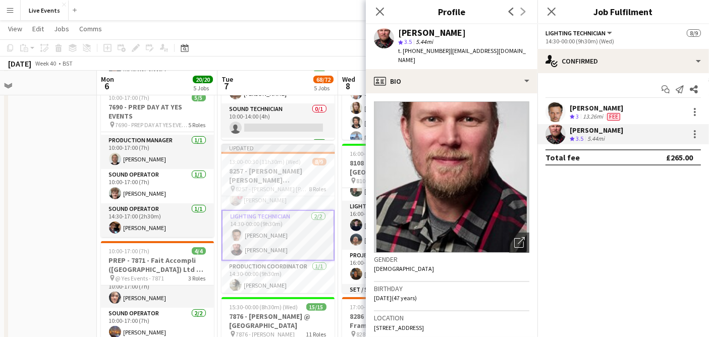
click at [373, 7] on div "Close pop-in" at bounding box center [380, 11] width 28 height 23
click at [376, 11] on icon "Close pop-in" at bounding box center [380, 12] width 10 height 10
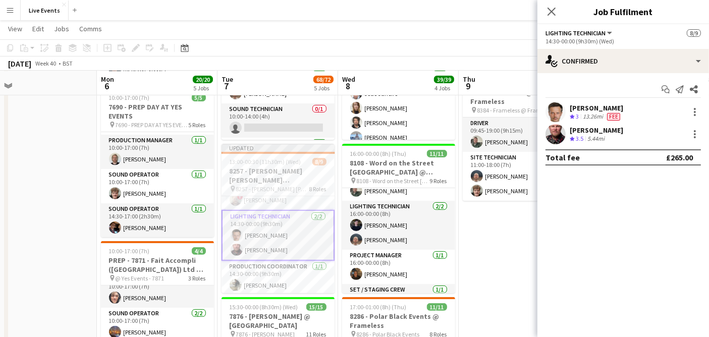
click at [556, 130] on app-user-avatar at bounding box center [555, 134] width 20 height 20
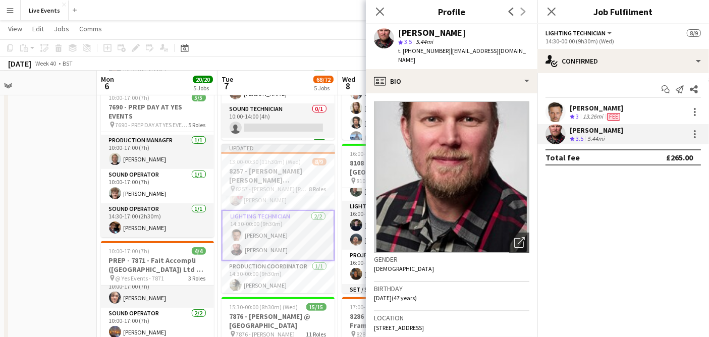
click at [454, 93] on app-crew-profile-bio "Open photos pop-in Gender [DEMOGRAPHIC_DATA] Birthday [DEMOGRAPHIC_DATA] (47 ye…" at bounding box center [452, 215] width 172 height 244
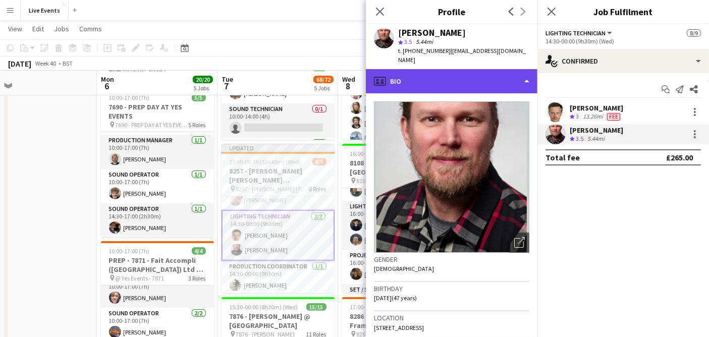
click at [449, 69] on div "profile Bio" at bounding box center [452, 81] width 172 height 24
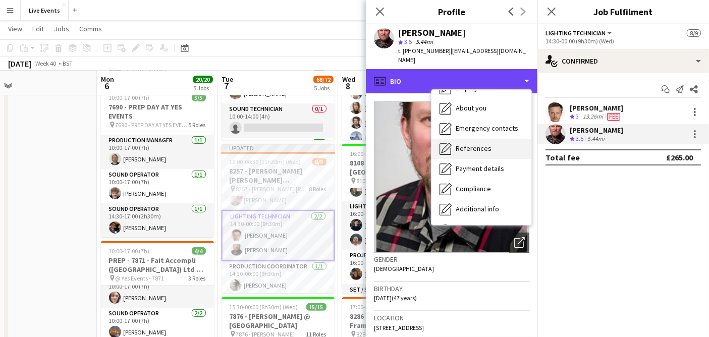
scroll to position [94, 0]
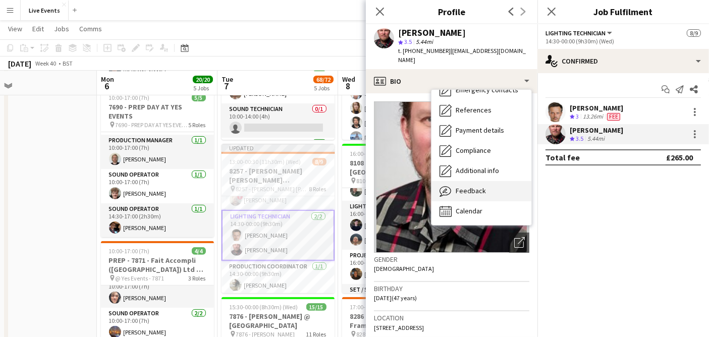
click at [488, 185] on div "Feedback Feedback" at bounding box center [481, 191] width 100 height 20
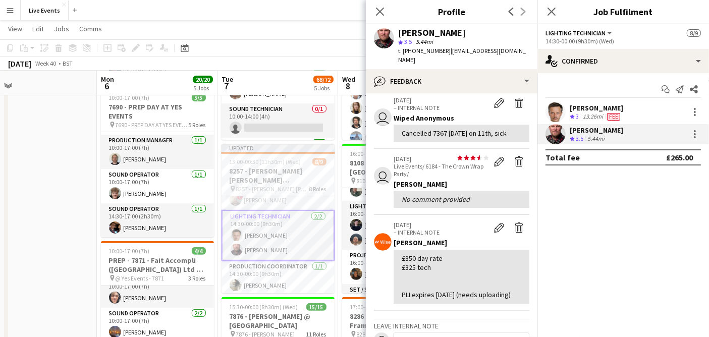
scroll to position [56, 0]
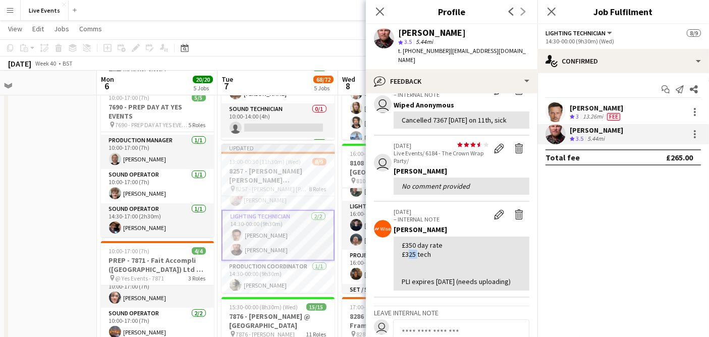
drag, startPoint x: 405, startPoint y: 244, endPoint x: 417, endPoint y: 244, distance: 12.6
click at [416, 245] on div "£350 day rate £325 tech PLI expires [DATE] (needs uploading)" at bounding box center [462, 264] width 120 height 46
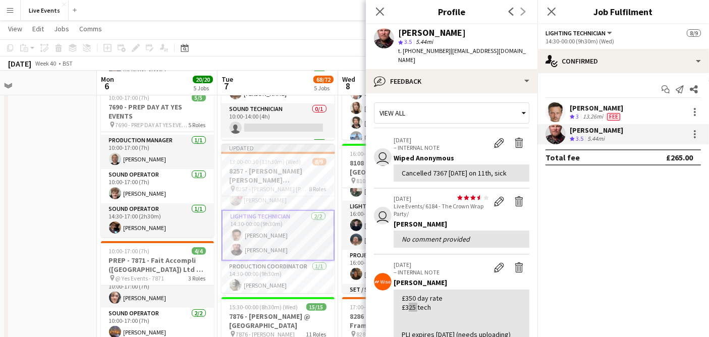
scroll to position [4, 0]
click at [698, 132] on div at bounding box center [695, 134] width 12 height 12
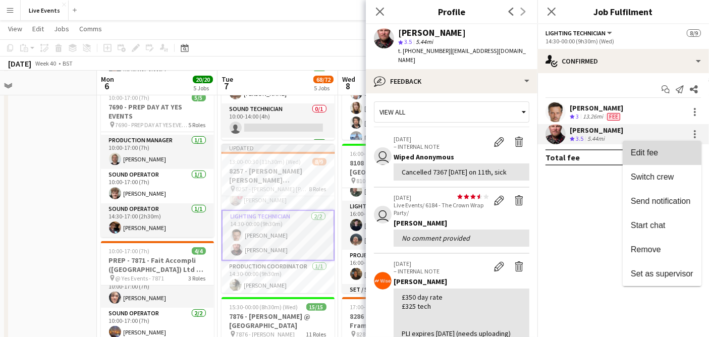
click at [665, 153] on span "Edit fee" at bounding box center [662, 152] width 63 height 9
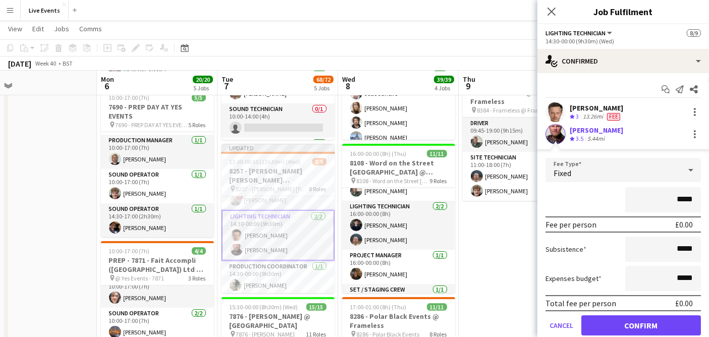
click at [680, 201] on input "*****" at bounding box center [663, 199] width 76 height 25
type input "****"
click at [639, 319] on button "Confirm" at bounding box center [641, 325] width 120 height 20
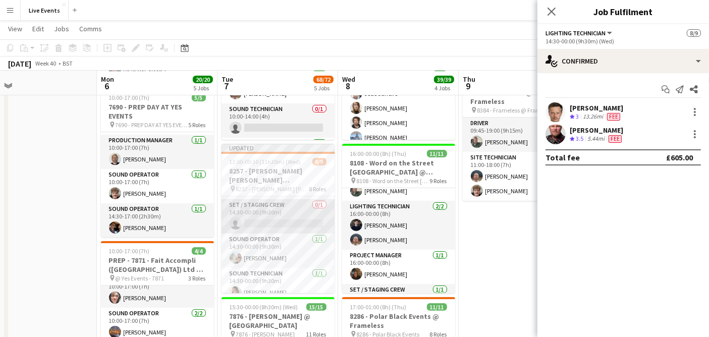
scroll to position [193, 0]
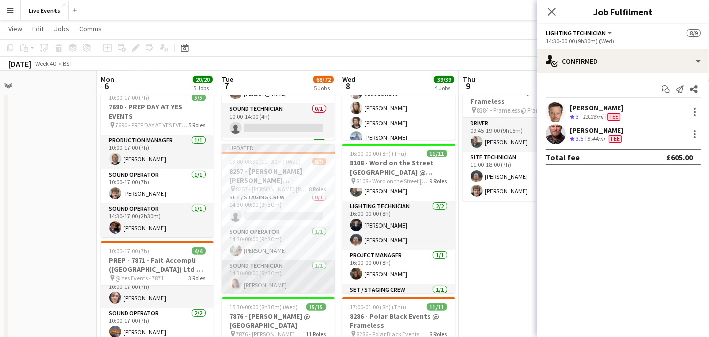
click at [293, 266] on app-card-role "Sound Technician [DATE] 14:30-00:00 (9h30m) [PERSON_NAME]" at bounding box center [278, 277] width 113 height 34
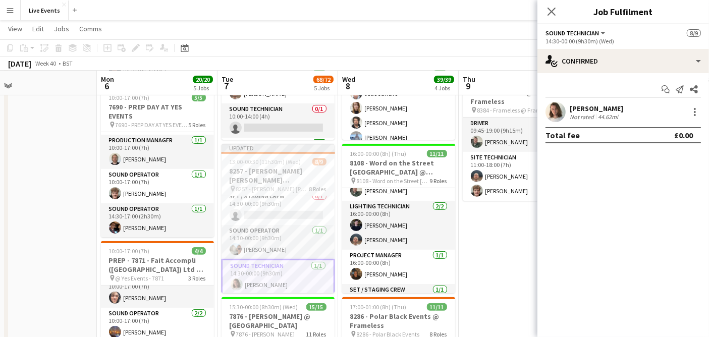
click at [555, 115] on app-user-avatar at bounding box center [555, 112] width 20 height 20
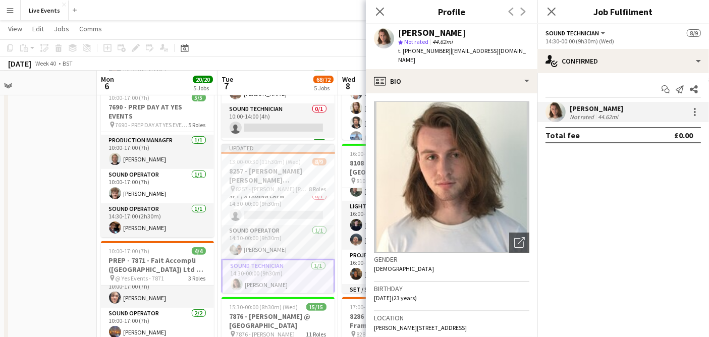
click at [421, 55] on div "t. [PHONE_NUMBER] | [EMAIL_ADDRESS][DOMAIN_NAME]" at bounding box center [463, 55] width 131 height 18
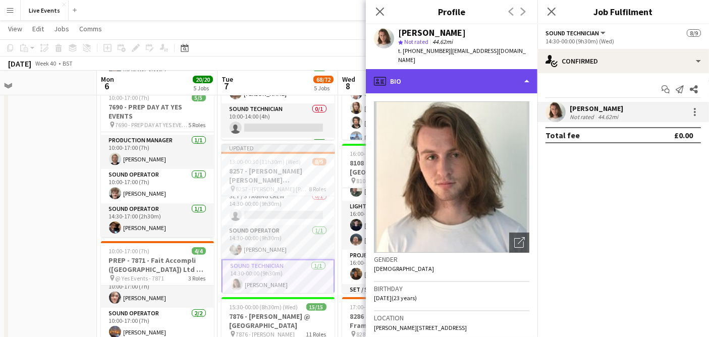
click at [419, 69] on div "profile Bio" at bounding box center [452, 81] width 172 height 24
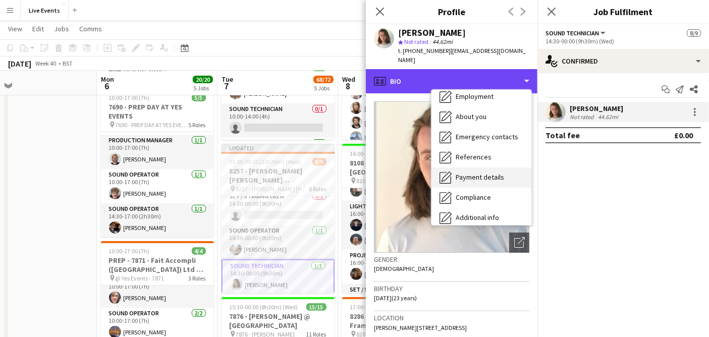
scroll to position [94, 0]
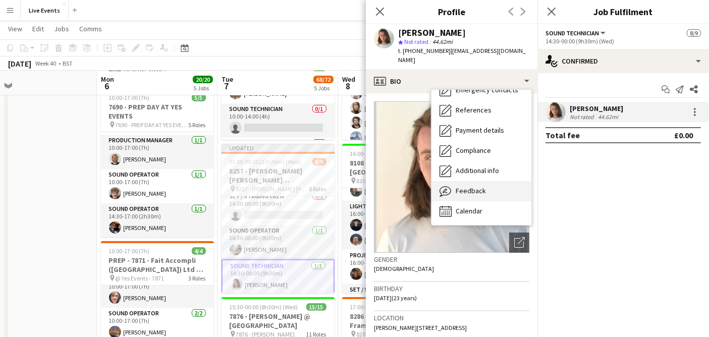
click at [489, 182] on div "Feedback Feedback" at bounding box center [481, 191] width 100 height 20
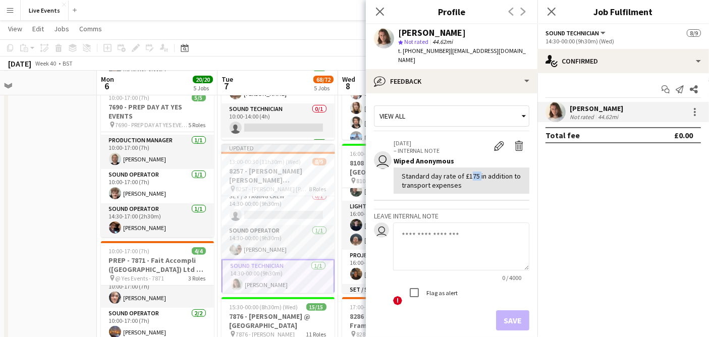
drag, startPoint x: 464, startPoint y: 164, endPoint x: 475, endPoint y: 170, distance: 12.4
click at [475, 172] on div "Standard day rate of £175 in addition to transport expenses" at bounding box center [462, 181] width 120 height 18
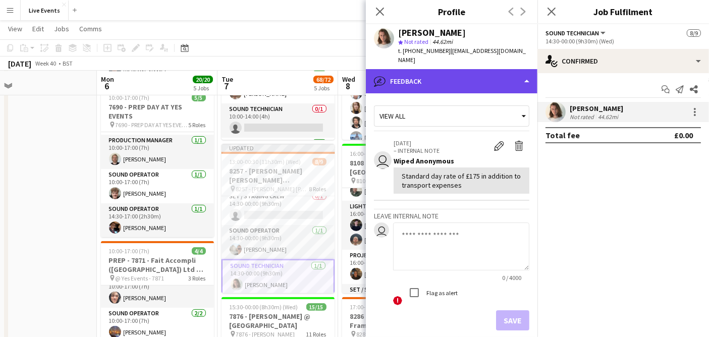
click at [434, 69] on div "bubble-pencil Feedback" at bounding box center [452, 81] width 172 height 24
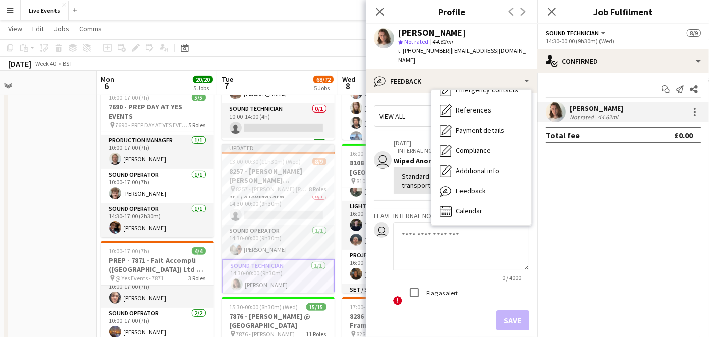
click at [405, 112] on span "View all" at bounding box center [392, 116] width 26 height 9
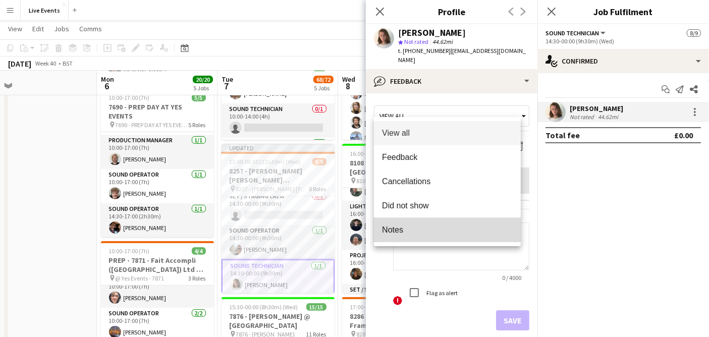
click at [405, 228] on span "Notes" at bounding box center [447, 230] width 131 height 10
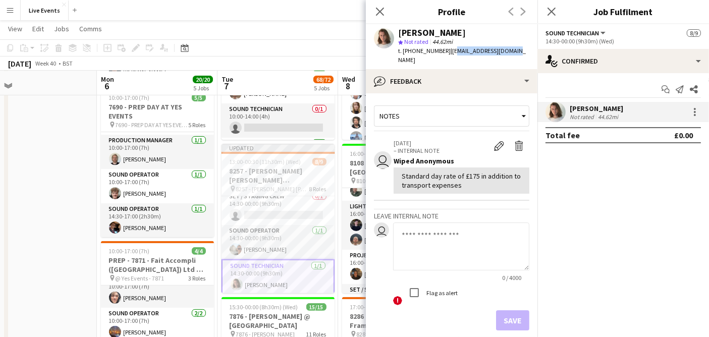
drag, startPoint x: 456, startPoint y: 51, endPoint x: 510, endPoint y: 58, distance: 54.9
click at [510, 58] on div "[PERSON_NAME] star Not rated 44.62mi t. [PHONE_NUMBER] | [EMAIL_ADDRESS][DOMAIN…" at bounding box center [452, 46] width 172 height 45
drag, startPoint x: 447, startPoint y: 51, endPoint x: 533, endPoint y: 52, distance: 86.3
click at [533, 52] on app-profile-header "[PERSON_NAME] star Not rated 44.62mi t. [PHONE_NUMBER] | [EMAIL_ADDRESS][DOMAIN…" at bounding box center [452, 46] width 172 height 45
drag, startPoint x: 441, startPoint y: 33, endPoint x: 389, endPoint y: 32, distance: 52.0
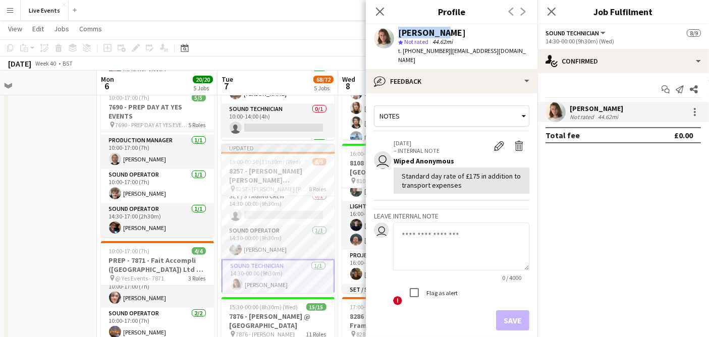
click at [389, 32] on div "[PERSON_NAME] star Not rated 44.62mi t. [PHONE_NUMBER] | [EMAIL_ADDRESS][DOMAIN…" at bounding box center [452, 46] width 172 height 45
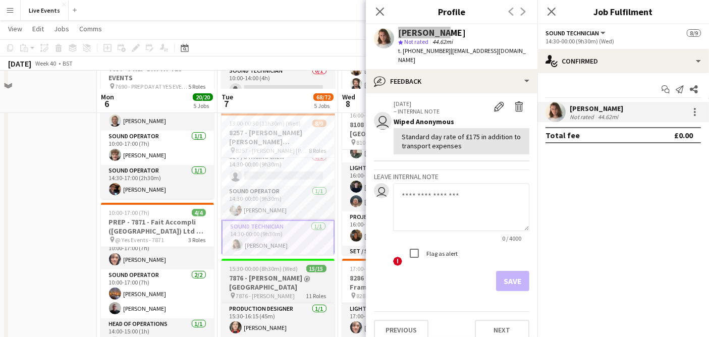
scroll to position [336, 0]
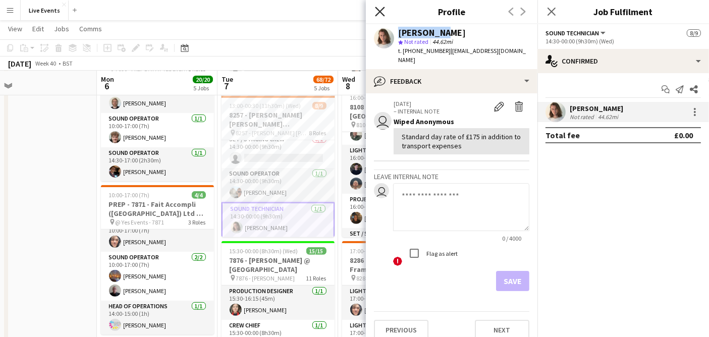
click at [383, 12] on icon "Close pop-in" at bounding box center [380, 12] width 10 height 10
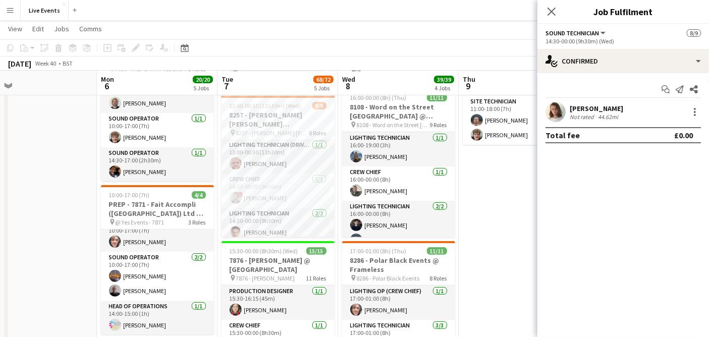
scroll to position [0, 0]
click at [275, 111] on h3 "8257 - [PERSON_NAME] [PERSON_NAME] International @ [GEOGRAPHIC_DATA]" at bounding box center [278, 120] width 113 height 18
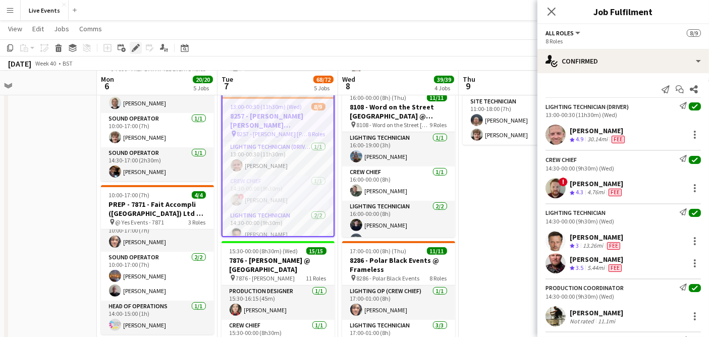
click at [134, 44] on icon "Edit" at bounding box center [136, 48] width 8 height 8
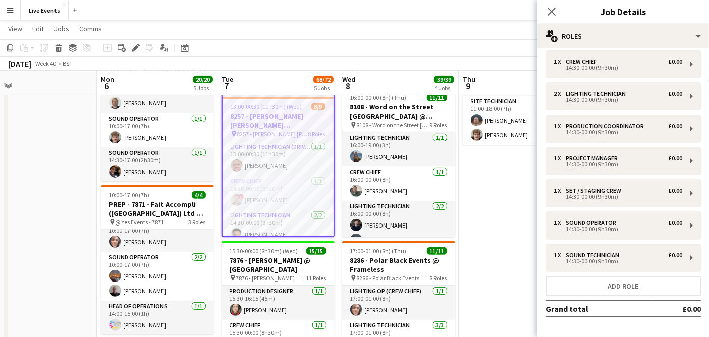
scroll to position [75, 0]
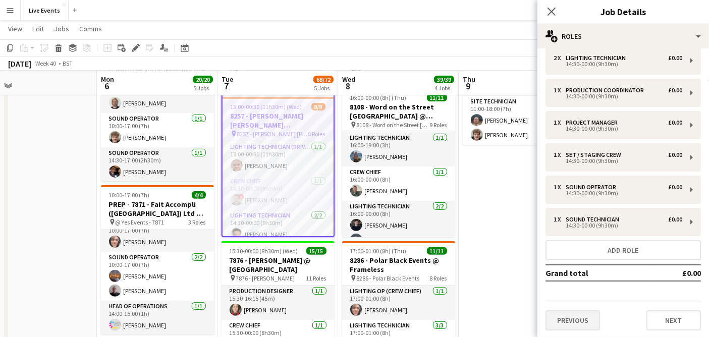
drag, startPoint x: 575, startPoint y: 305, endPoint x: 577, endPoint y: 320, distance: 15.3
click at [575, 305] on div "Previous Next" at bounding box center [622, 316] width 155 height 29
click at [578, 320] on button "Previous" at bounding box center [572, 320] width 54 height 20
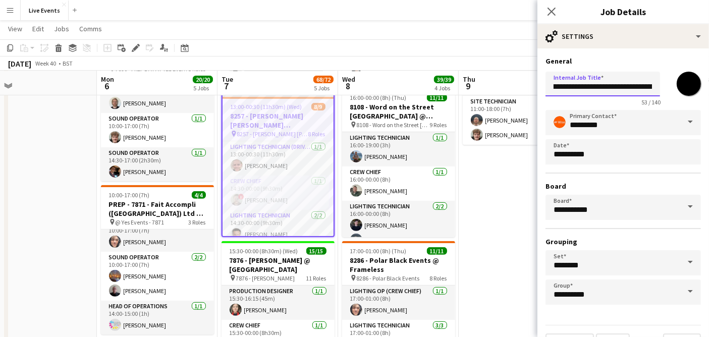
scroll to position [0, 92]
drag, startPoint x: 578, startPoint y: 88, endPoint x: 659, endPoint y: 88, distance: 80.7
click at [659, 88] on input "**********" at bounding box center [602, 84] width 115 height 25
click at [585, 90] on input "**********" at bounding box center [602, 84] width 115 height 25
drag, startPoint x: 591, startPoint y: 85, endPoint x: 659, endPoint y: 86, distance: 67.1
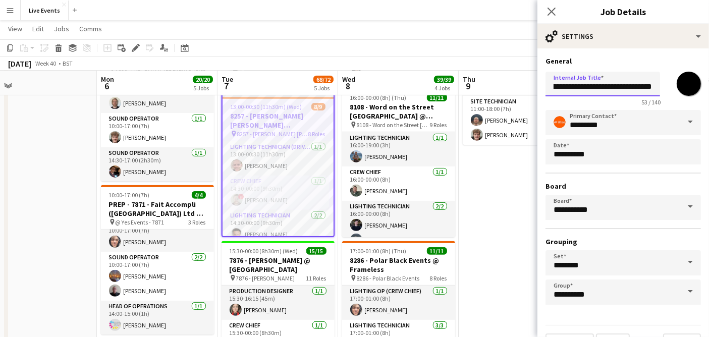
click at [659, 86] on input "**********" at bounding box center [602, 84] width 115 height 25
drag, startPoint x: 627, startPoint y: 85, endPoint x: 727, endPoint y: 96, distance: 101.0
click at [709, 96] on html "Menu Boards Boards Boards All jobs Status Workforce Workforce My Workforce Recr…" at bounding box center [354, 265] width 709 height 1202
click at [606, 92] on input "**********" at bounding box center [602, 84] width 115 height 25
drag, startPoint x: 592, startPoint y: 87, endPoint x: 668, endPoint y: 85, distance: 76.2
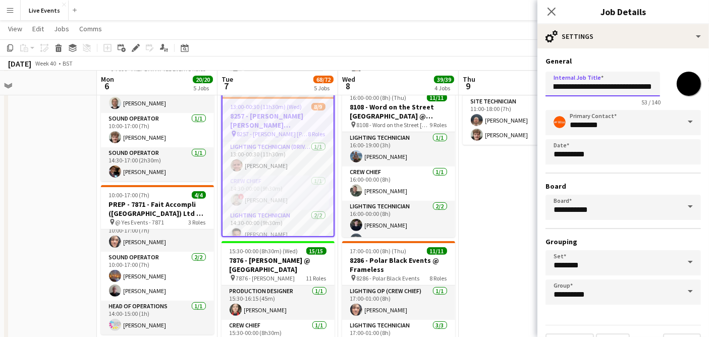
click at [668, 85] on div "**********" at bounding box center [622, 87] width 155 height 38
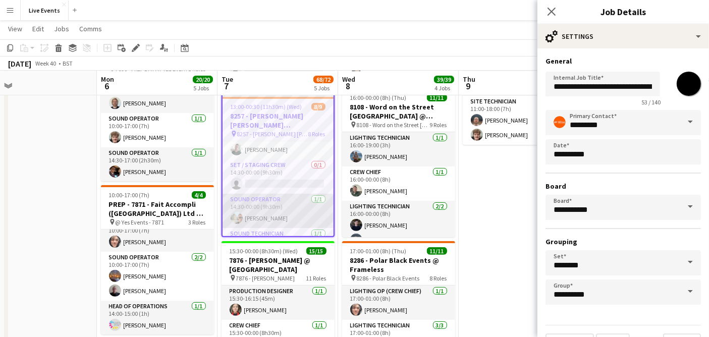
scroll to position [193, 0]
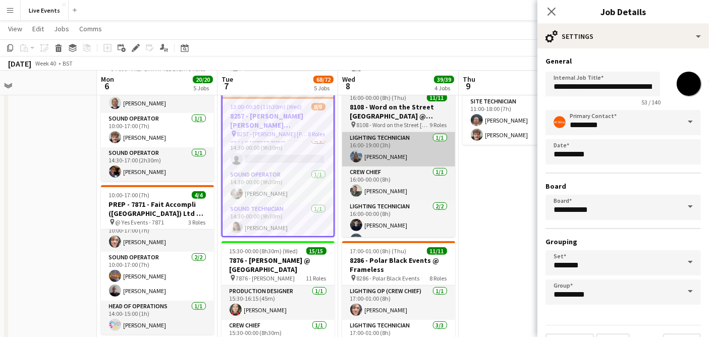
drag, startPoint x: 295, startPoint y: 221, endPoint x: 422, endPoint y: 143, distance: 148.6
click at [295, 221] on app-card-role "Sound Technician [DATE] 14:30-00:00 (9h30m) [PERSON_NAME]" at bounding box center [278, 220] width 111 height 34
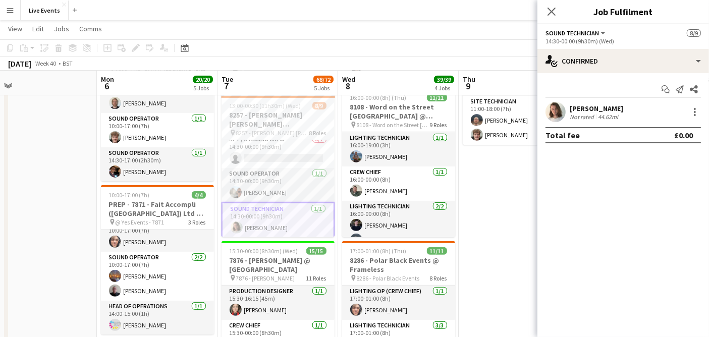
click at [571, 106] on div "[PERSON_NAME]" at bounding box center [596, 108] width 53 height 9
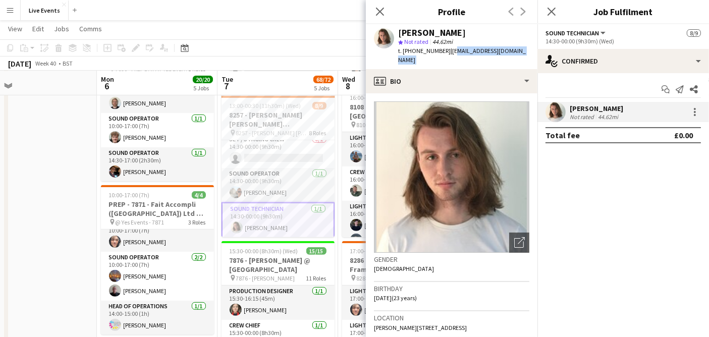
drag, startPoint x: 450, startPoint y: 51, endPoint x: 517, endPoint y: 58, distance: 67.0
click at [522, 64] on app-crew-profile "Close pop-in Profile Previous Next Jacob Day star Not rated 44.62mi t. [PHONE_N…" at bounding box center [452, 168] width 172 height 337
click at [515, 52] on span "| [EMAIL_ADDRESS][DOMAIN_NAME]" at bounding box center [462, 55] width 128 height 17
drag, startPoint x: 517, startPoint y: 51, endPoint x: 450, endPoint y: 59, distance: 67.5
click at [450, 59] on div "[PERSON_NAME] star Not rated 44.62mi t. [PHONE_NUMBER] | [EMAIL_ADDRESS][DOMAIN…" at bounding box center [452, 46] width 172 height 45
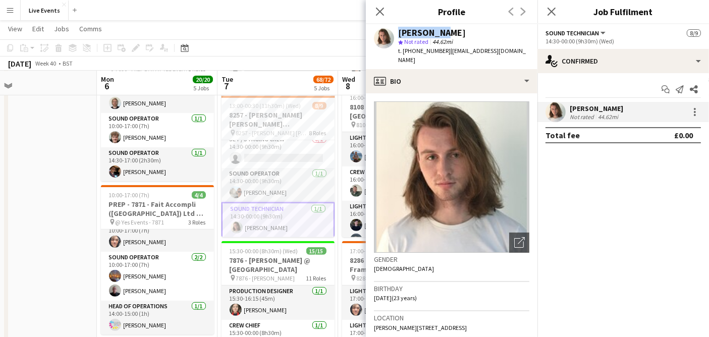
drag, startPoint x: 437, startPoint y: 33, endPoint x: 374, endPoint y: 33, distance: 62.6
click at [374, 33] on div "[PERSON_NAME] star Not rated 44.62mi t. [PHONE_NUMBER] | [EMAIL_ADDRESS][DOMAIN…" at bounding box center [452, 46] width 172 height 45
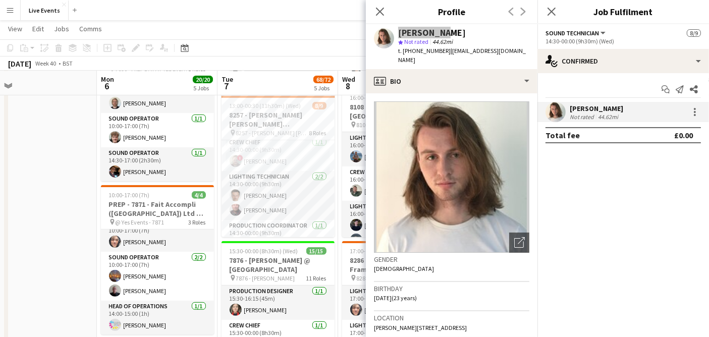
scroll to position [25, 0]
click at [284, 112] on h3 "8257 - [PERSON_NAME] [PERSON_NAME] International @ [GEOGRAPHIC_DATA]" at bounding box center [278, 120] width 113 height 18
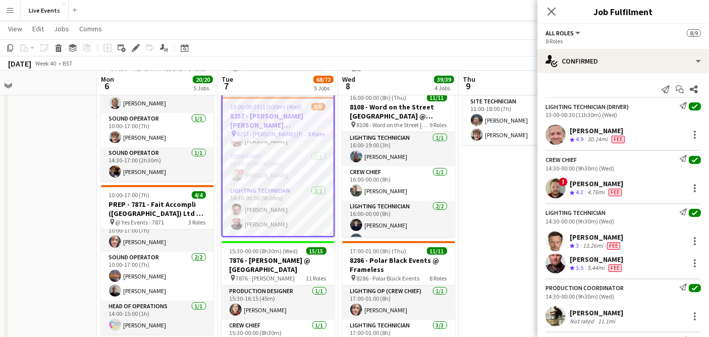
click at [279, 119] on h3 "8257 - [PERSON_NAME] [PERSON_NAME] International @ [GEOGRAPHIC_DATA]" at bounding box center [278, 121] width 111 height 18
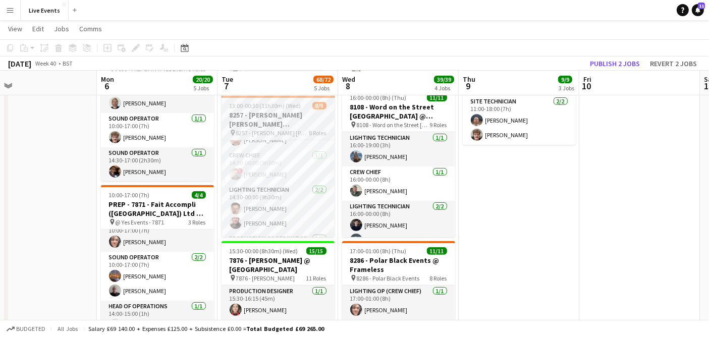
click at [279, 119] on h3 "8257 - [PERSON_NAME] [PERSON_NAME] International @ [GEOGRAPHIC_DATA]" at bounding box center [278, 120] width 113 height 18
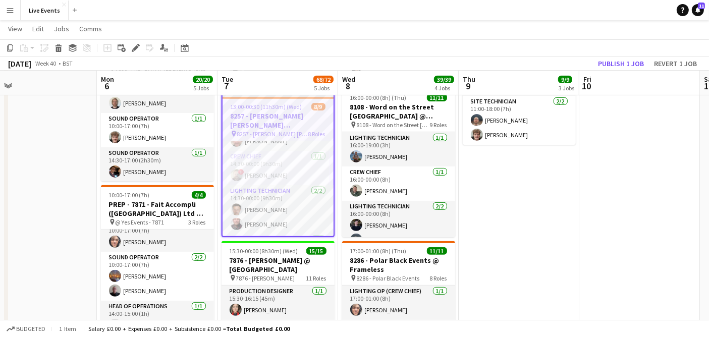
click at [128, 43] on div "Add job Add linked Job Edit Edit linked Job Applicants" at bounding box center [131, 48] width 77 height 12
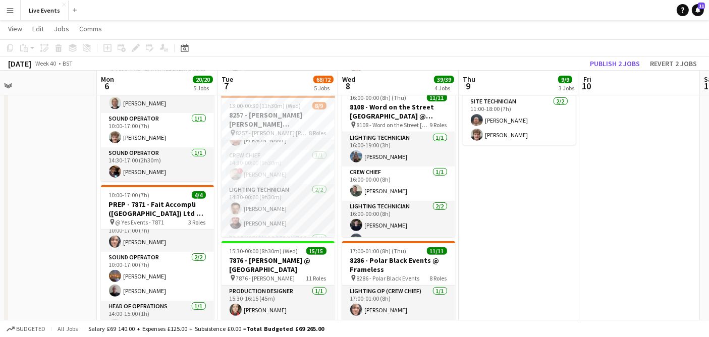
click at [131, 44] on div "Add job Add linked Job Edit Edit linked Job Applicants" at bounding box center [131, 48] width 77 height 12
click at [228, 98] on app-job-card "Updated 13:00-00:30 (11h30m) (Wed) 8/9 8257 - [PERSON_NAME] [PERSON_NAME] Inter…" at bounding box center [278, 162] width 113 height 149
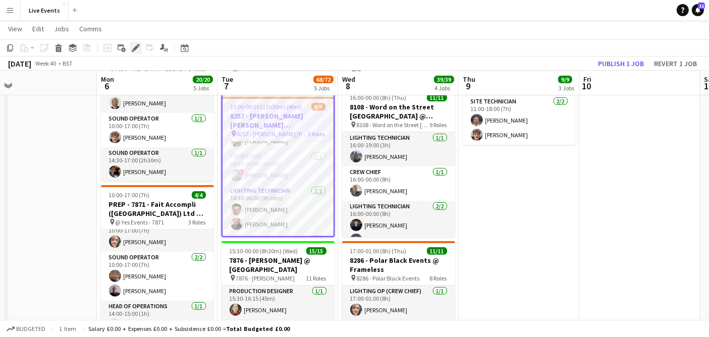
click at [134, 49] on icon at bounding box center [136, 48] width 6 height 6
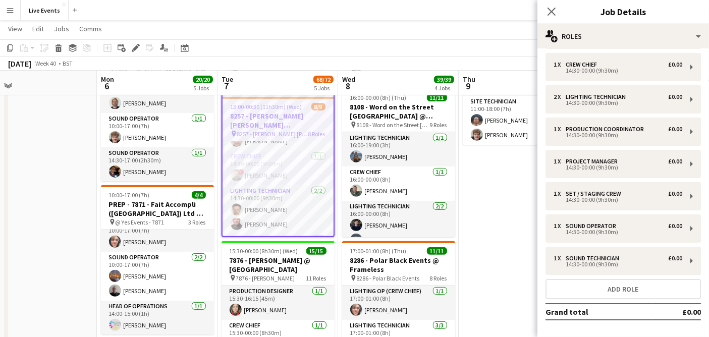
scroll to position [75, 0]
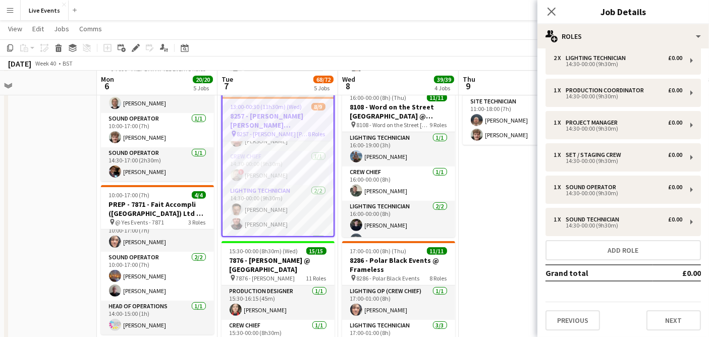
click at [580, 304] on div "Previous Next" at bounding box center [622, 316] width 155 height 29
click at [581, 316] on button "Previous" at bounding box center [572, 320] width 54 height 20
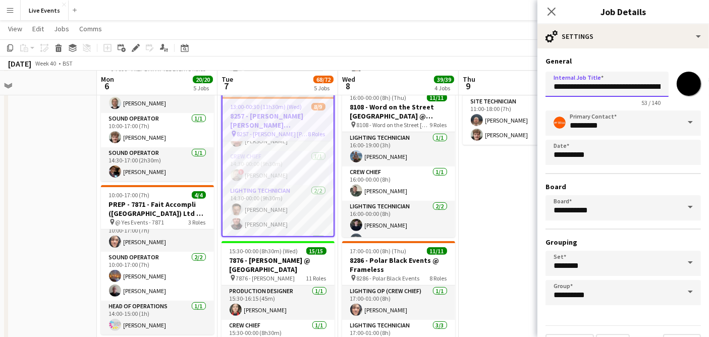
scroll to position [0, 92]
drag, startPoint x: 603, startPoint y: 85, endPoint x: 706, endPoint y: 76, distance: 104.3
click at [706, 76] on mat-expansion-panel "**********" at bounding box center [623, 192] width 172 height 289
click at [599, 90] on input "**********" at bounding box center [602, 84] width 115 height 25
drag, startPoint x: 596, startPoint y: 87, endPoint x: 666, endPoint y: 87, distance: 69.6
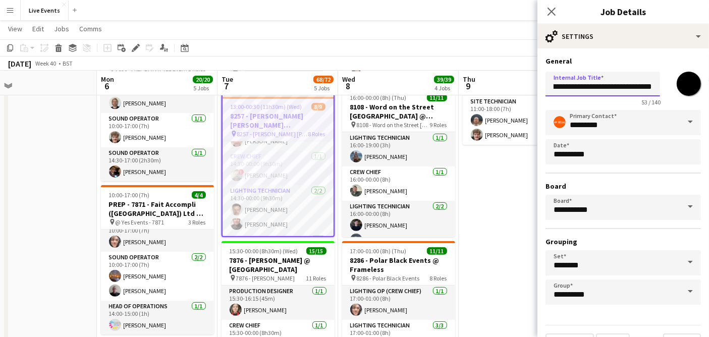
click at [666, 87] on div "**********" at bounding box center [622, 87] width 155 height 38
drag, startPoint x: 592, startPoint y: 88, endPoint x: 675, endPoint y: 87, distance: 82.8
click at [675, 87] on div "**********" at bounding box center [622, 87] width 155 height 38
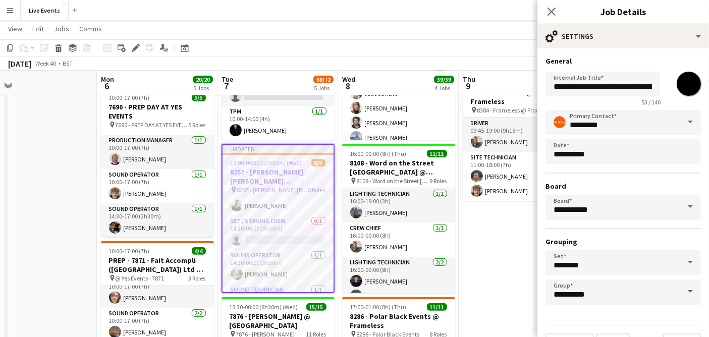
scroll to position [193, 0]
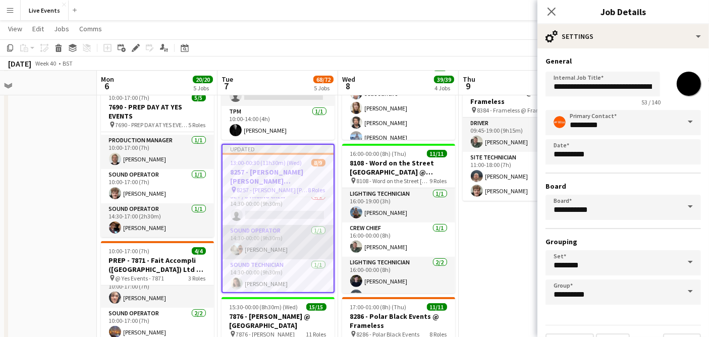
click at [271, 240] on app-card-role "Sound Operator [DATE] 14:30-00:00 (9h30m) [PERSON_NAME]" at bounding box center [278, 242] width 111 height 34
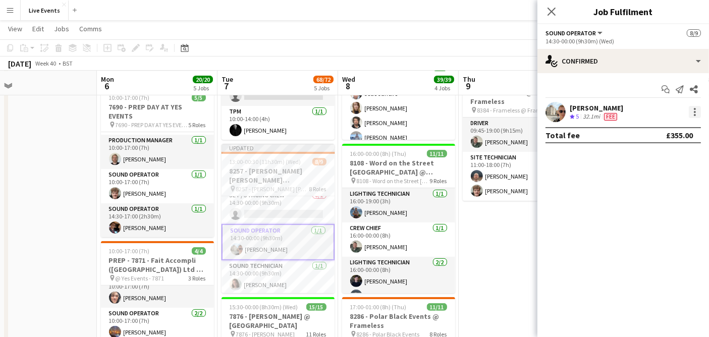
click at [698, 115] on div at bounding box center [695, 112] width 12 height 12
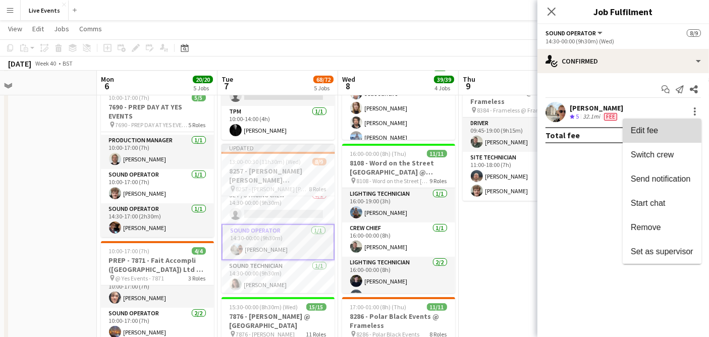
click at [673, 121] on button "Edit fee" at bounding box center [662, 131] width 79 height 24
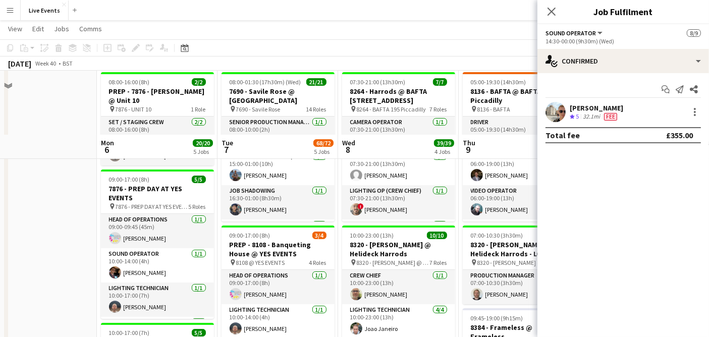
scroll to position [112, 0]
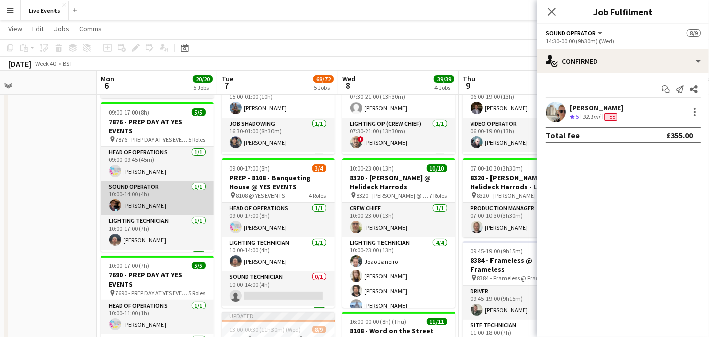
click at [137, 200] on app-card-role "Sound Operator [DATE] 10:00-14:00 (4h) [PERSON_NAME]" at bounding box center [157, 198] width 113 height 34
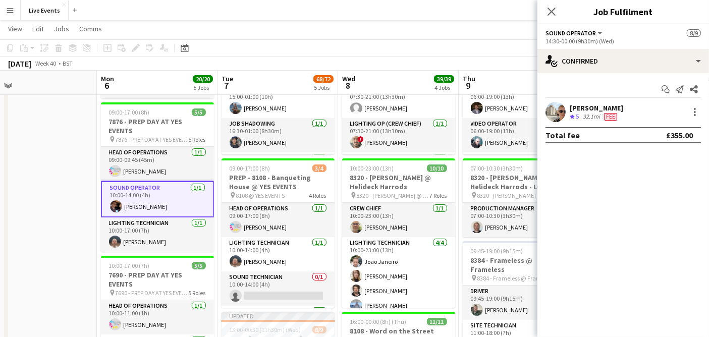
click at [137, 191] on app-card-role "Sound Operator [DATE] 10:00-14:00 (4h) [PERSON_NAME]" at bounding box center [157, 199] width 113 height 36
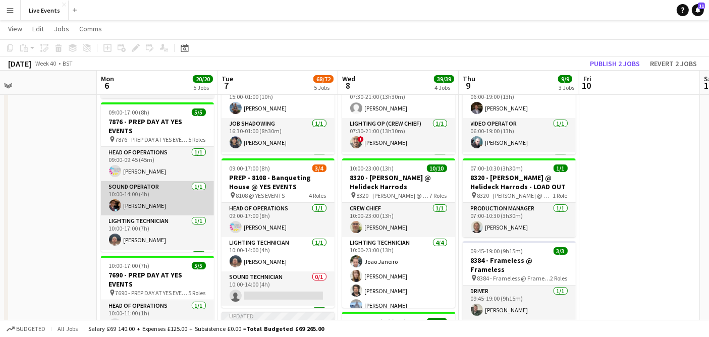
click at [137, 191] on app-card-role "Sound Operator [DATE] 10:00-14:00 (4h) [PERSON_NAME]" at bounding box center [157, 198] width 113 height 34
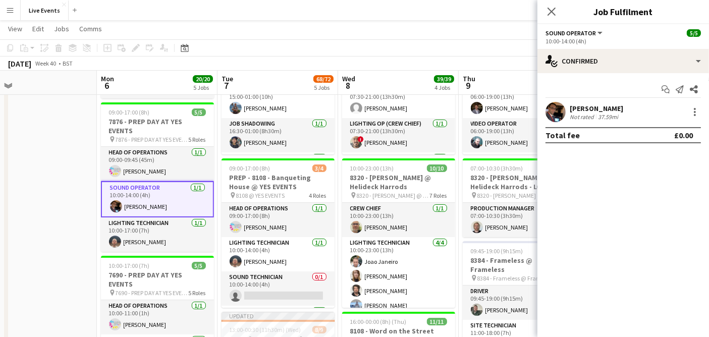
click at [554, 114] on app-user-avatar at bounding box center [555, 112] width 20 height 20
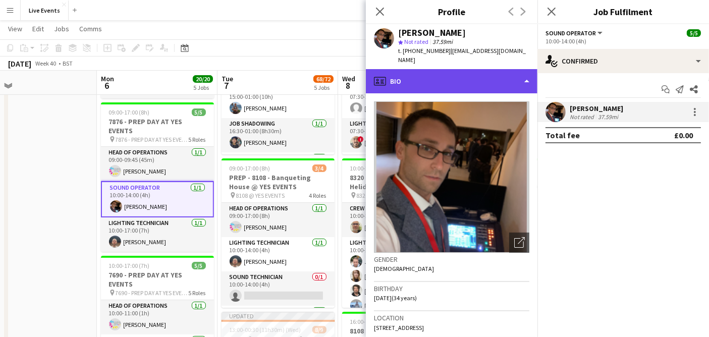
click at [458, 76] on div "profile Bio" at bounding box center [452, 81] width 172 height 24
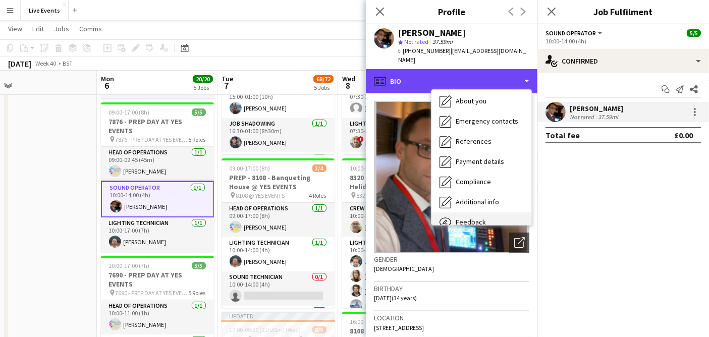
scroll to position [94, 0]
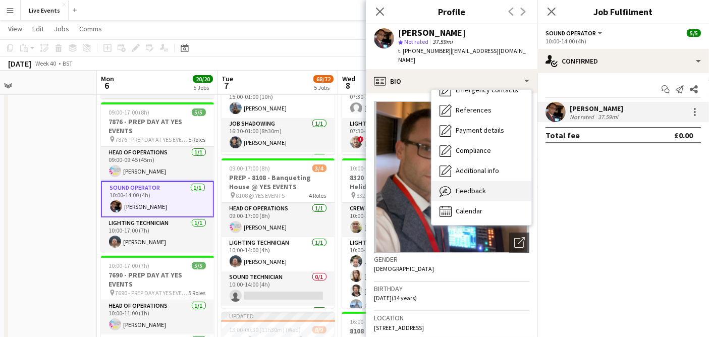
click at [491, 182] on div "Feedback Feedback" at bounding box center [481, 191] width 100 height 20
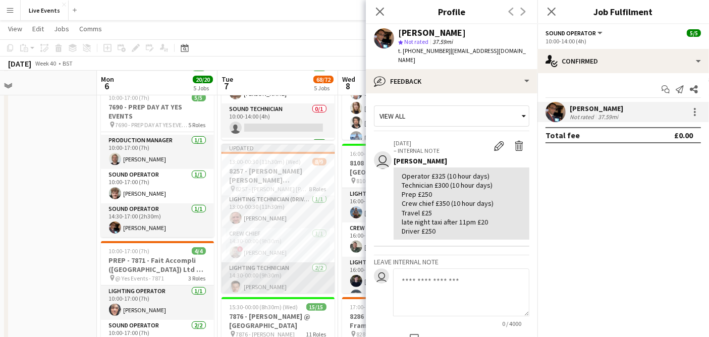
scroll to position [0, 0]
click at [34, 185] on app-date-cell at bounding box center [36, 226] width 121 height 787
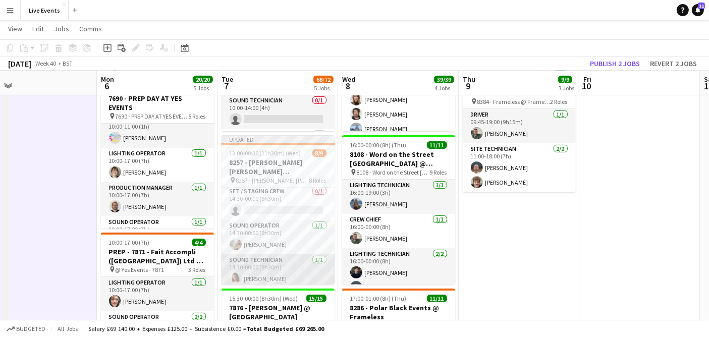
scroll to position [187, 0]
click at [35, 191] on app-date-cell at bounding box center [36, 217] width 121 height 787
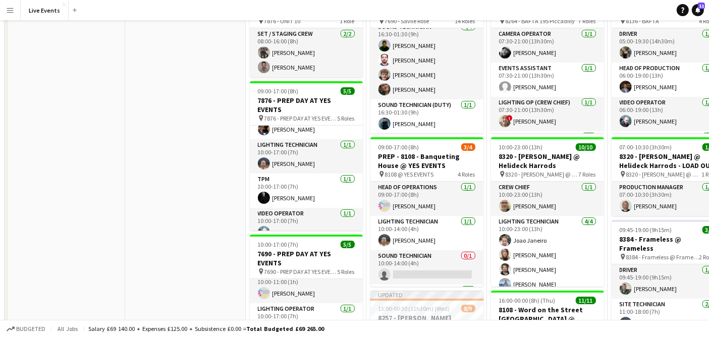
scroll to position [0, 0]
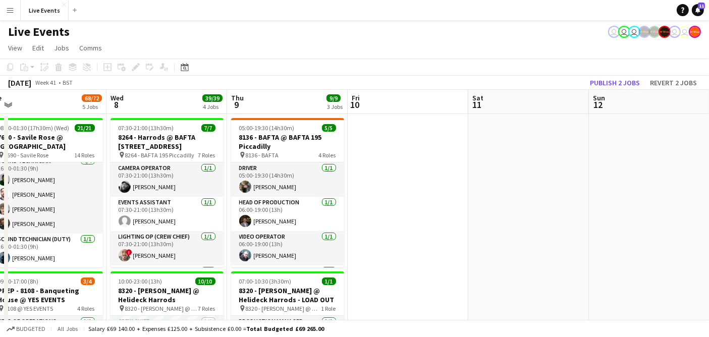
drag, startPoint x: 397, startPoint y: 179, endPoint x: 0, endPoint y: 215, distance: 398.8
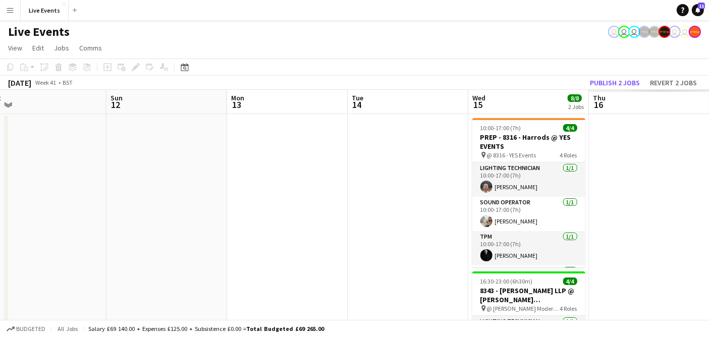
drag, startPoint x: 532, startPoint y: 166, endPoint x: 0, endPoint y: 210, distance: 534.2
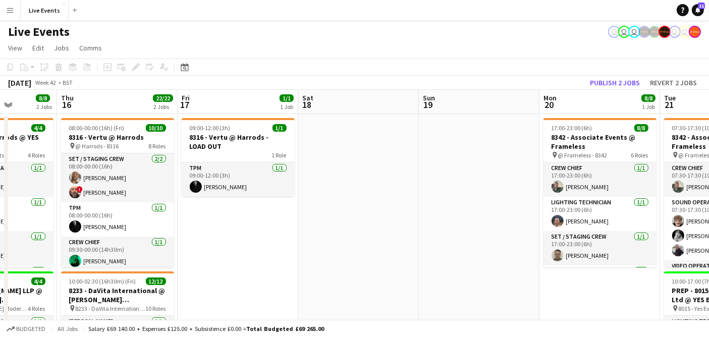
scroll to position [0, 360]
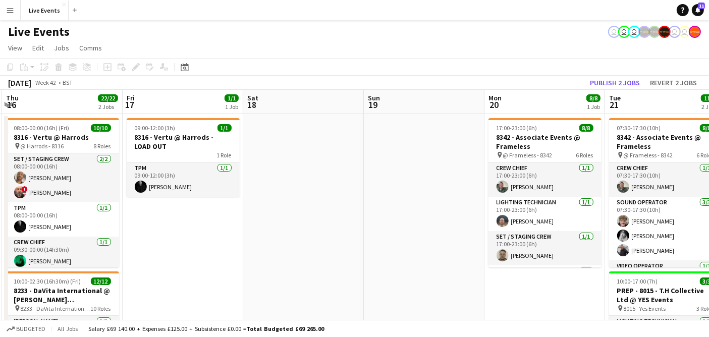
drag, startPoint x: 587, startPoint y: 192, endPoint x: 0, endPoint y: 247, distance: 589.4
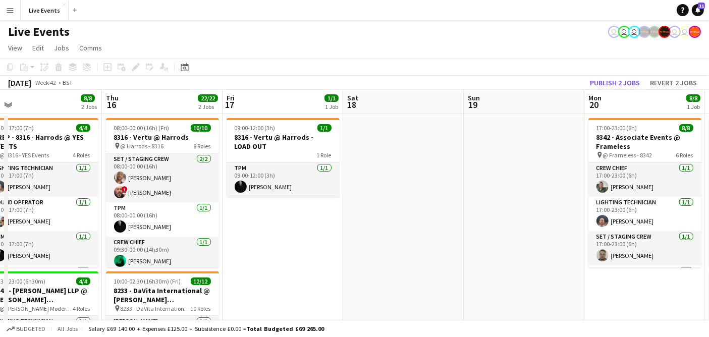
scroll to position [0, 284]
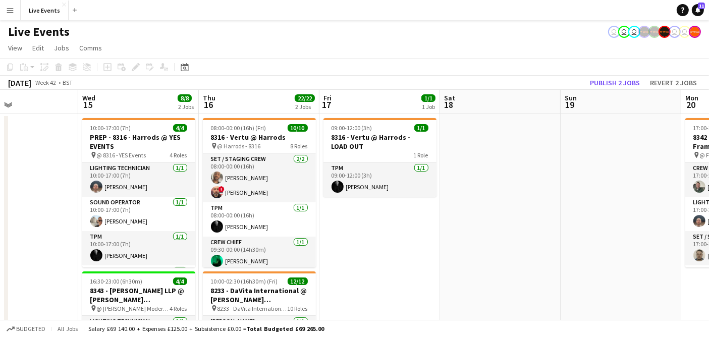
drag, startPoint x: 194, startPoint y: 243, endPoint x: 391, endPoint y: 215, distance: 198.7
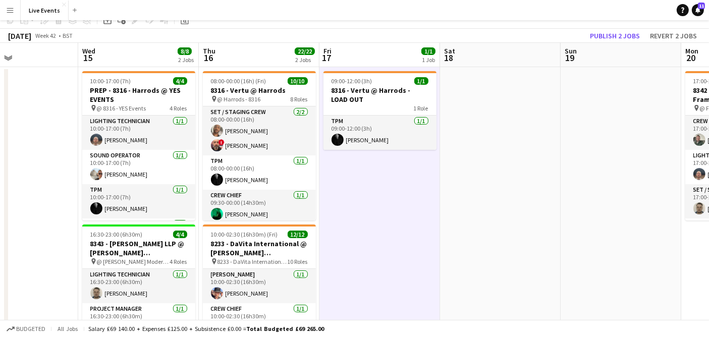
scroll to position [0, 0]
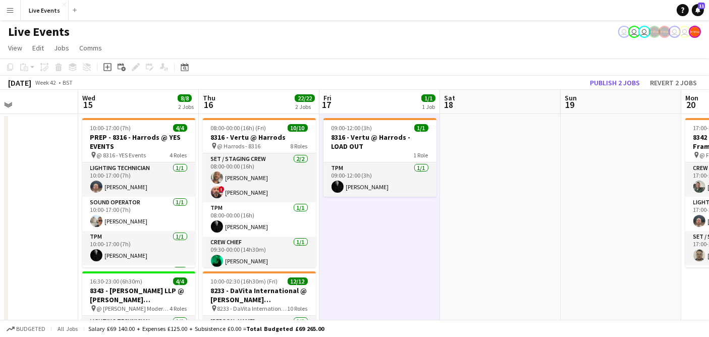
click at [554, 324] on div "Budgeted All jobs Salary £69 140.00 + Expenses £125.00 + Subsistence £0.00 = To…" at bounding box center [354, 328] width 709 height 17
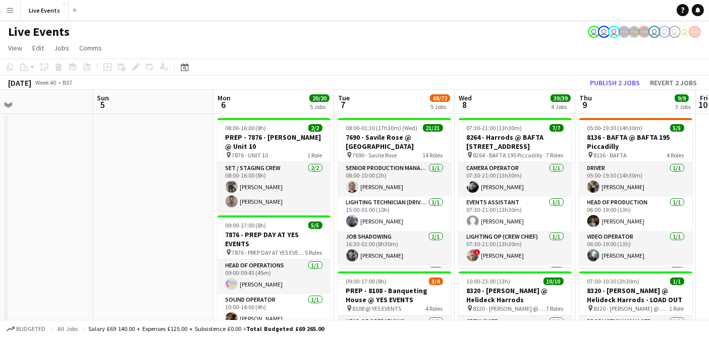
drag, startPoint x: 473, startPoint y: 186, endPoint x: 83, endPoint y: 188, distance: 390.1
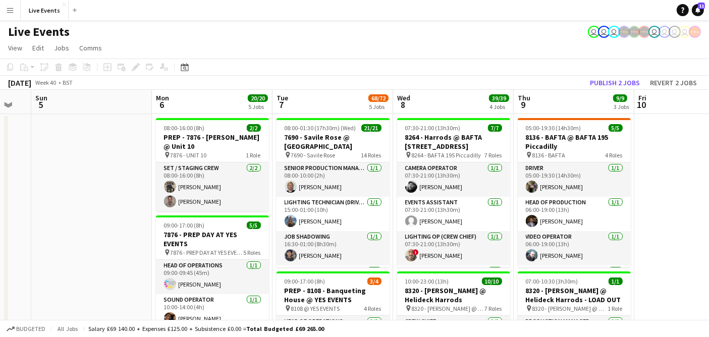
drag, startPoint x: 172, startPoint y: 175, endPoint x: 102, endPoint y: 174, distance: 69.6
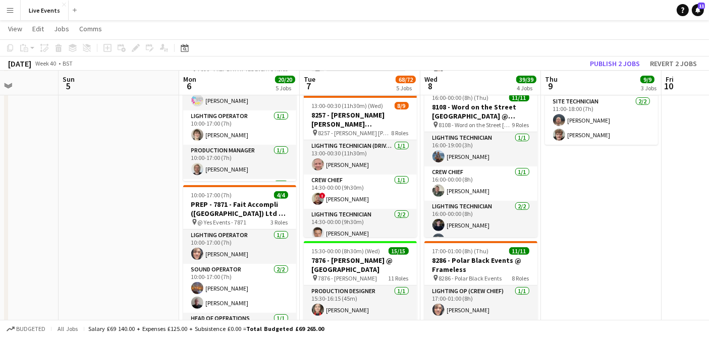
scroll to position [0, 305]
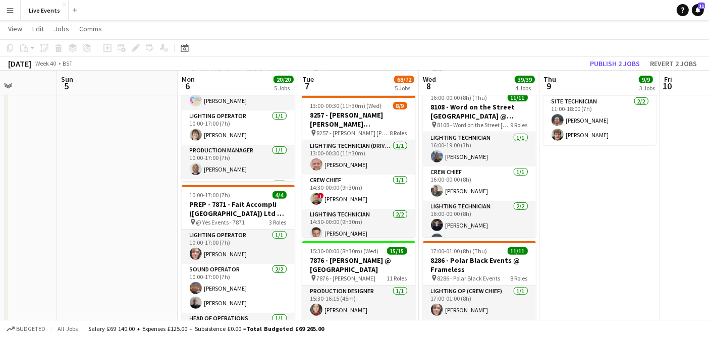
drag, startPoint x: 56, startPoint y: 209, endPoint x: 89, endPoint y: 240, distance: 45.4
click at [89, 240] on app-calendar-viewport "Thu 2 40/40 3 Jobs Fri 3 Sat 4 Sun 5 Mon 6 20/20 5 Jobs Tue 7 68/72 5 Jobs Wed …" at bounding box center [354, 276] width 709 height 1146
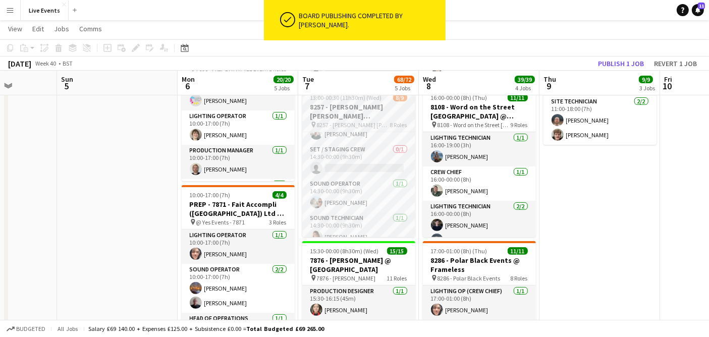
scroll to position [184, 0]
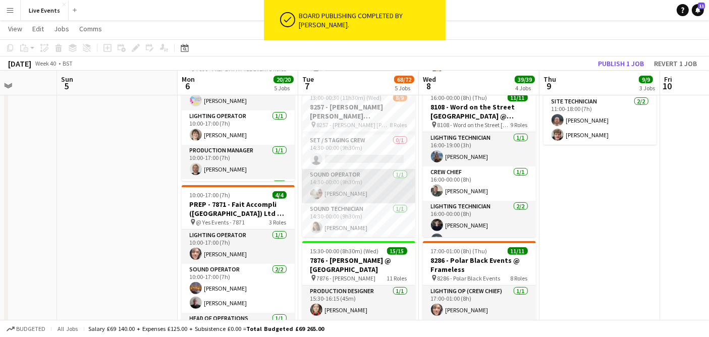
click at [321, 192] on app-user-avatar at bounding box center [316, 193] width 12 height 12
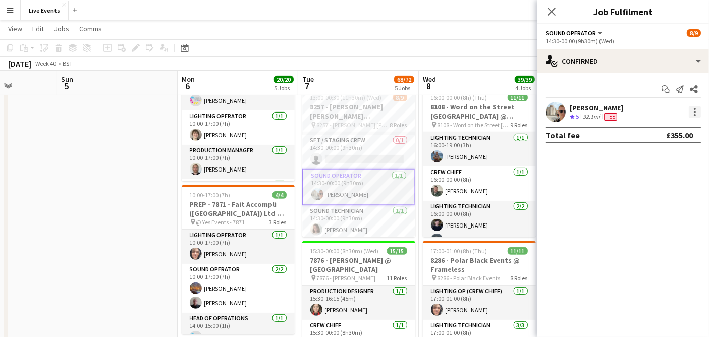
click at [699, 111] on div at bounding box center [695, 112] width 12 height 12
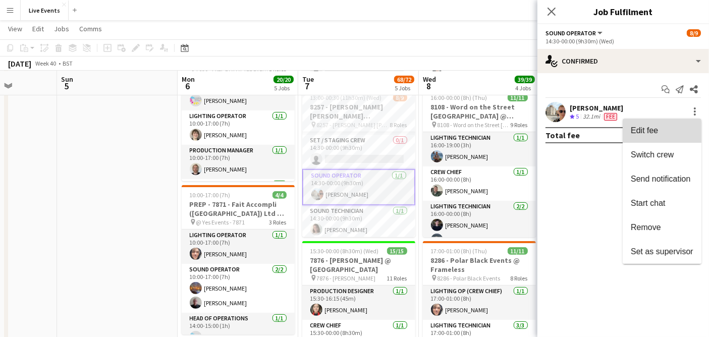
click at [674, 125] on button "Edit fee" at bounding box center [662, 131] width 79 height 24
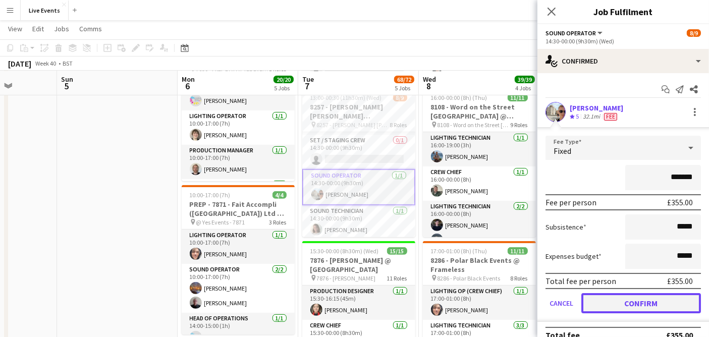
click at [638, 308] on button "Confirm" at bounding box center [641, 303] width 120 height 20
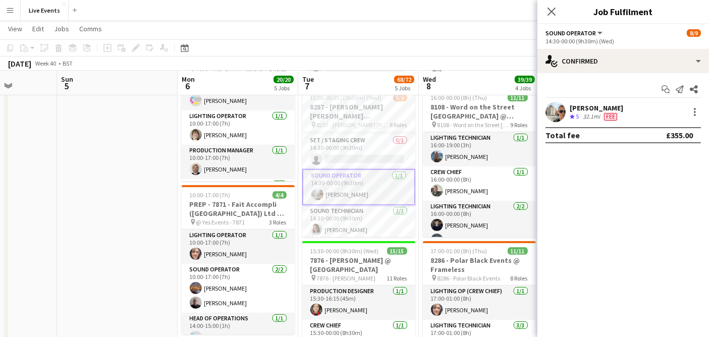
click at [559, 117] on app-user-avatar at bounding box center [555, 112] width 20 height 20
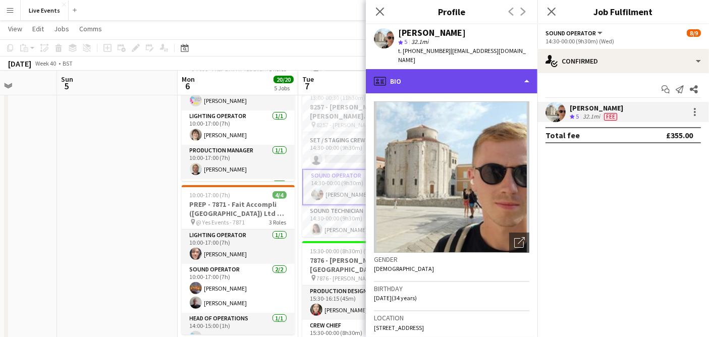
click at [417, 73] on div "profile Bio" at bounding box center [452, 81] width 172 height 24
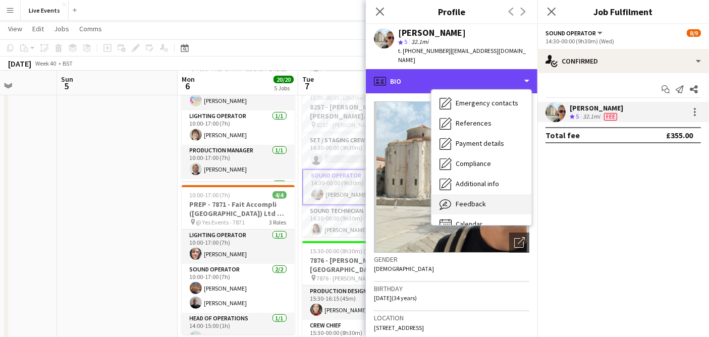
scroll to position [94, 0]
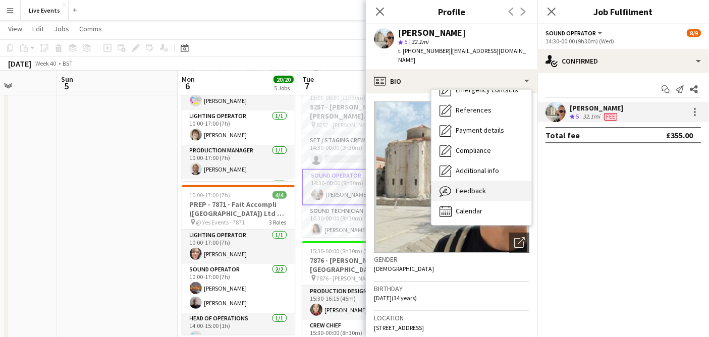
click at [480, 186] on span "Feedback" at bounding box center [471, 190] width 30 height 9
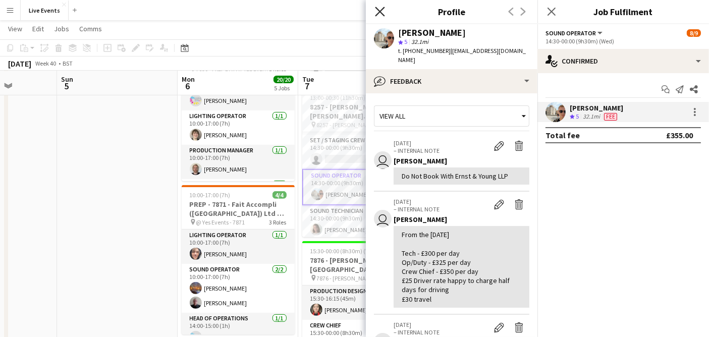
click at [379, 13] on icon at bounding box center [380, 12] width 10 height 10
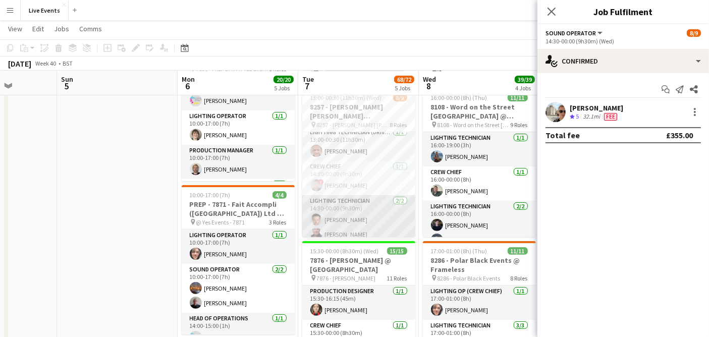
scroll to position [0, 0]
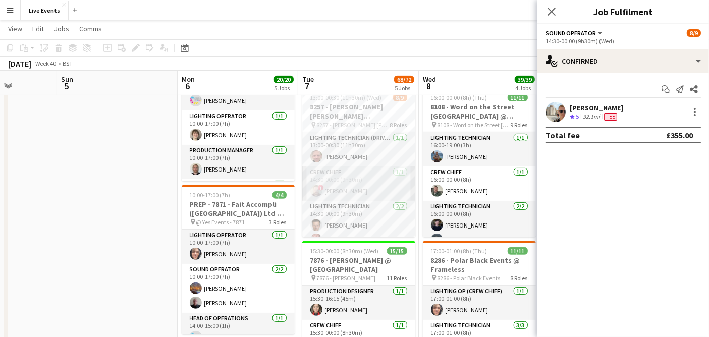
click at [375, 185] on app-card-role "Crew Chief [DATE] 14:30-00:00 (9h30m) ! [PERSON_NAME]" at bounding box center [358, 184] width 113 height 34
